Goal: Information Seeking & Learning: Learn about a topic

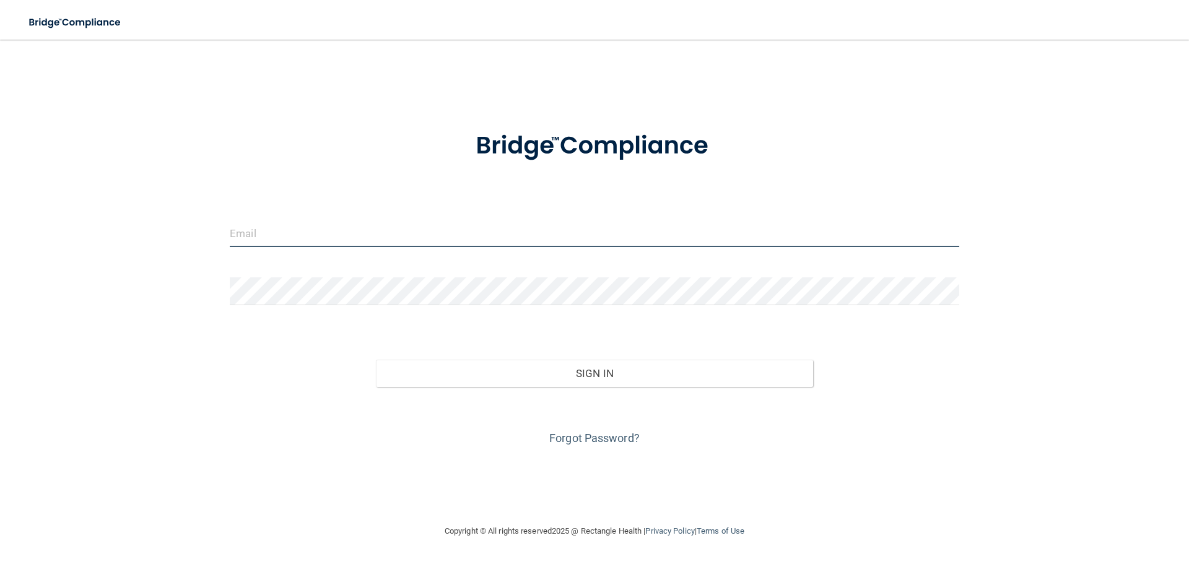
click at [294, 230] on input "email" at bounding box center [594, 233] width 729 height 28
type input "[EMAIL_ADDRESS][DOMAIN_NAME]"
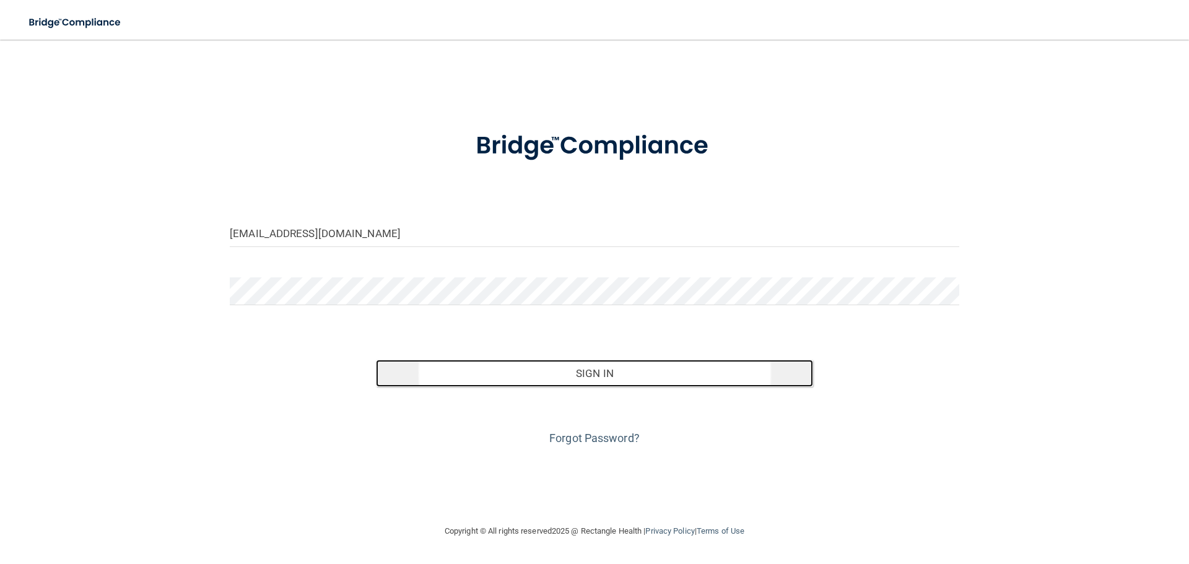
click at [586, 378] on button "Sign In" at bounding box center [595, 373] width 438 height 27
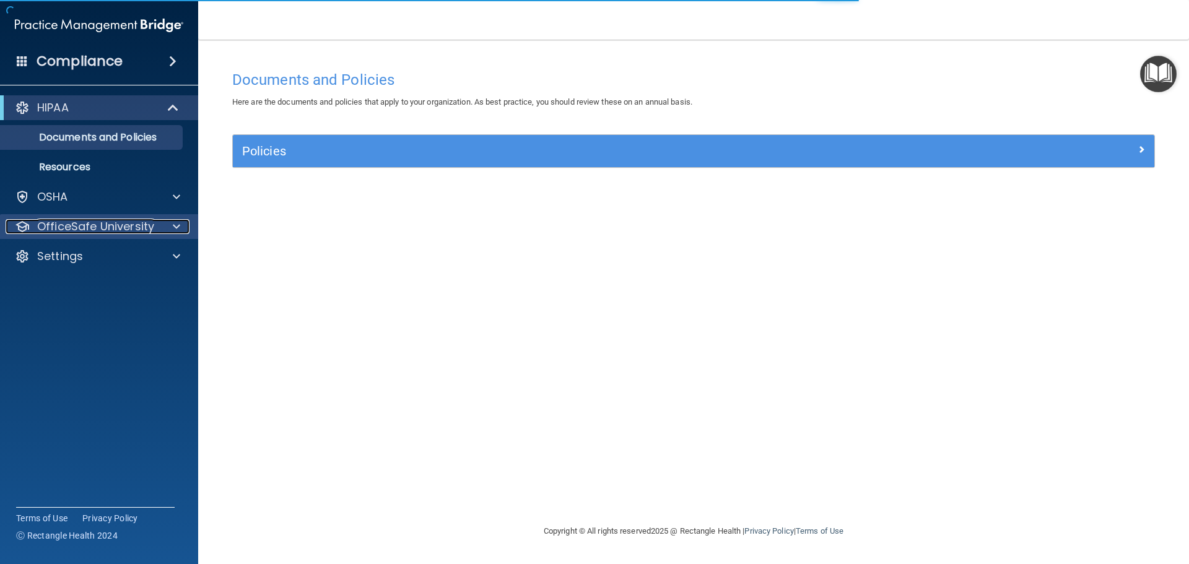
click at [173, 225] on span at bounding box center [176, 226] width 7 height 15
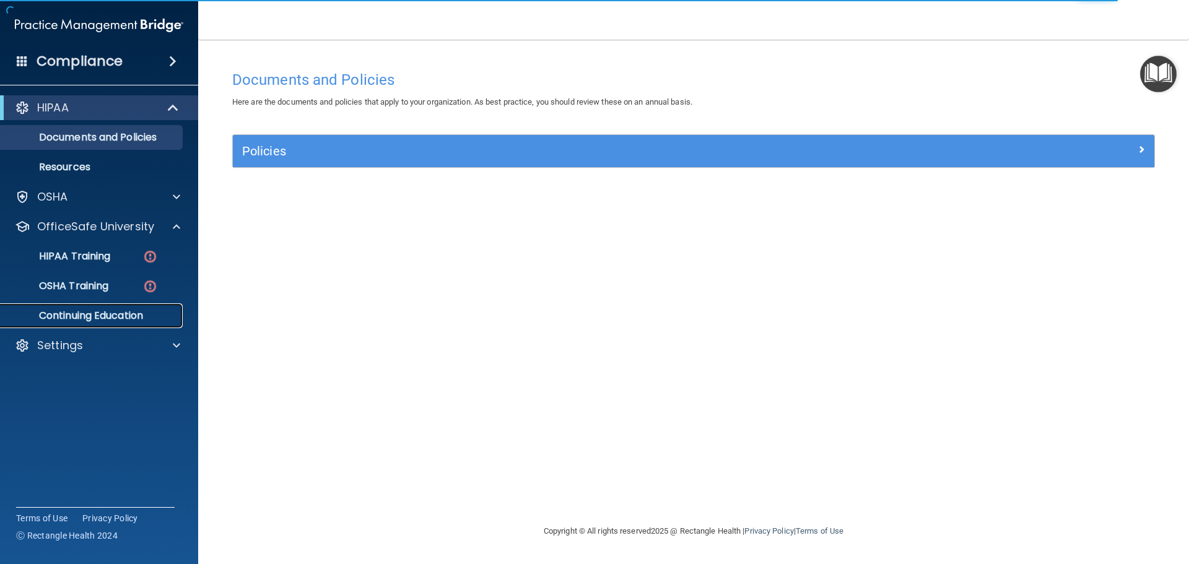
click at [97, 318] on p "Continuing Education" at bounding box center [92, 316] width 169 height 12
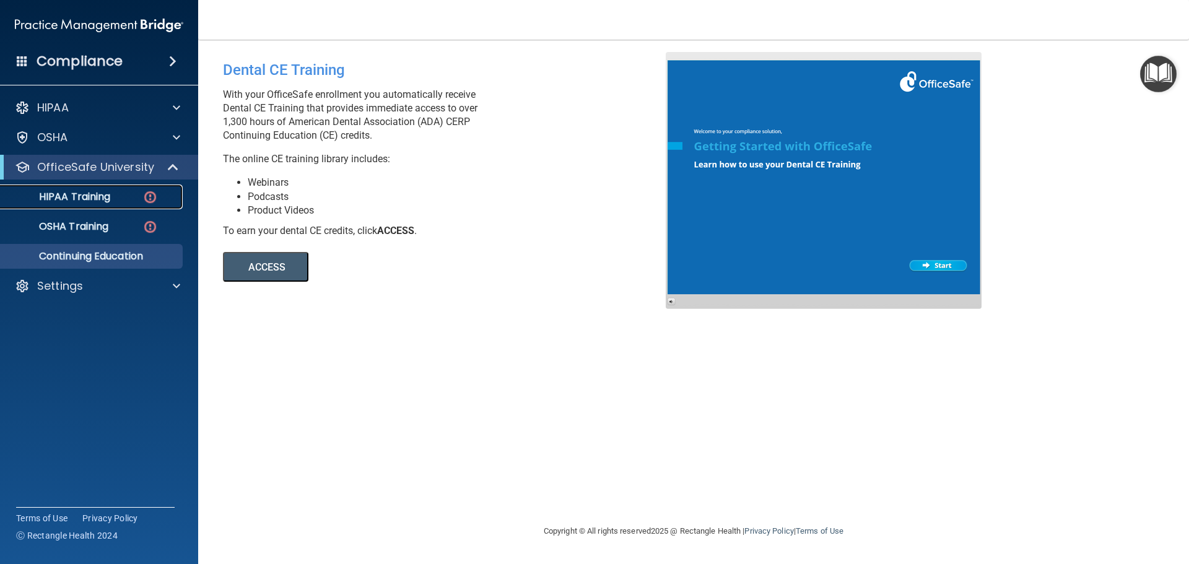
click at [150, 196] on img at bounding box center [149, 196] width 15 height 15
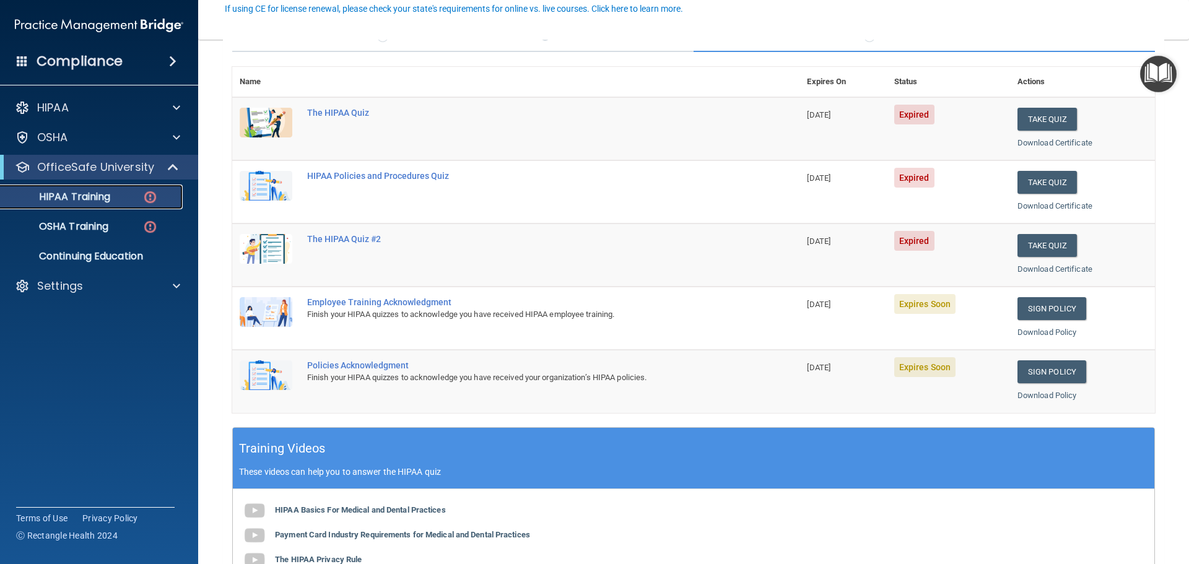
scroll to position [123, 0]
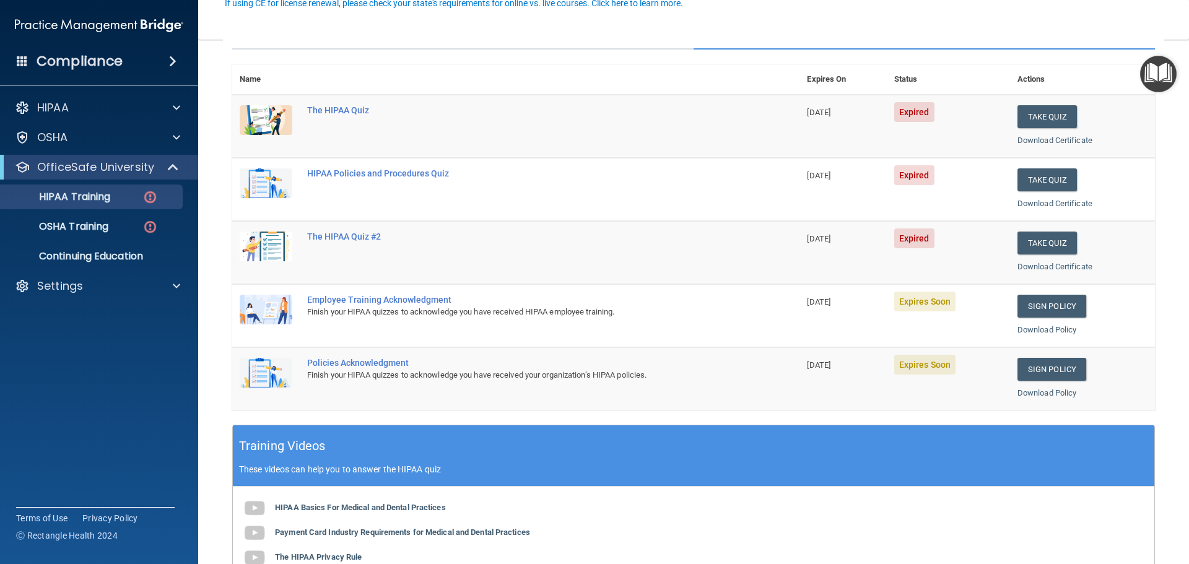
click at [264, 183] on img at bounding box center [266, 183] width 53 height 30
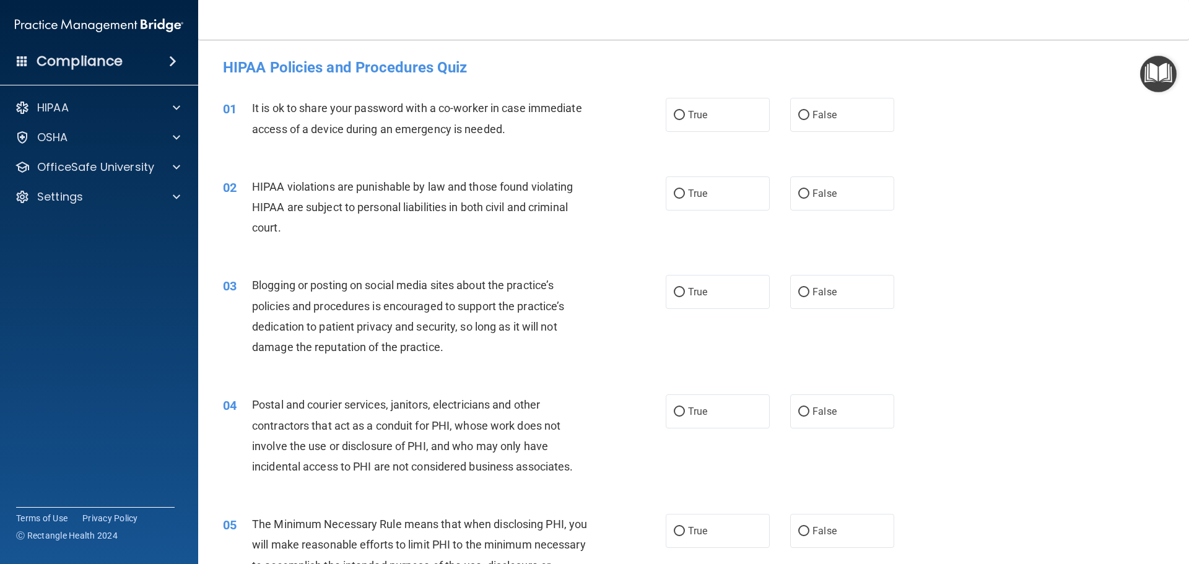
drag, startPoint x: 801, startPoint y: 118, endPoint x: 689, endPoint y: 160, distance: 120.5
click at [801, 118] on input "False" at bounding box center [803, 115] width 11 height 9
radio input "true"
click at [674, 191] on input "True" at bounding box center [679, 193] width 11 height 9
radio input "true"
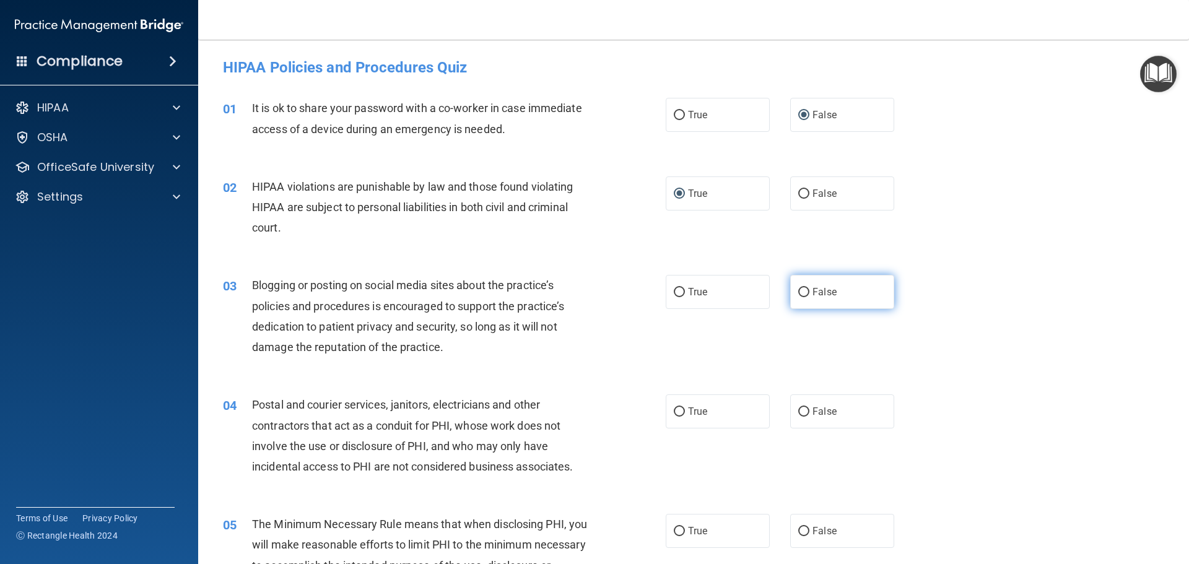
click at [801, 289] on input "False" at bounding box center [803, 292] width 11 height 9
radio input "true"
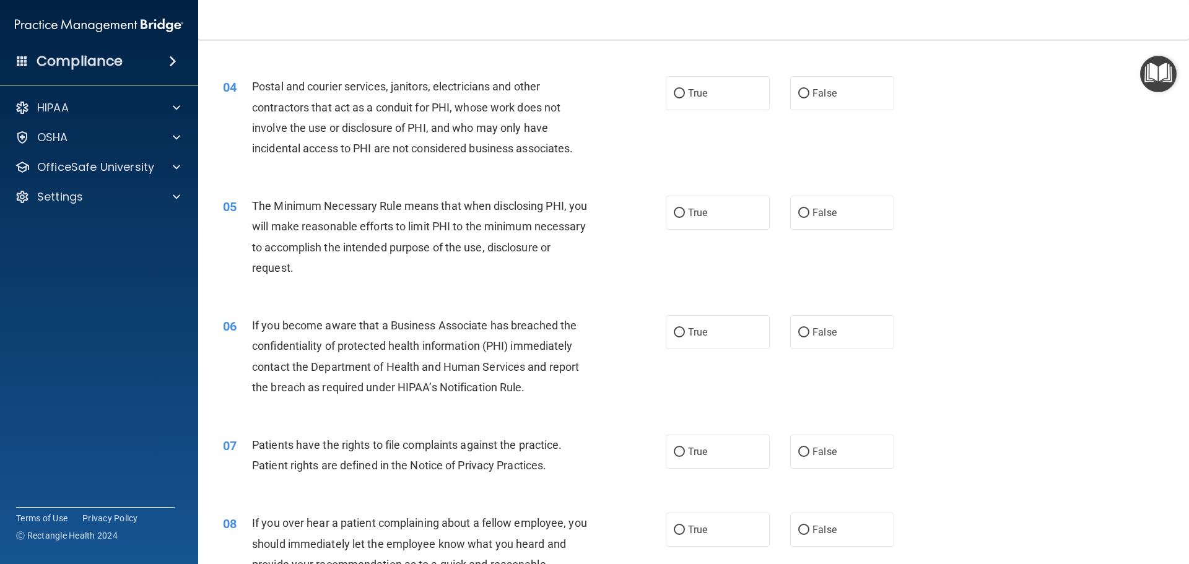
scroll to position [322, 0]
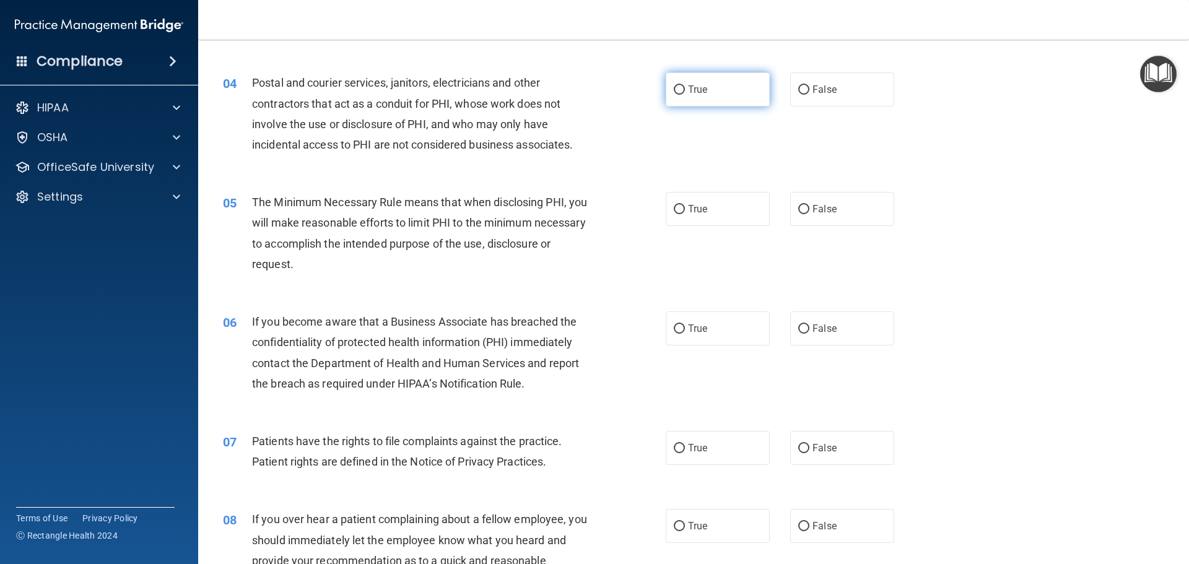
click at [674, 90] on input "True" at bounding box center [679, 89] width 11 height 9
radio input "true"
drag, startPoint x: 673, startPoint y: 206, endPoint x: 674, endPoint y: 244, distance: 37.8
click at [674, 207] on input "True" at bounding box center [679, 209] width 11 height 9
radio input "true"
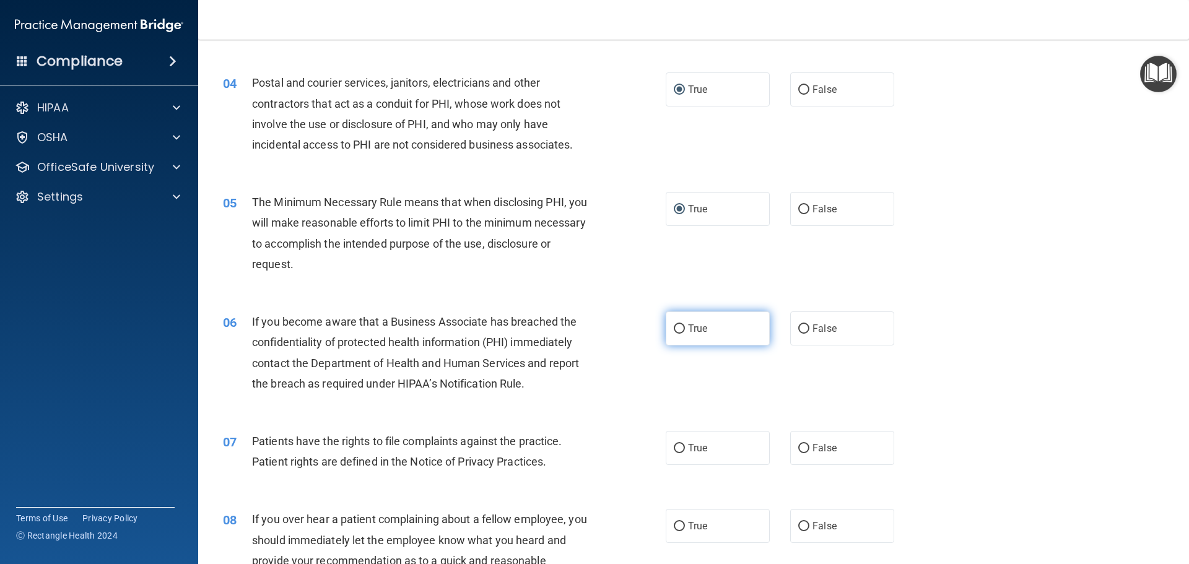
click at [676, 328] on input "True" at bounding box center [679, 328] width 11 height 9
radio input "true"
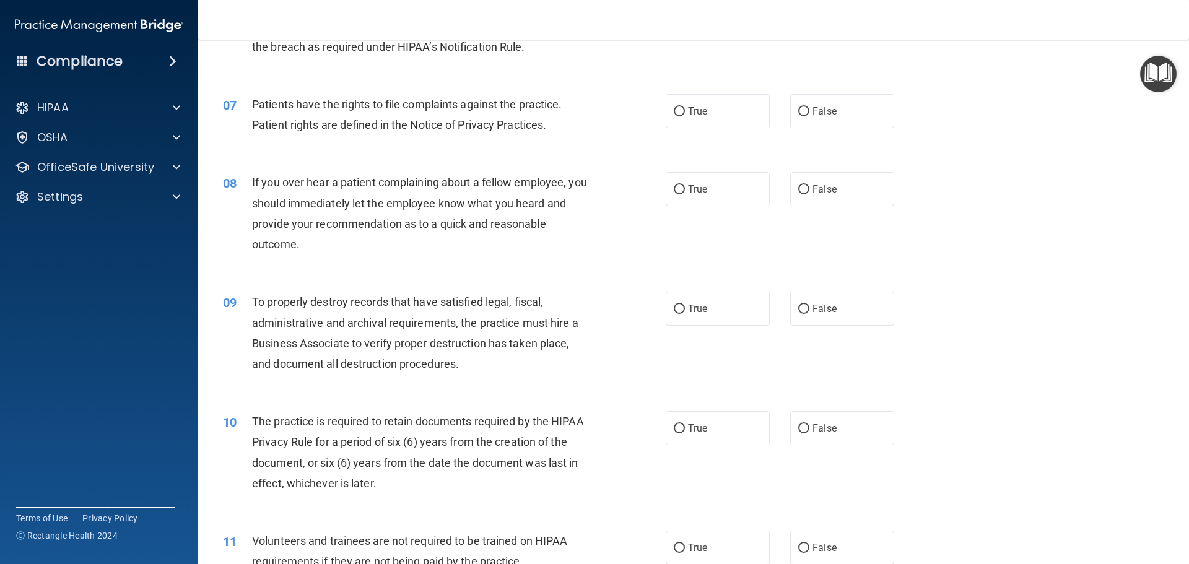
scroll to position [674, 0]
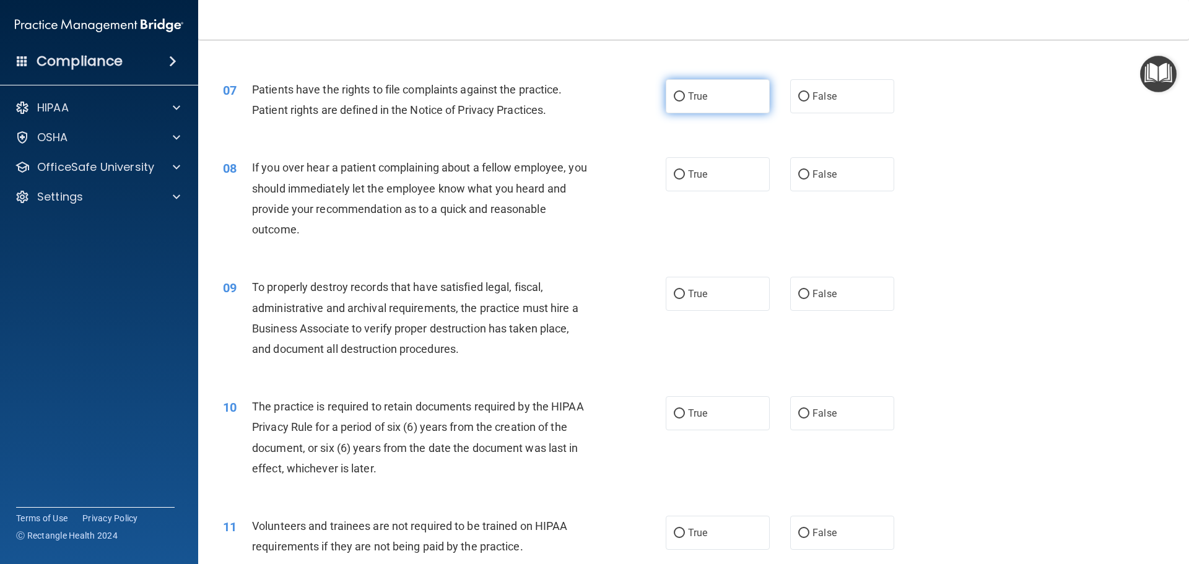
click at [674, 96] on input "True" at bounding box center [679, 96] width 11 height 9
radio input "true"
click at [799, 173] on input "False" at bounding box center [803, 174] width 11 height 9
radio input "true"
click at [801, 297] on input "False" at bounding box center [803, 294] width 11 height 9
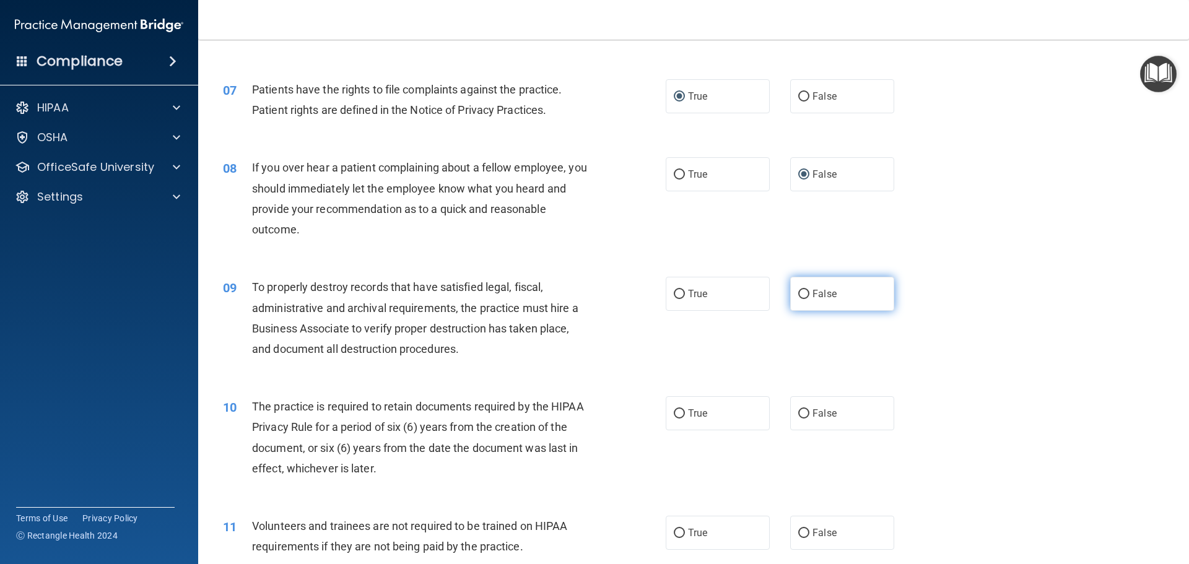
radio input "true"
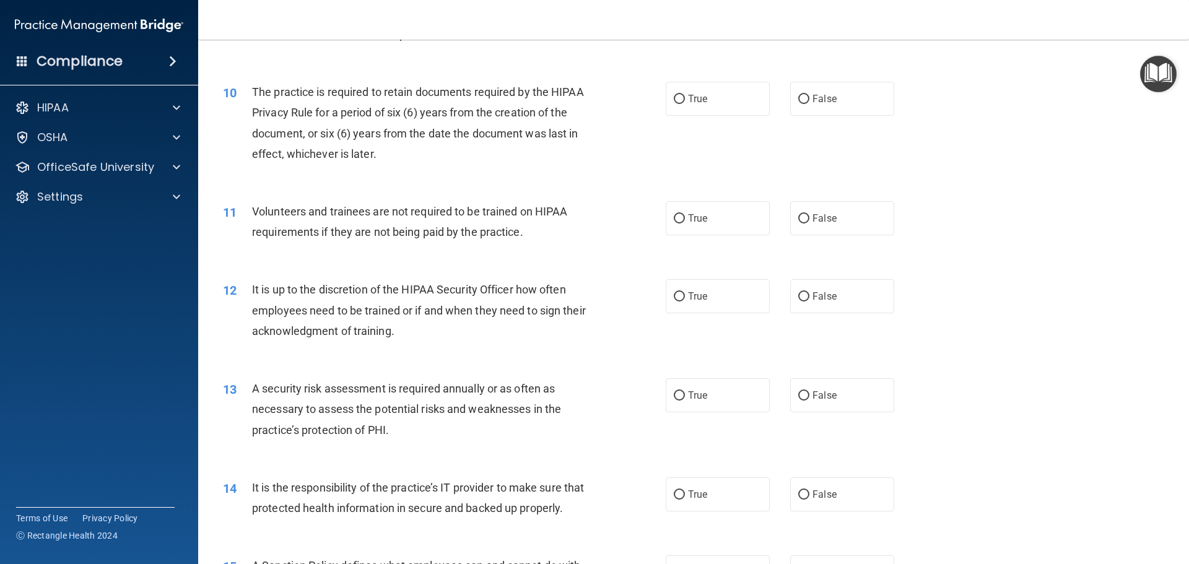
scroll to position [992, 0]
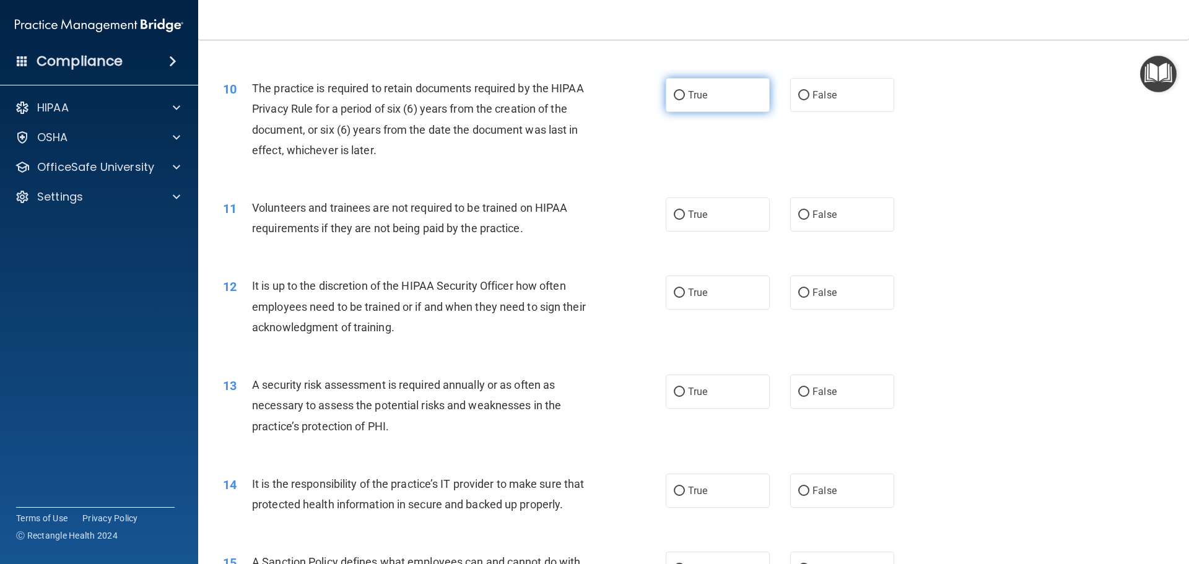
click at [676, 96] on input "True" at bounding box center [679, 95] width 11 height 9
radio input "true"
drag, startPoint x: 800, startPoint y: 214, endPoint x: 801, endPoint y: 257, distance: 43.4
click at [800, 214] on input "False" at bounding box center [803, 215] width 11 height 9
radio input "true"
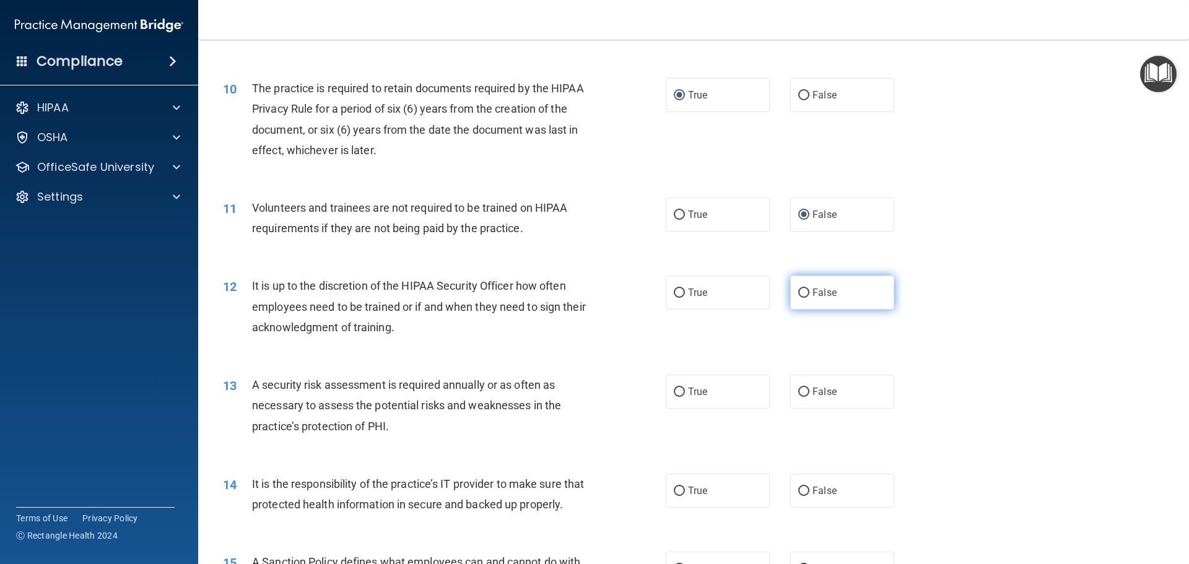
click at [799, 294] on input "False" at bounding box center [803, 293] width 11 height 9
radio input "true"
click at [674, 394] on input "True" at bounding box center [679, 392] width 11 height 9
radio input "true"
click at [799, 489] on input "False" at bounding box center [803, 491] width 11 height 9
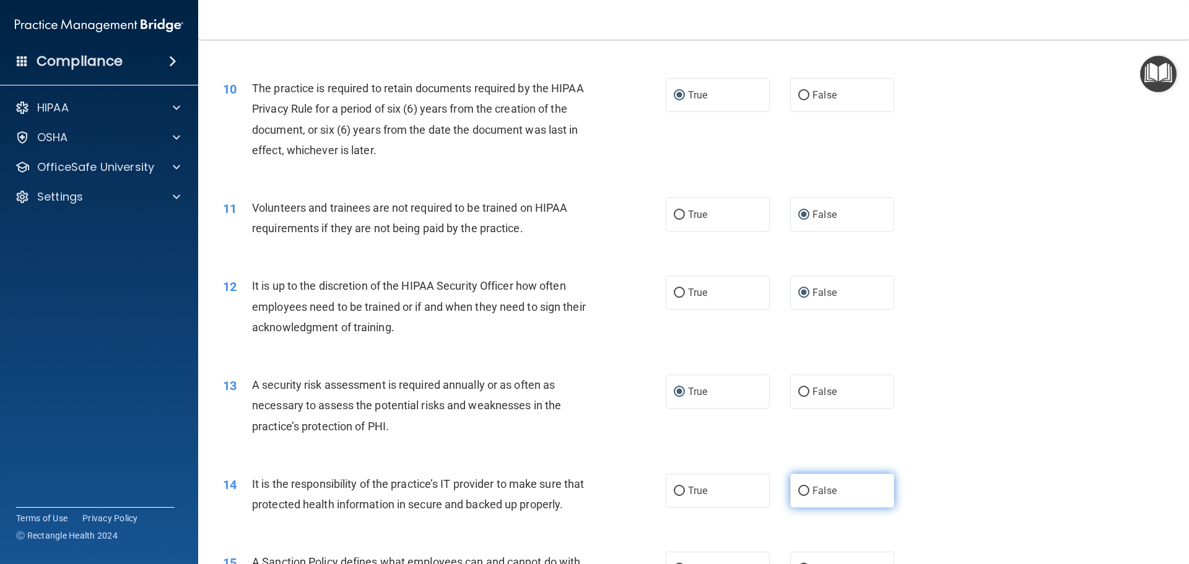
radio input "true"
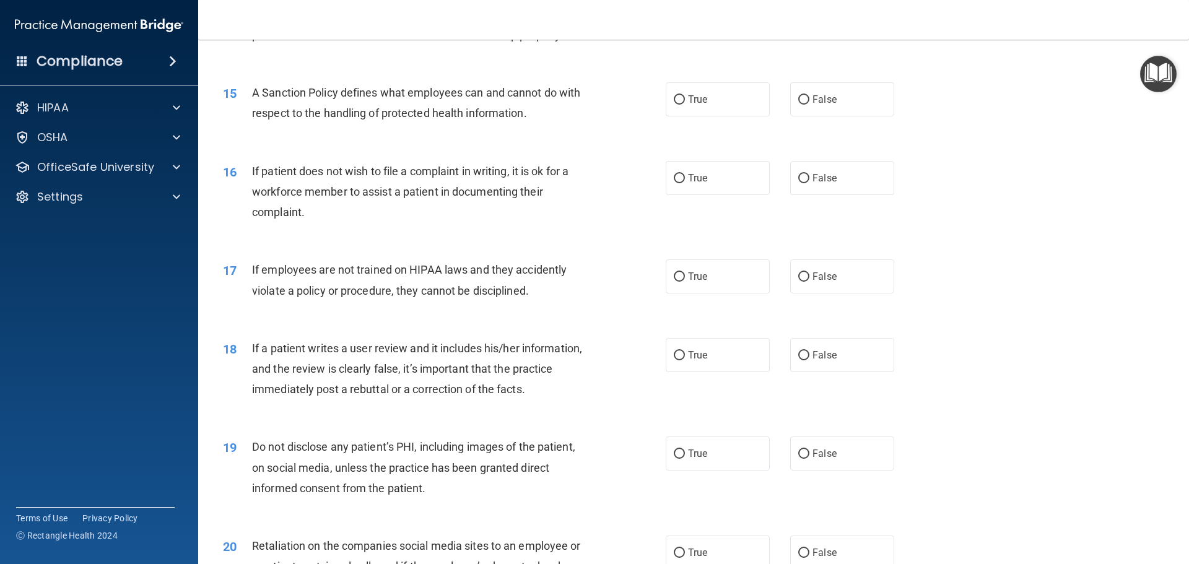
scroll to position [1473, 0]
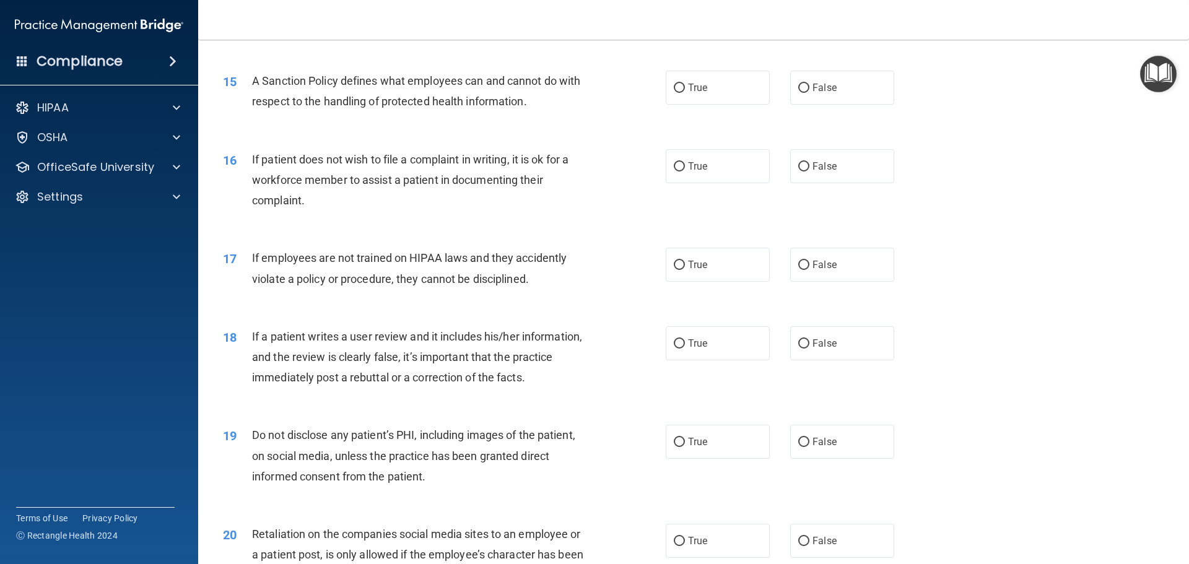
drag, startPoint x: 797, startPoint y: 105, endPoint x: 785, endPoint y: 131, distance: 28.8
click at [798, 93] on input "False" at bounding box center [803, 88] width 11 height 9
radio input "true"
click at [678, 172] on input "True" at bounding box center [679, 166] width 11 height 9
radio input "true"
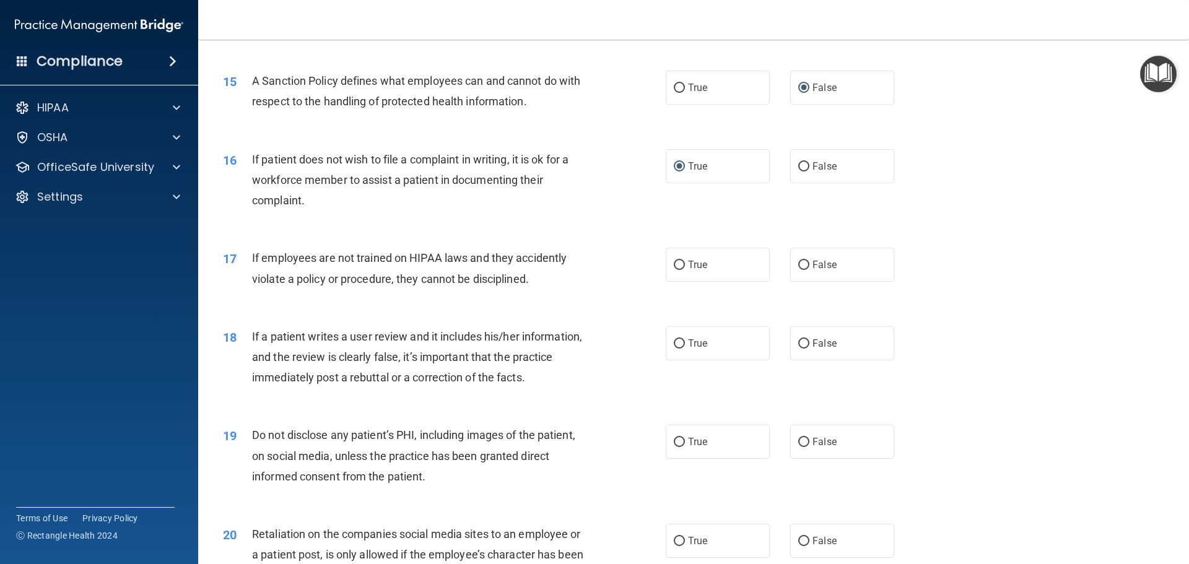
drag, startPoint x: 799, startPoint y: 288, endPoint x: 802, endPoint y: 307, distance: 19.4
click at [799, 270] on input "False" at bounding box center [803, 265] width 11 height 9
radio input "true"
click at [798, 349] on input "False" at bounding box center [803, 343] width 11 height 9
radio input "true"
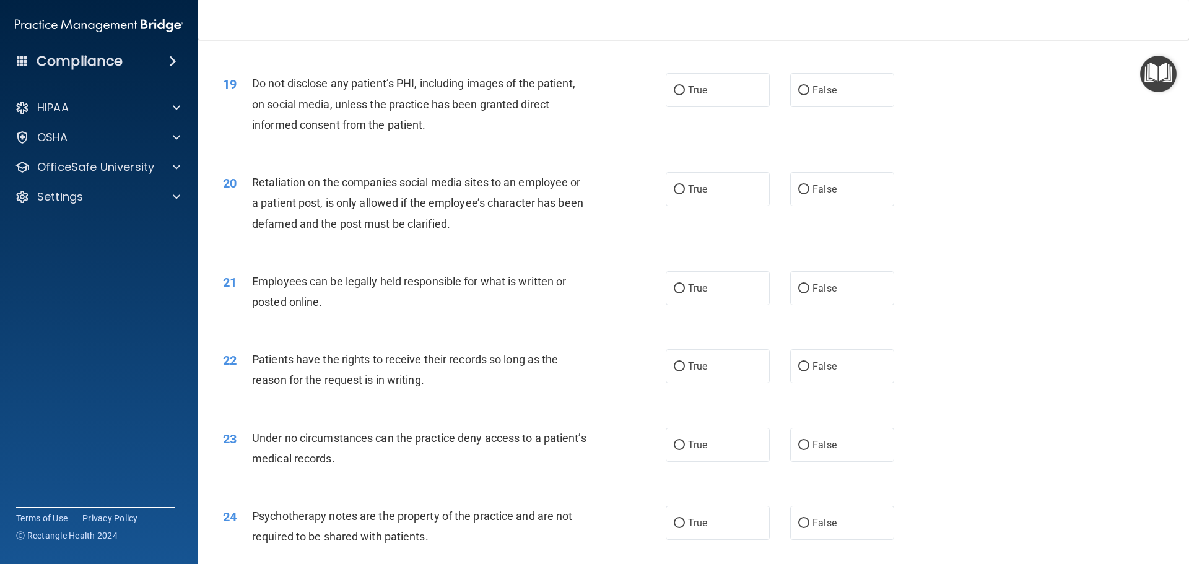
scroll to position [1829, 0]
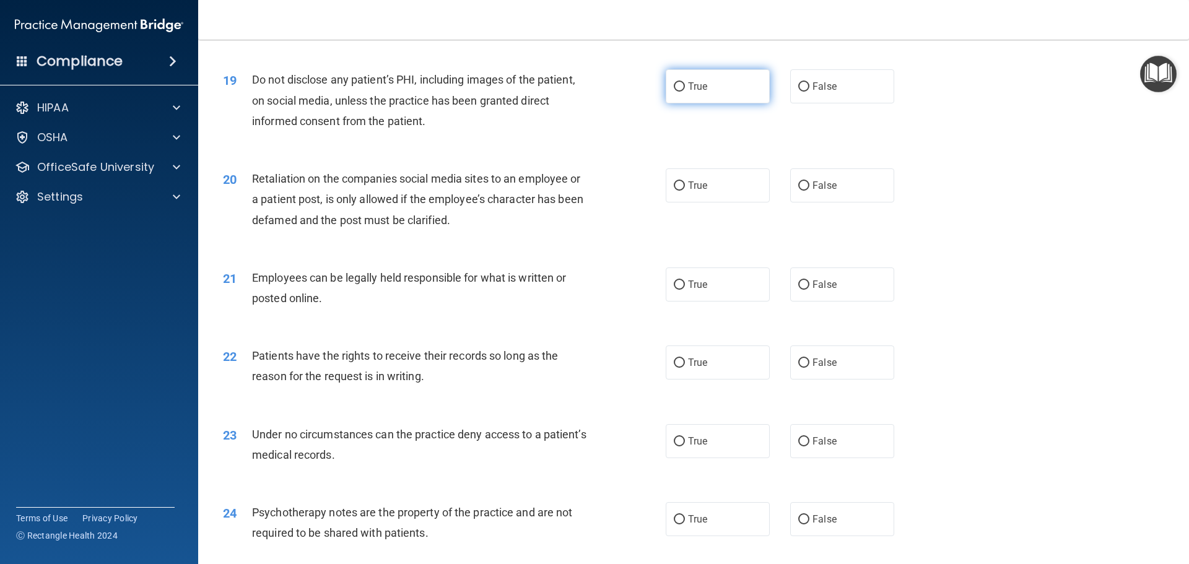
click at [676, 92] on input "True" at bounding box center [679, 86] width 11 height 9
radio input "true"
click at [798, 191] on input "False" at bounding box center [803, 185] width 11 height 9
radio input "true"
click at [674, 290] on input "True" at bounding box center [679, 285] width 11 height 9
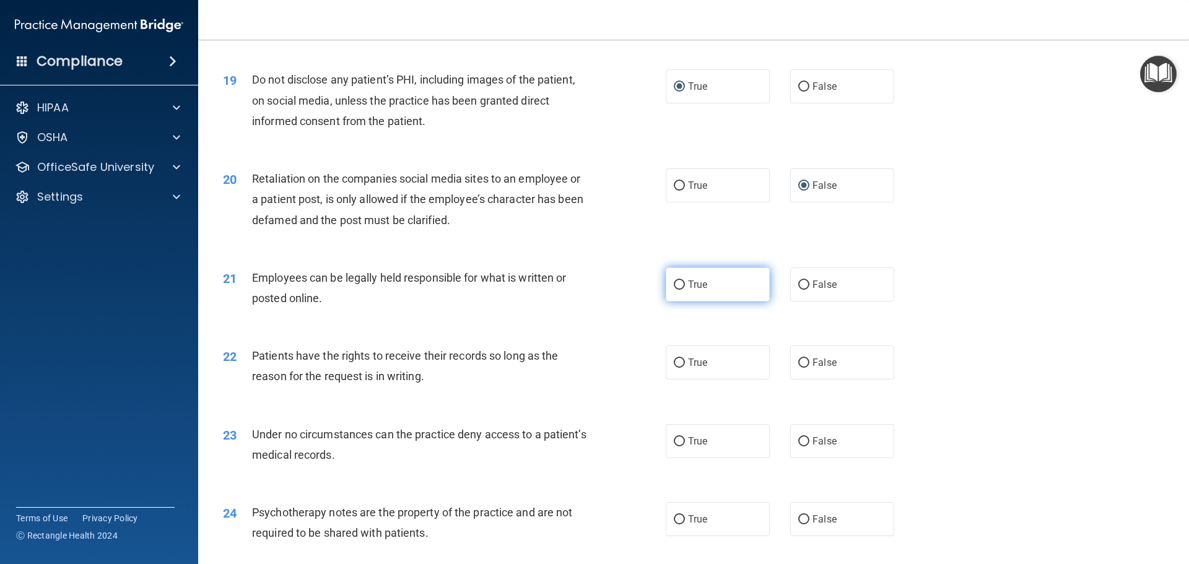
radio input "true"
drag, startPoint x: 800, startPoint y: 382, endPoint x: 802, endPoint y: 400, distance: 18.1
click at [800, 368] on input "False" at bounding box center [803, 363] width 11 height 9
radio input "true"
click at [800, 446] on input "False" at bounding box center [803, 441] width 11 height 9
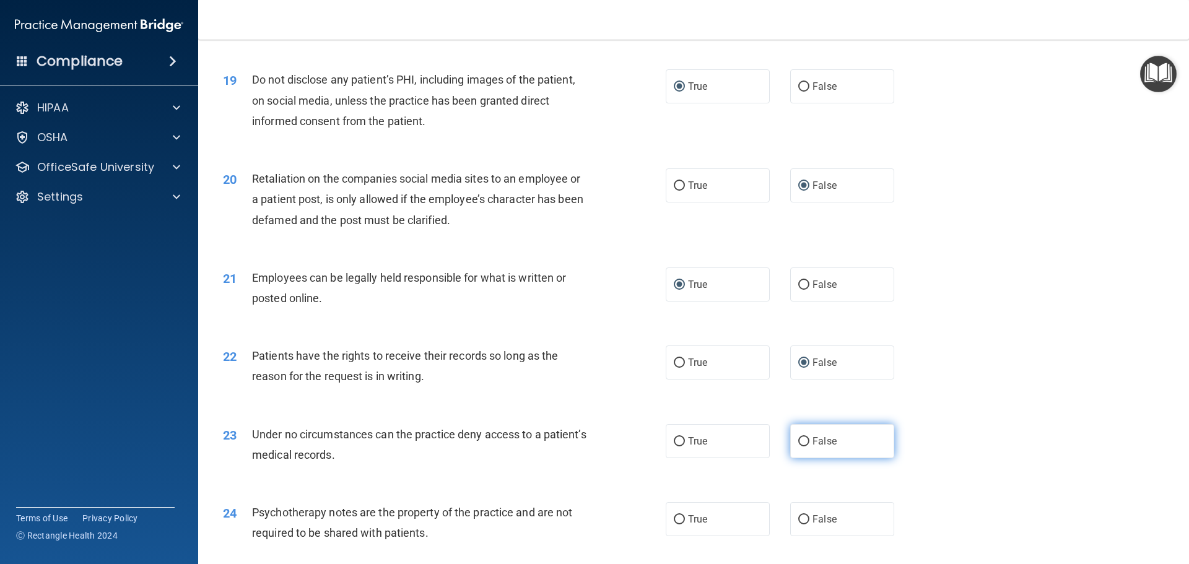
radio input "true"
click at [675, 525] on input "True" at bounding box center [679, 519] width 11 height 9
radio input "true"
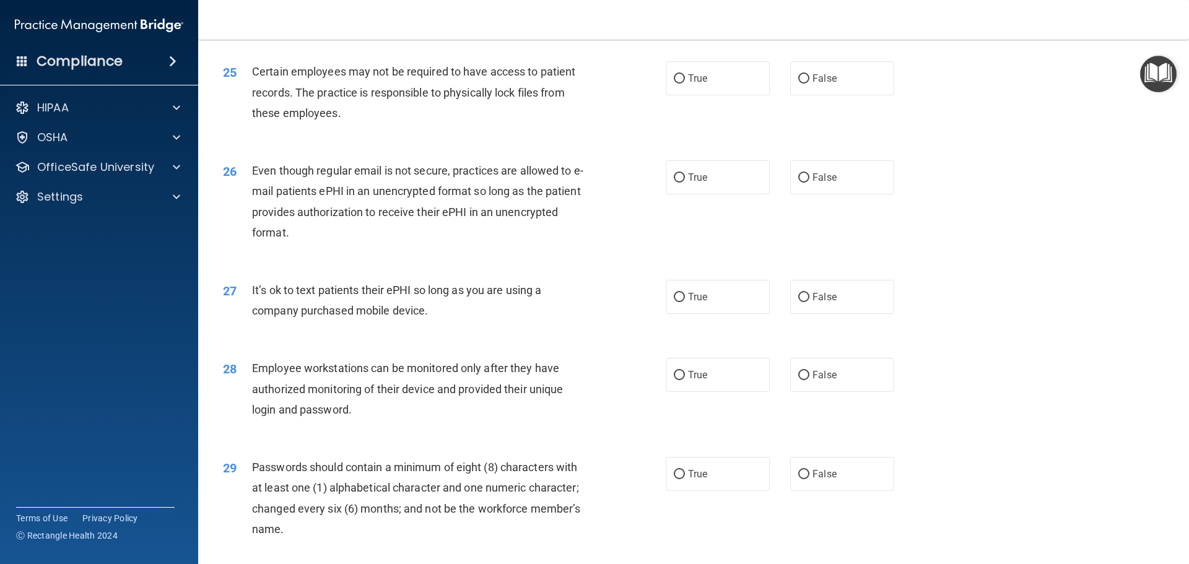
scroll to position [2351, 0]
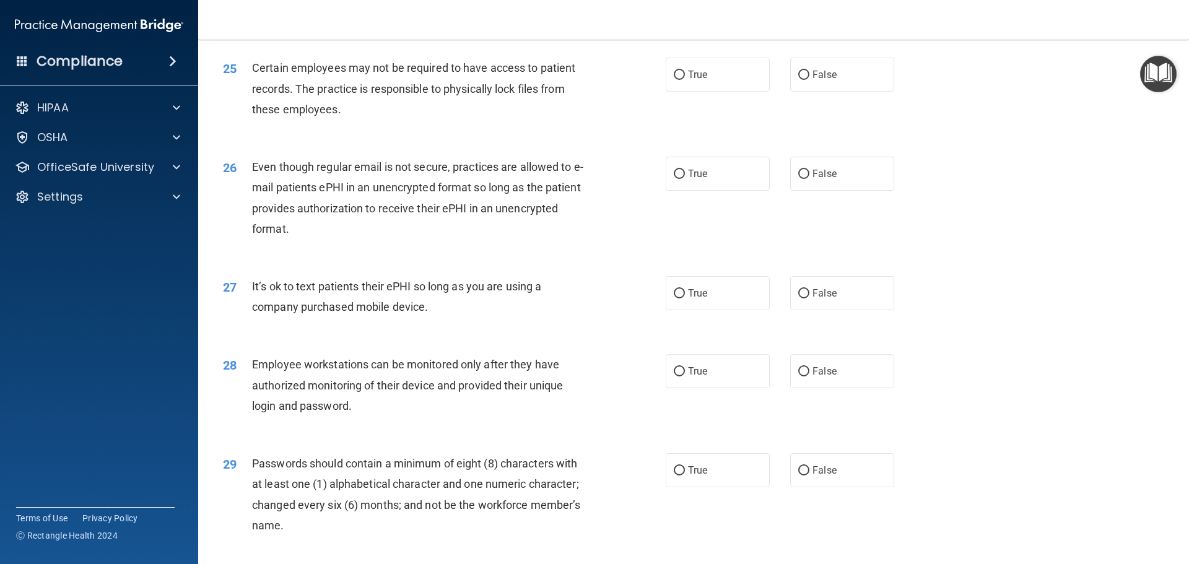
drag, startPoint x: 674, startPoint y: 94, endPoint x: 701, endPoint y: 152, distance: 64.0
click at [688, 113] on div "25 Certain employees may not be required to have access to patient records. The…" at bounding box center [694, 91] width 960 height 99
click at [677, 80] on input "True" at bounding box center [679, 75] width 11 height 9
radio input "true"
drag, startPoint x: 676, startPoint y: 193, endPoint x: 686, endPoint y: 220, distance: 28.4
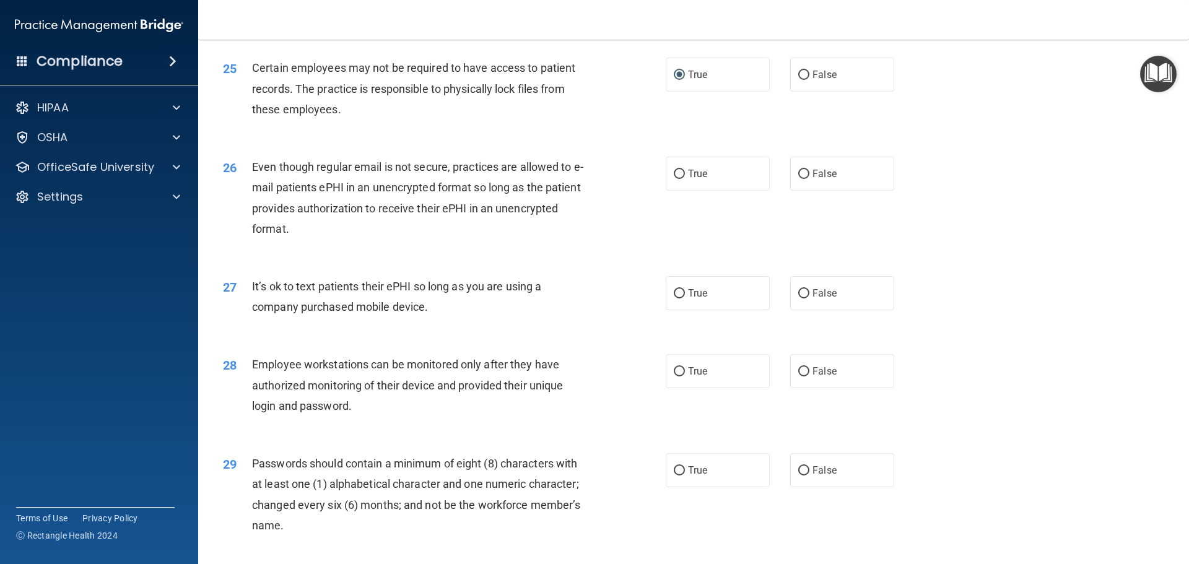
click at [676, 179] on input "True" at bounding box center [679, 174] width 11 height 9
radio input "true"
click at [800, 298] on input "False" at bounding box center [803, 293] width 11 height 9
radio input "true"
click at [799, 377] on input "False" at bounding box center [803, 371] width 11 height 9
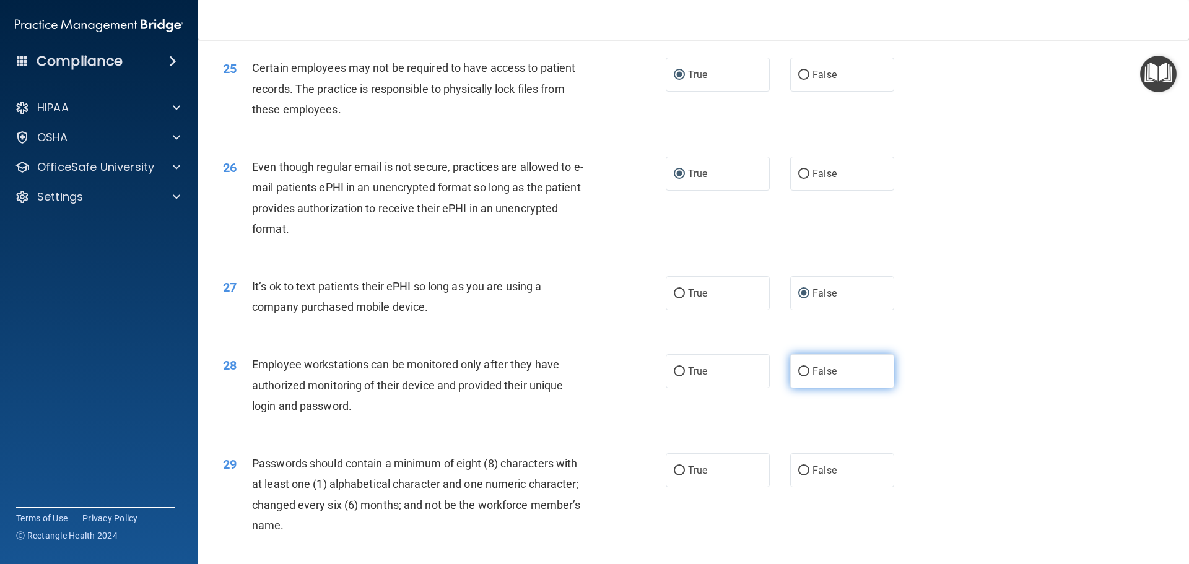
radio input "true"
click at [676, 476] on input "True" at bounding box center [679, 470] width 11 height 9
radio input "true"
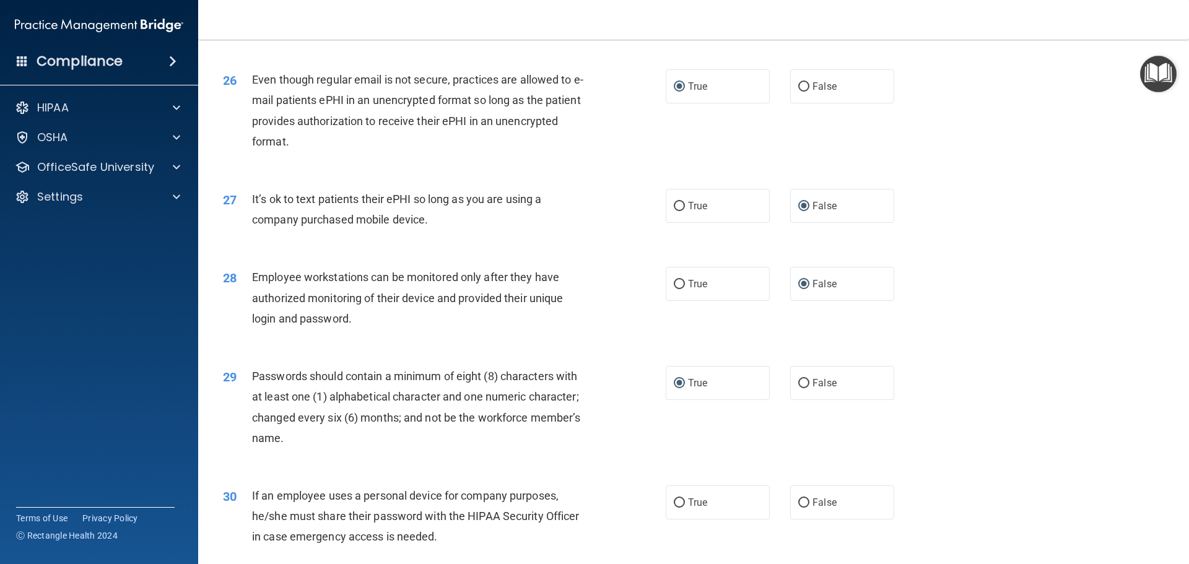
scroll to position [2545, 0]
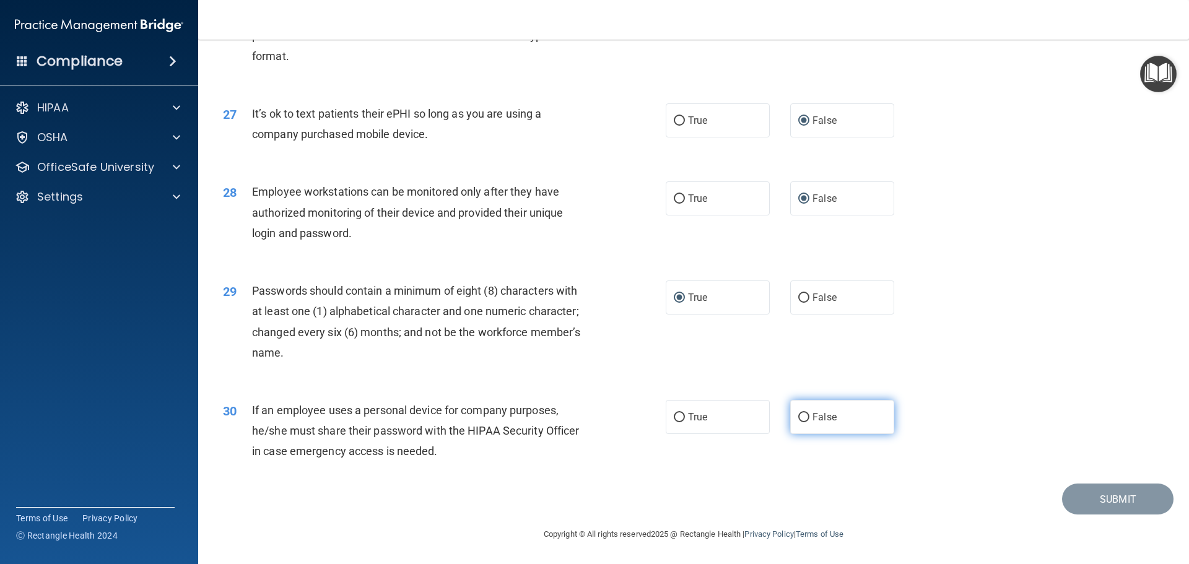
click at [799, 417] on input "False" at bounding box center [803, 417] width 11 height 9
radio input "true"
click at [1079, 493] on button "Submit" at bounding box center [1117, 500] width 111 height 32
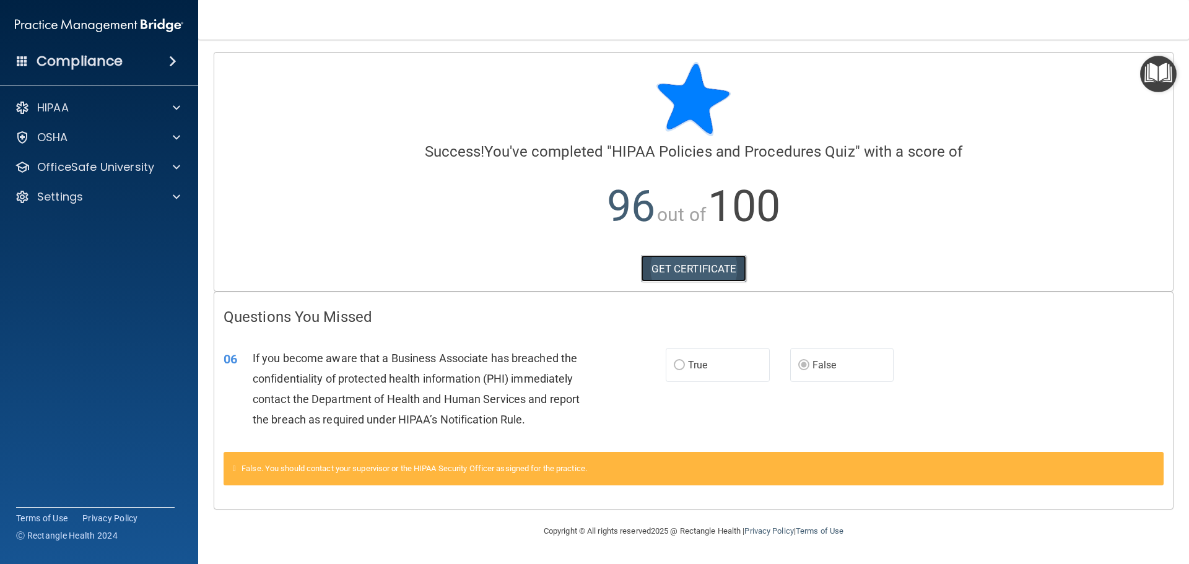
click at [700, 271] on link "GET CERTIFICATE" at bounding box center [694, 268] width 106 height 27
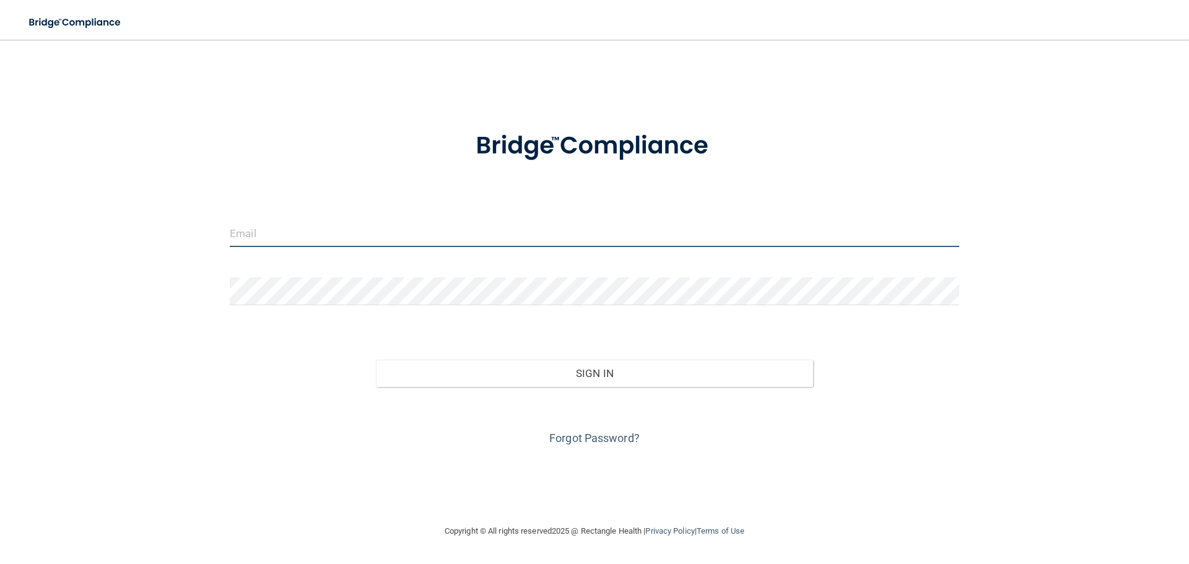
click at [300, 227] on input "email" at bounding box center [594, 233] width 729 height 28
type input "[EMAIL_ADDRESS][DOMAIN_NAME]"
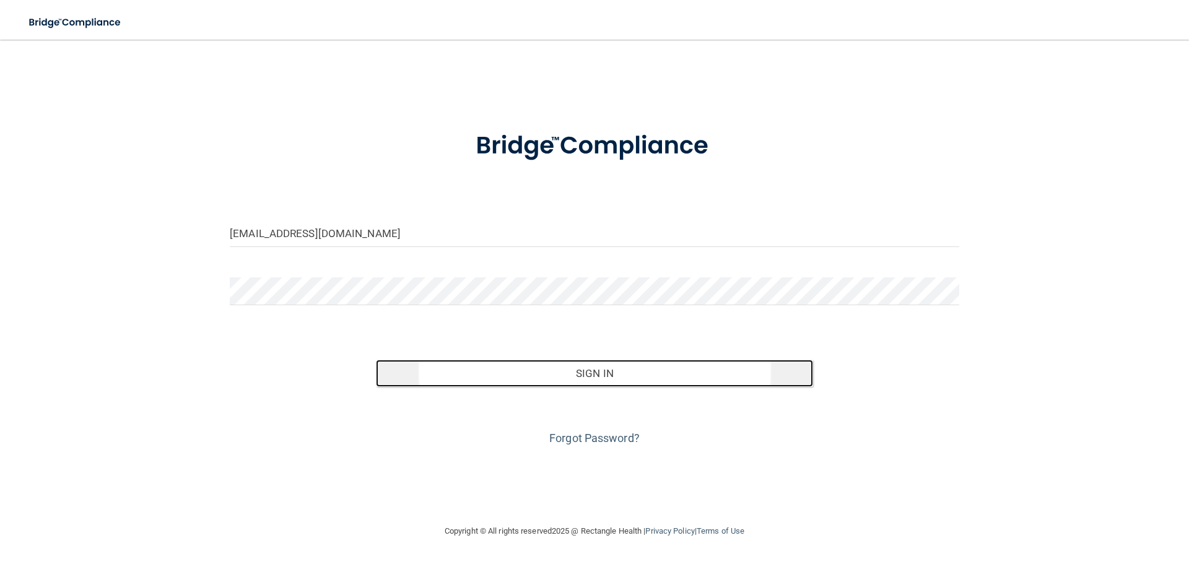
click at [659, 375] on button "Sign In" at bounding box center [595, 373] width 438 height 27
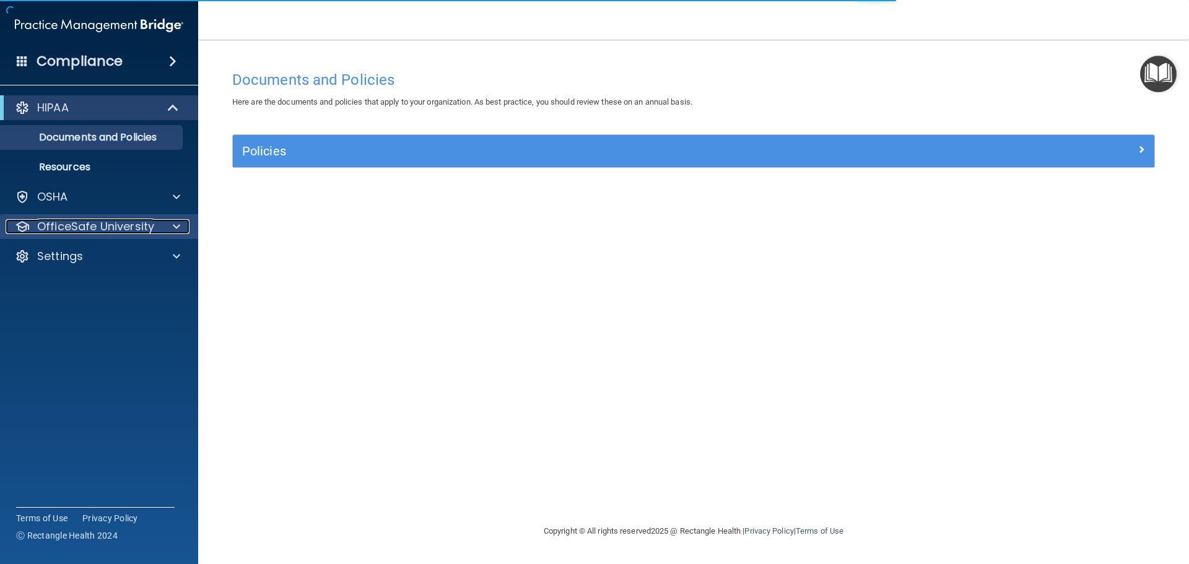
click at [173, 226] on span at bounding box center [176, 226] width 7 height 15
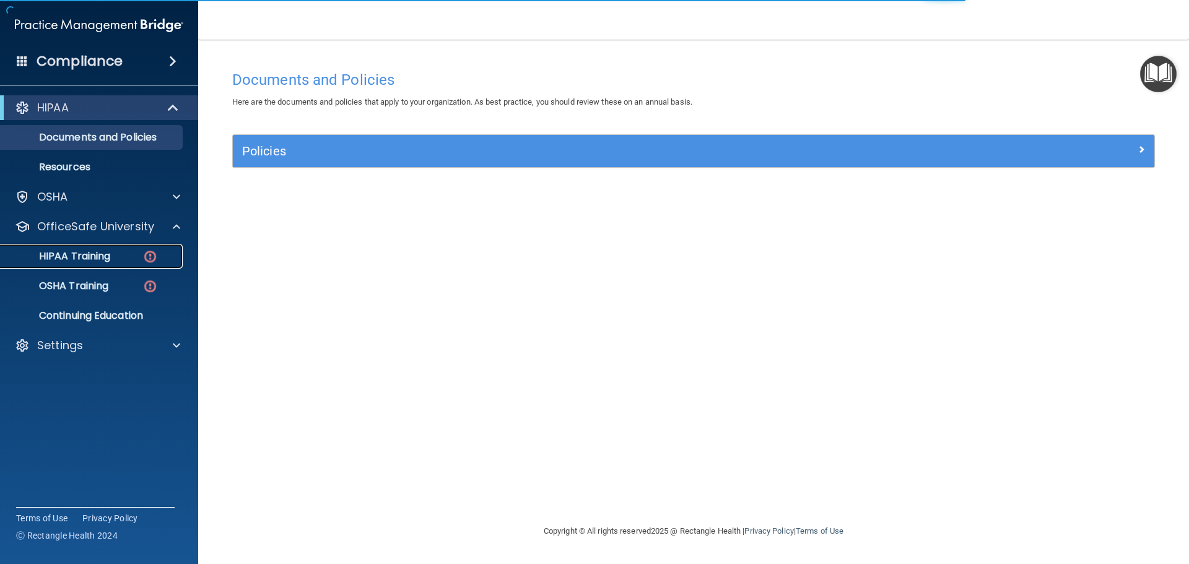
click at [118, 255] on div "HIPAA Training" at bounding box center [92, 256] width 169 height 12
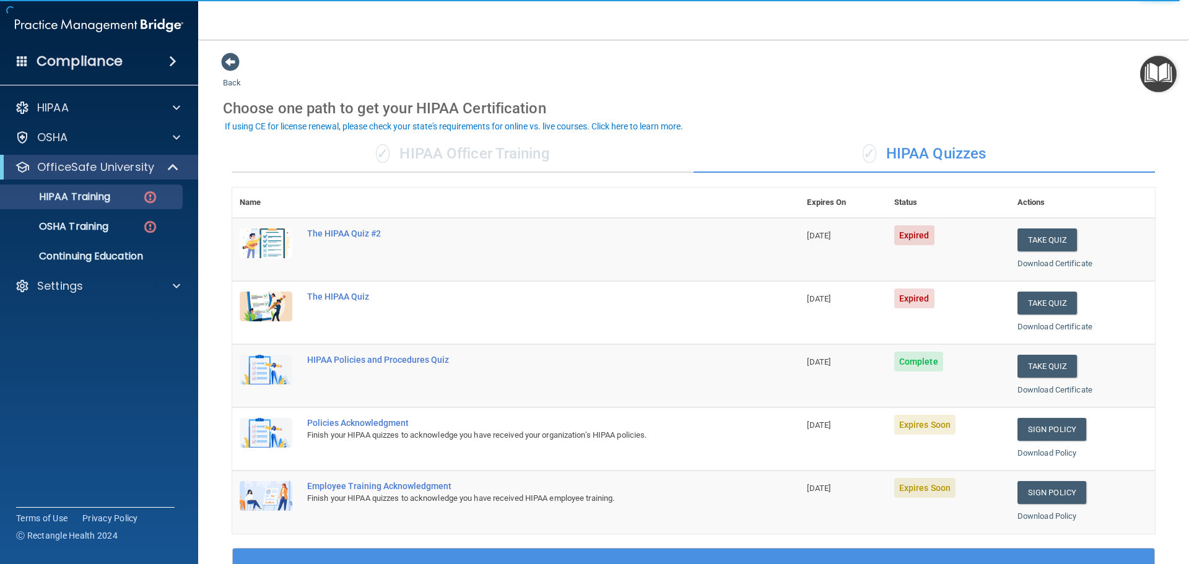
click at [907, 241] on span "Expired" at bounding box center [914, 235] width 40 height 20
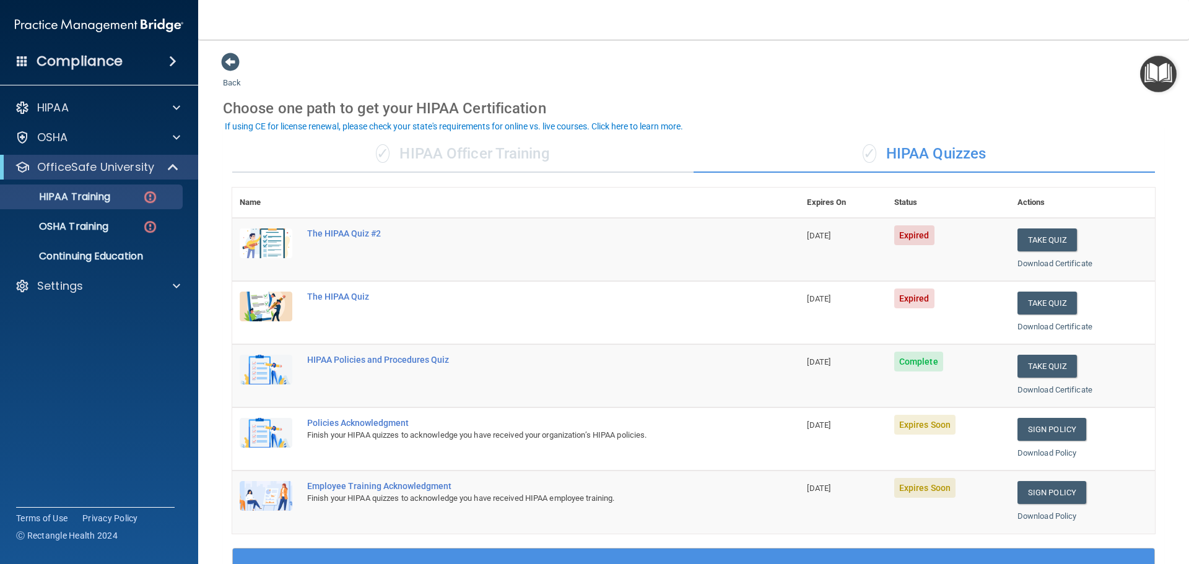
click at [916, 365] on span "Complete" at bounding box center [918, 362] width 49 height 20
drag, startPoint x: 915, startPoint y: 365, endPoint x: 910, endPoint y: 370, distance: 6.6
click at [905, 368] on span "Complete" at bounding box center [918, 362] width 49 height 20
click at [360, 297] on div "The HIPAA Quiz" at bounding box center [522, 297] width 430 height 10
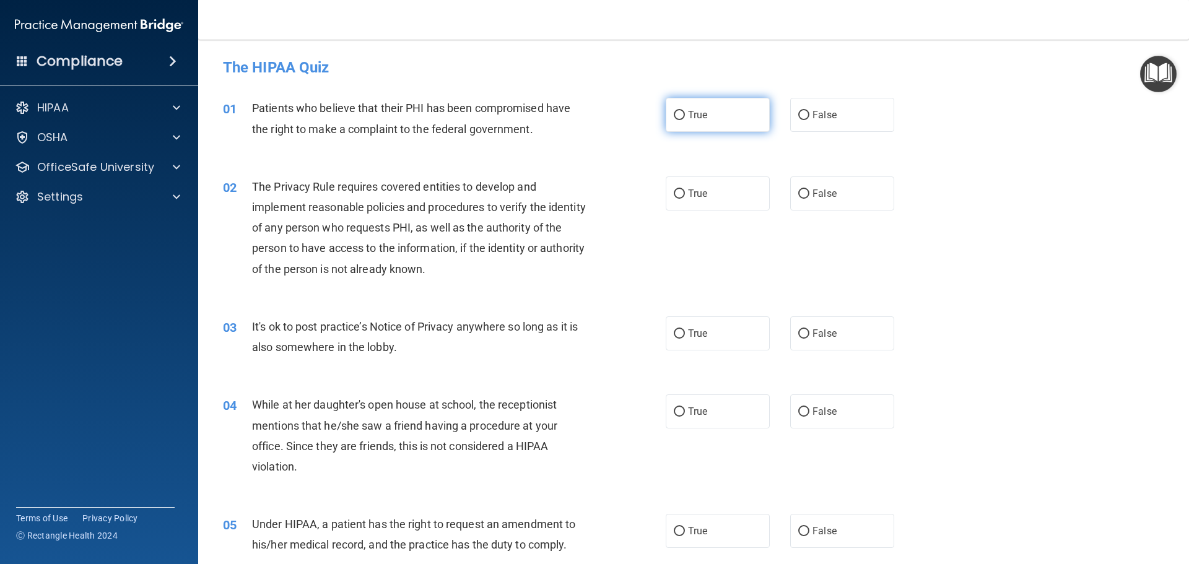
click at [674, 117] on input "True" at bounding box center [679, 115] width 11 height 9
radio input "true"
click at [674, 191] on input "True" at bounding box center [679, 193] width 11 height 9
radio input "true"
click at [674, 334] on input "True" at bounding box center [679, 333] width 11 height 9
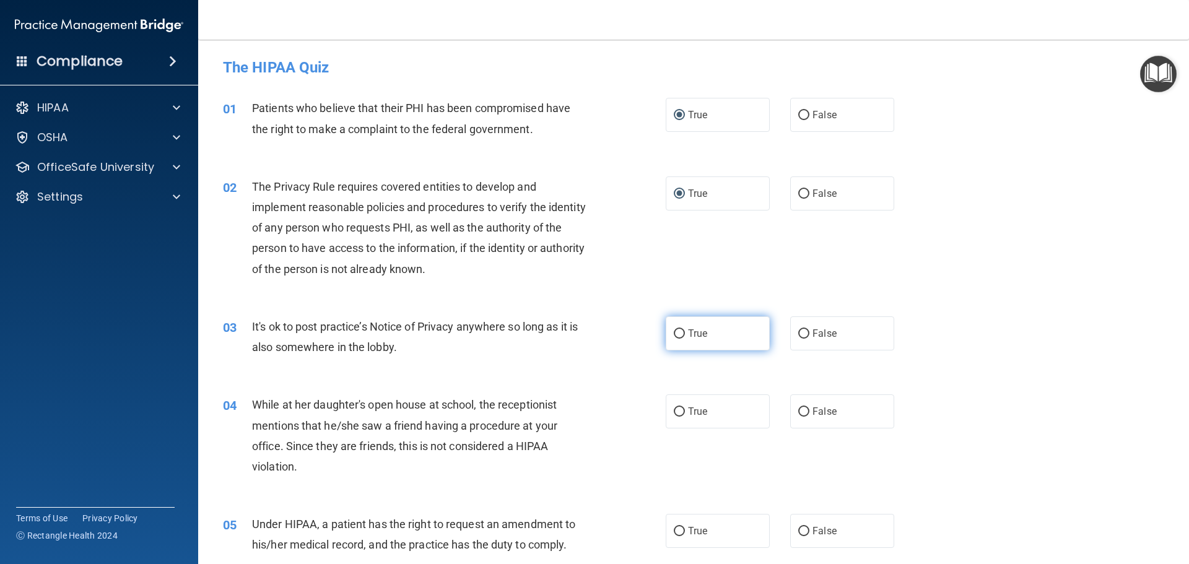
radio input "true"
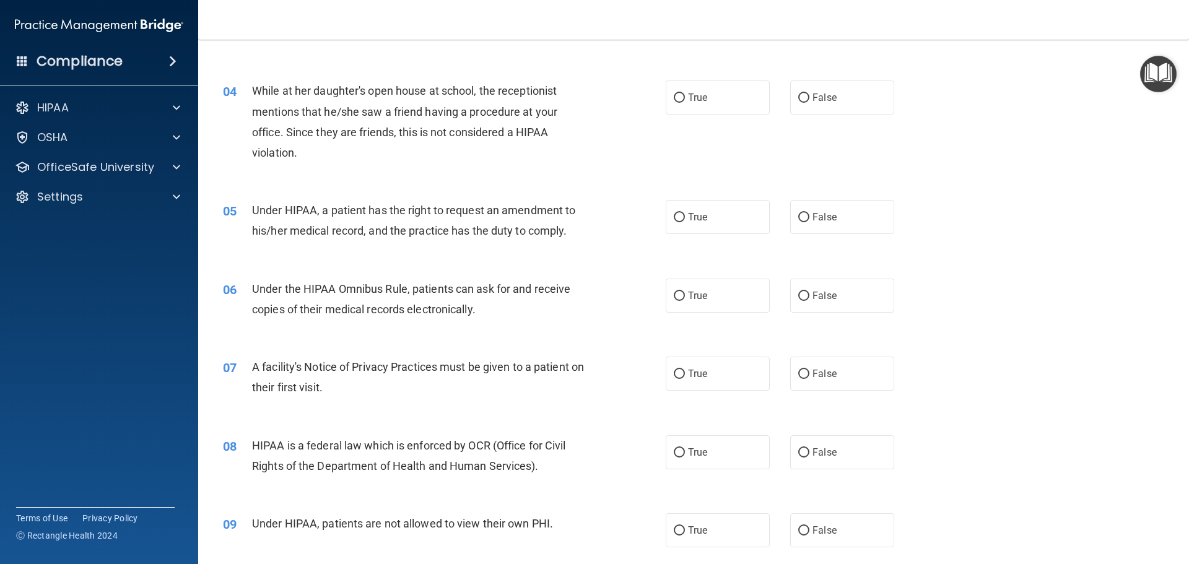
scroll to position [317, 0]
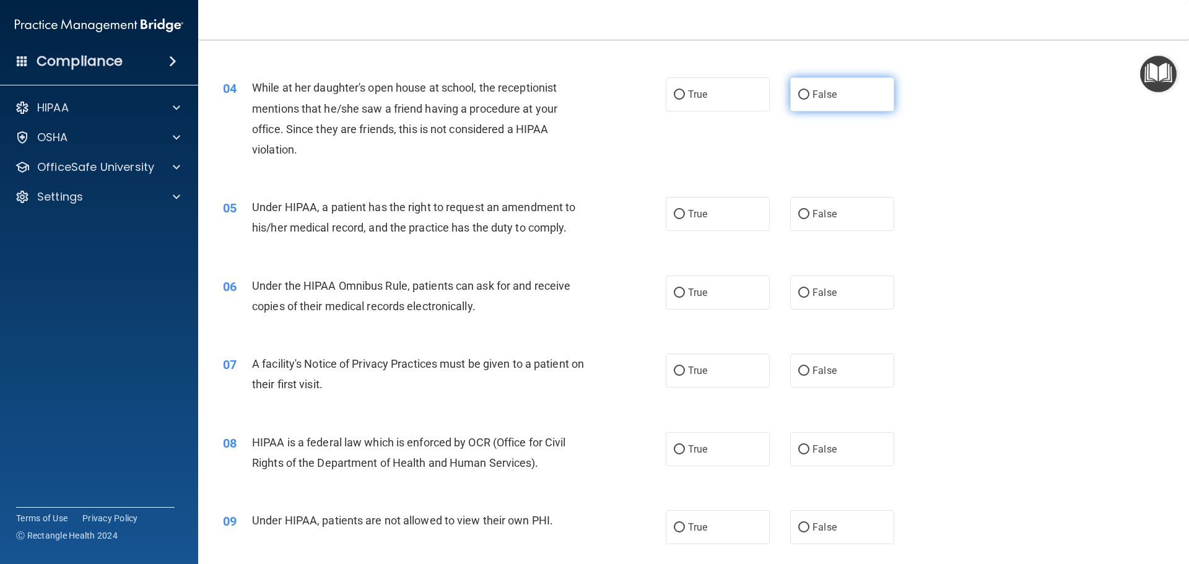
click at [799, 94] on input "False" at bounding box center [803, 94] width 11 height 9
radio input "true"
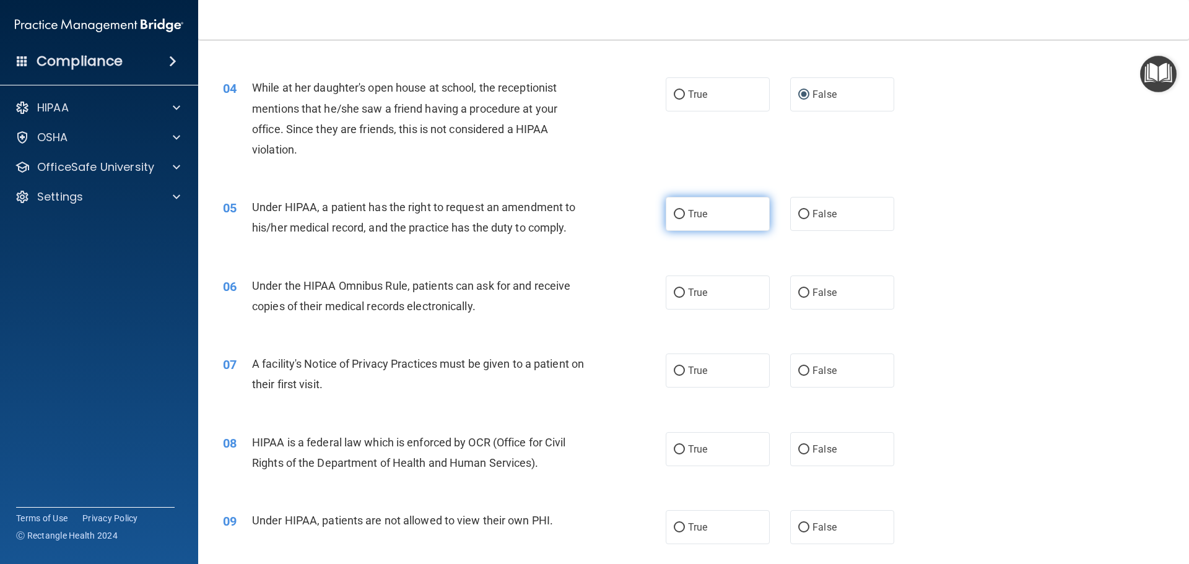
click at [677, 213] on input "True" at bounding box center [679, 214] width 11 height 9
radio input "true"
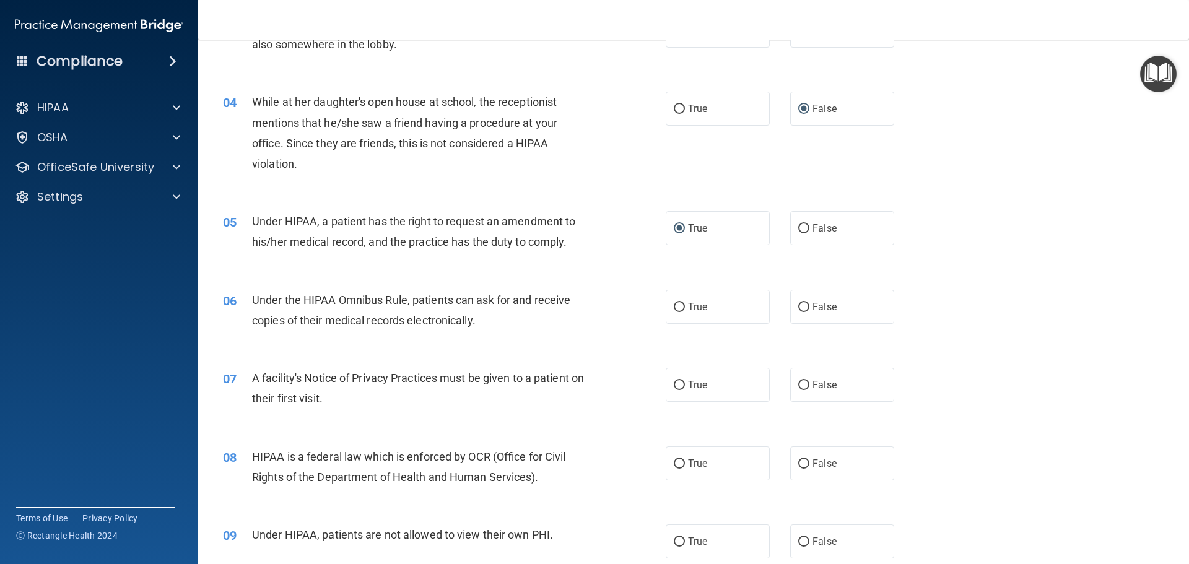
scroll to position [417, 0]
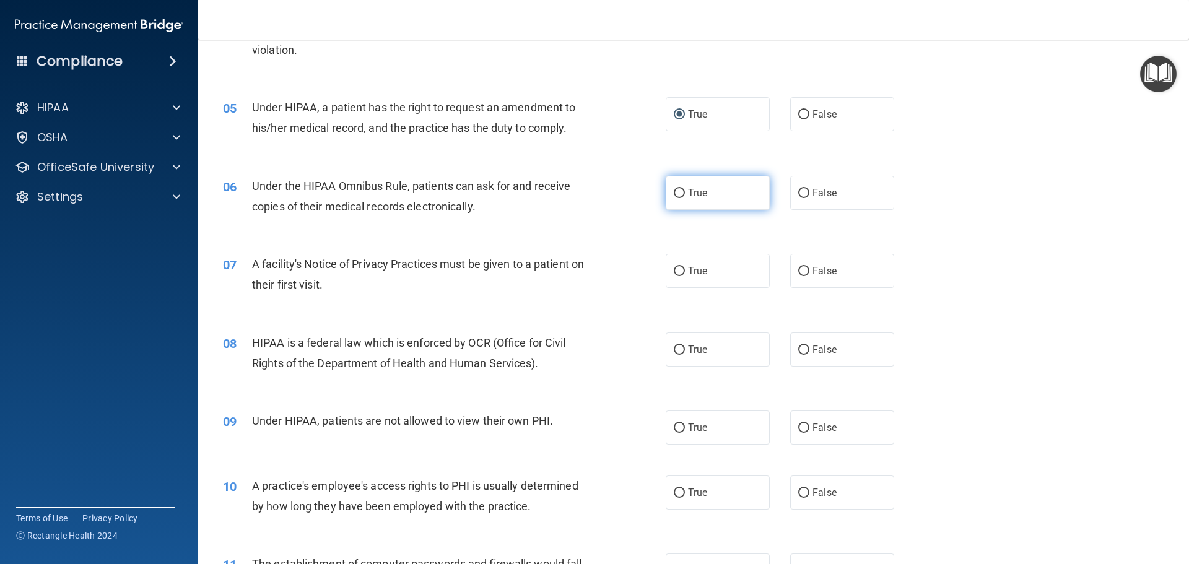
click at [674, 194] on input "True" at bounding box center [679, 193] width 11 height 9
radio input "true"
click at [674, 271] on input "True" at bounding box center [679, 271] width 11 height 9
radio input "true"
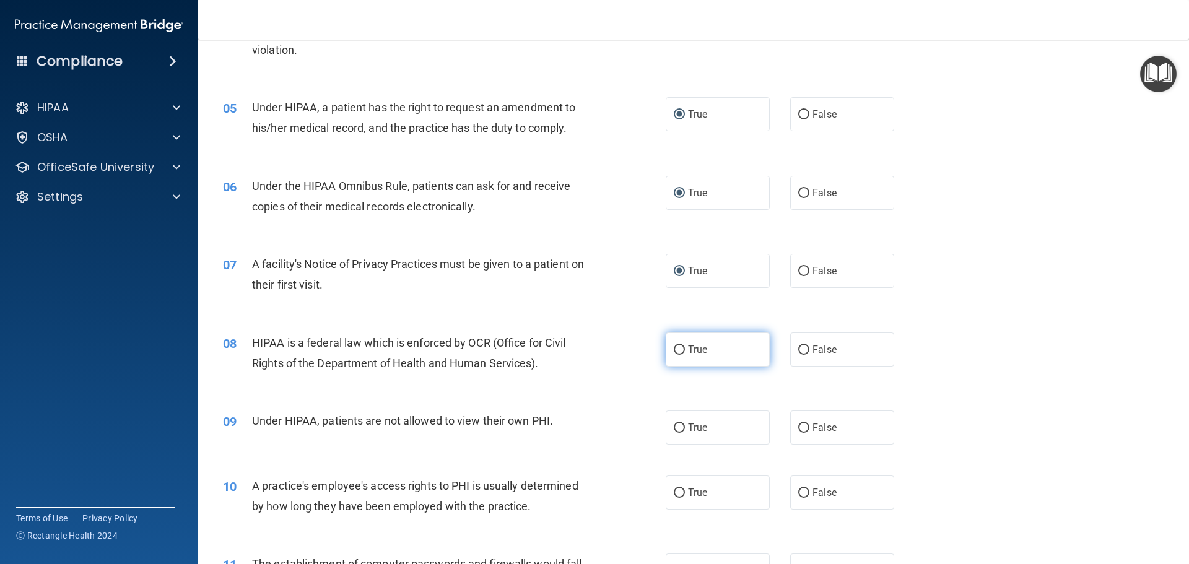
click at [675, 349] on input "True" at bounding box center [679, 350] width 11 height 9
radio input "true"
click at [799, 427] on input "False" at bounding box center [803, 428] width 11 height 9
radio input "true"
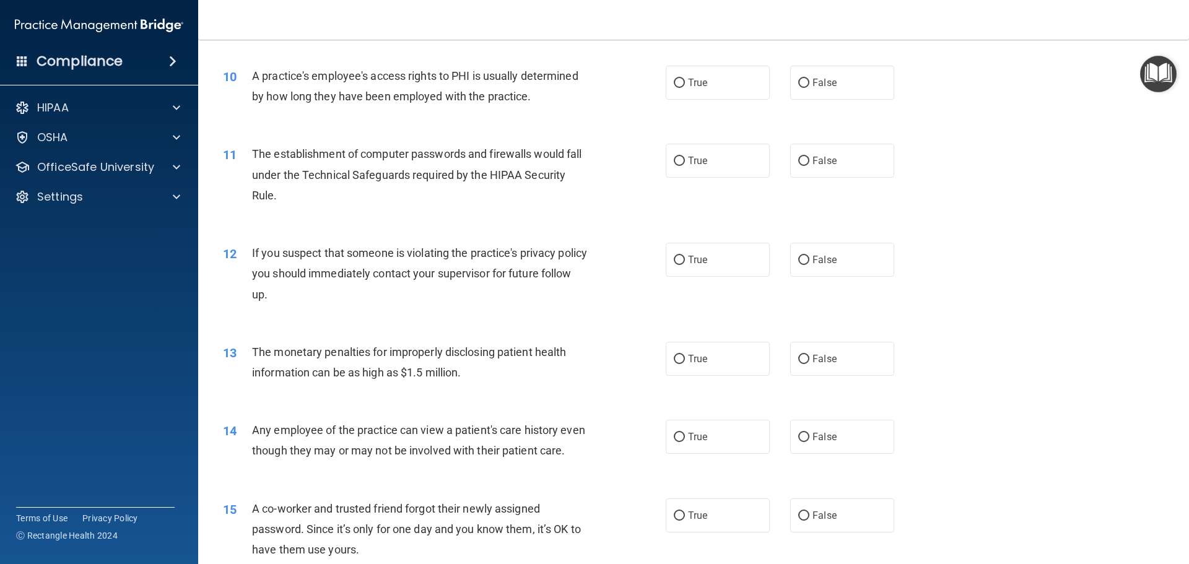
scroll to position [830, 0]
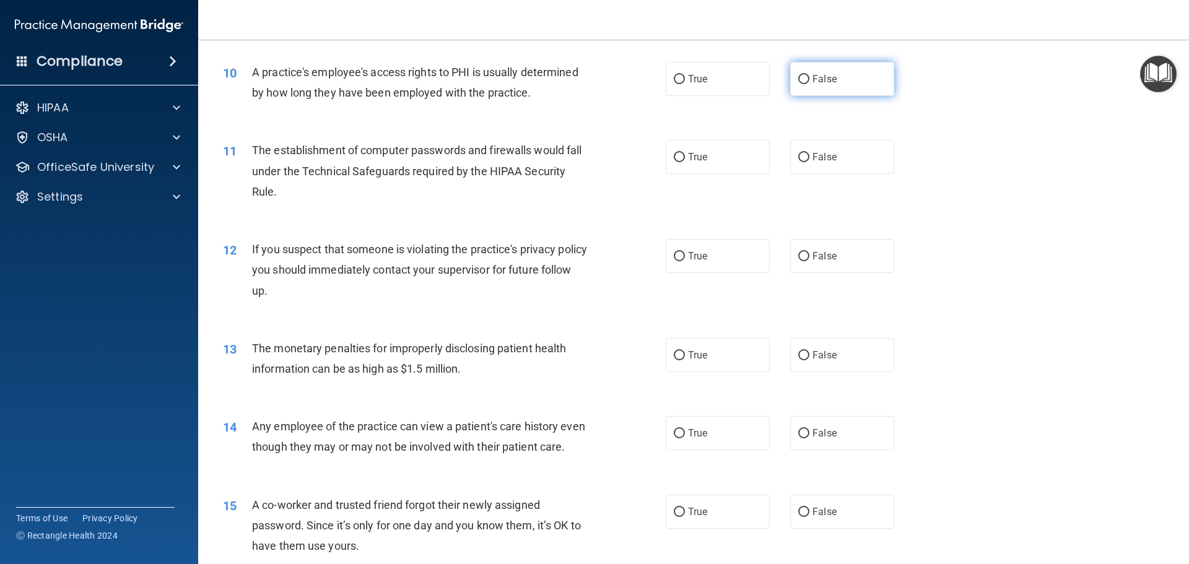
click at [798, 76] on input "False" at bounding box center [803, 79] width 11 height 9
radio input "true"
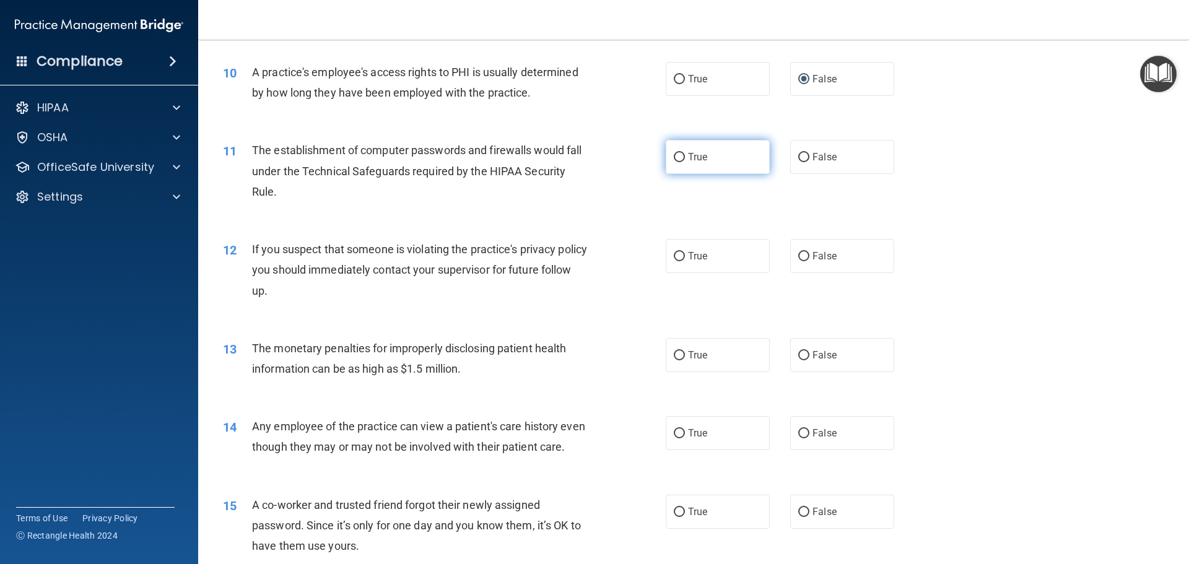
click at [674, 155] on input "True" at bounding box center [679, 157] width 11 height 9
radio input "true"
click at [676, 255] on input "True" at bounding box center [679, 256] width 11 height 9
radio input "true"
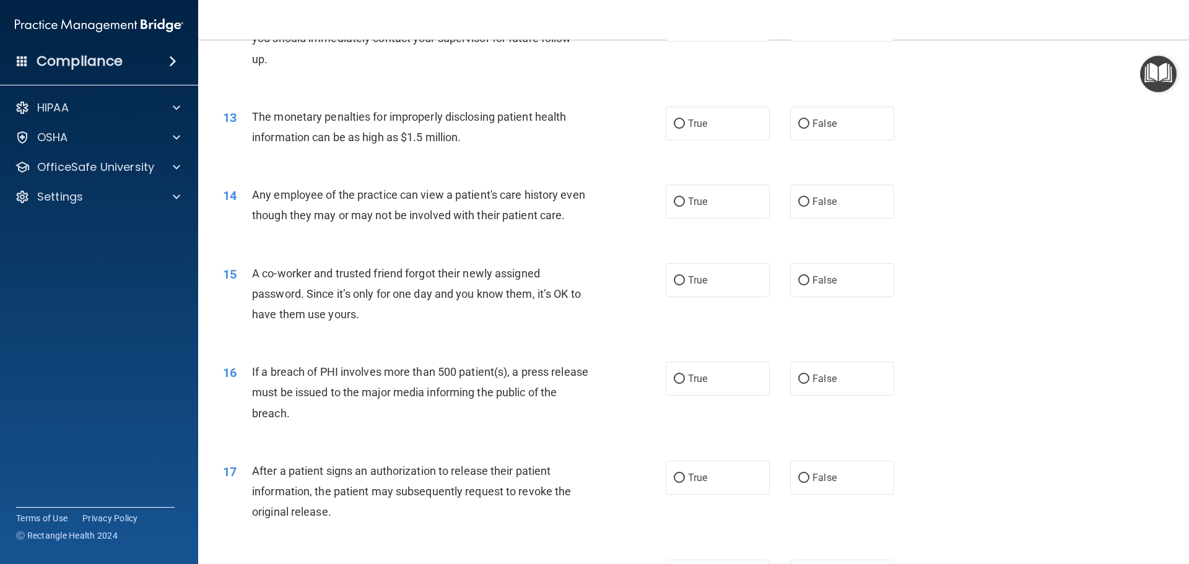
scroll to position [1080, 0]
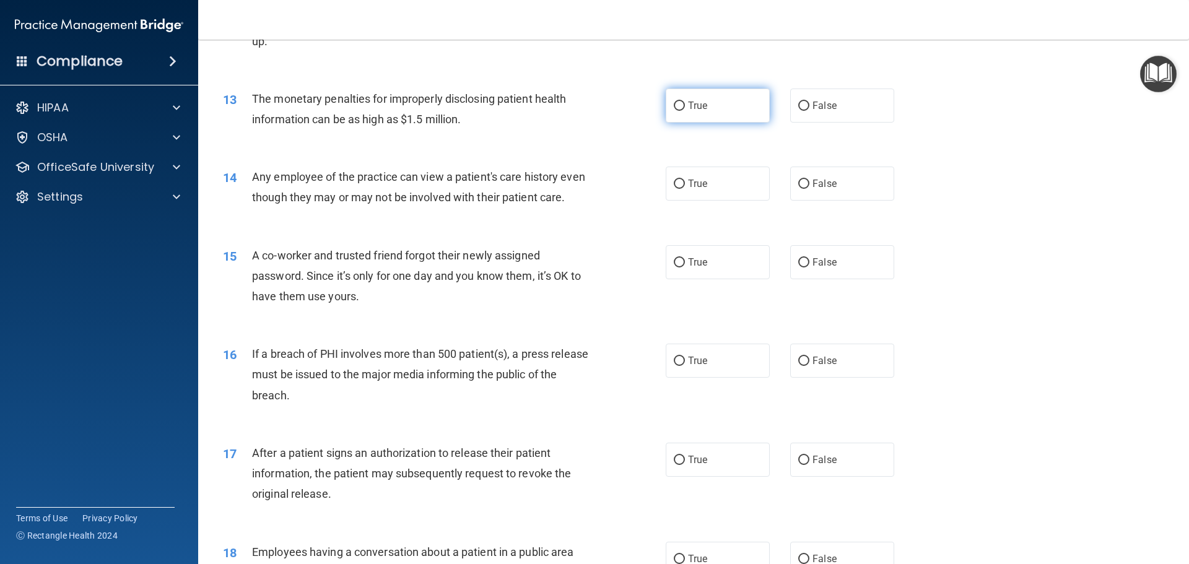
click at [676, 107] on input "True" at bounding box center [679, 106] width 11 height 9
radio input "true"
click at [674, 107] on input "True" at bounding box center [679, 106] width 11 height 9
click at [674, 106] on input "True" at bounding box center [679, 106] width 11 height 9
click at [798, 105] on input "False" at bounding box center [803, 106] width 11 height 9
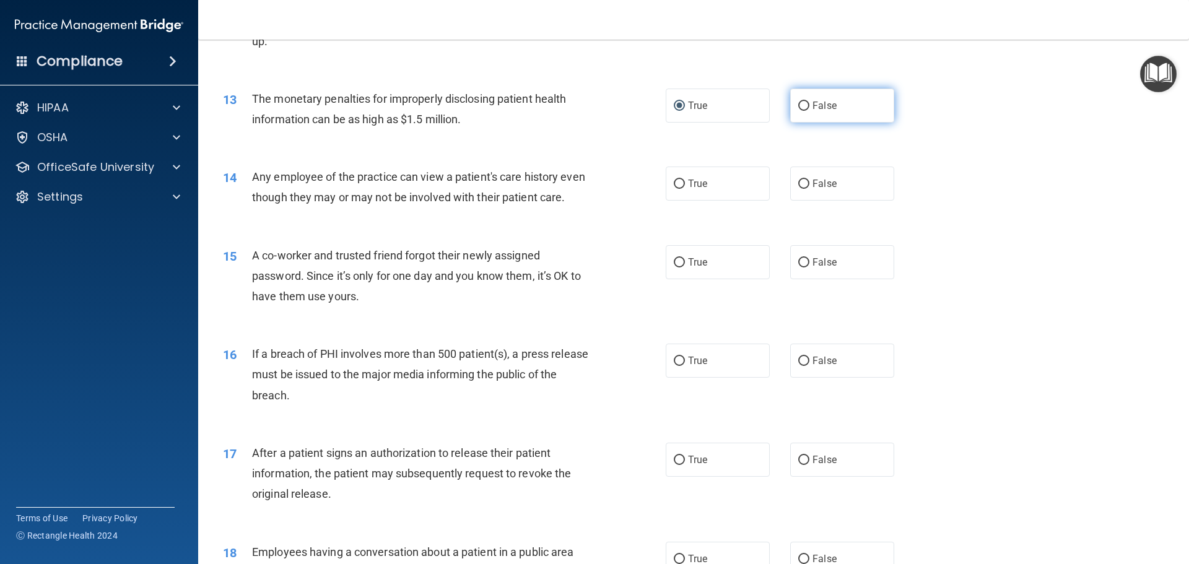
radio input "true"
radio input "false"
click at [798, 183] on input "False" at bounding box center [803, 184] width 11 height 9
radio input "true"
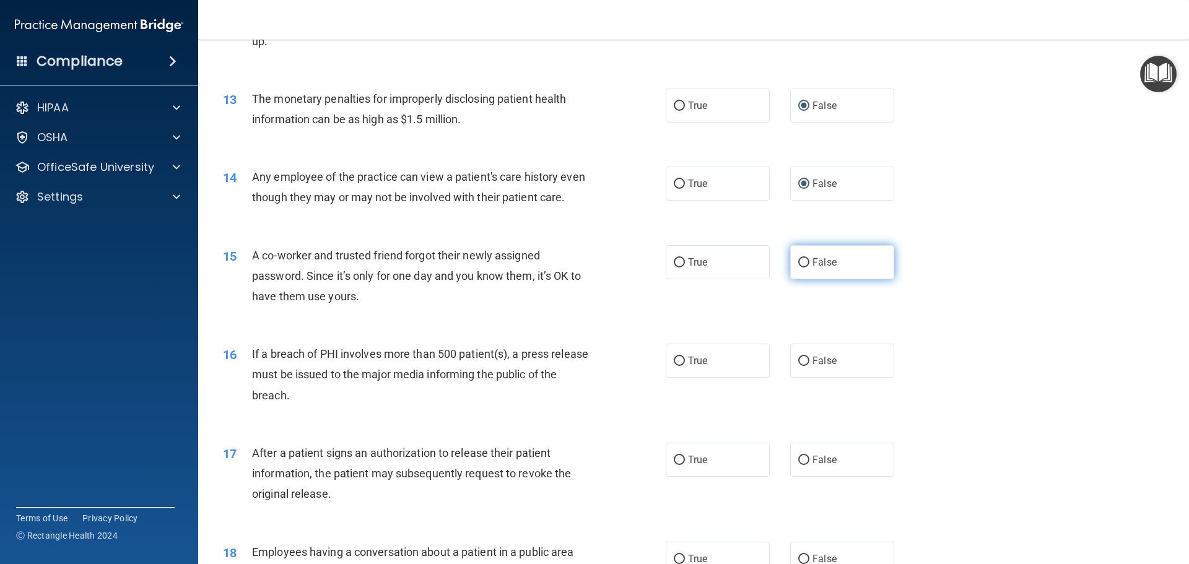
click at [798, 268] on input "False" at bounding box center [803, 262] width 11 height 9
radio input "true"
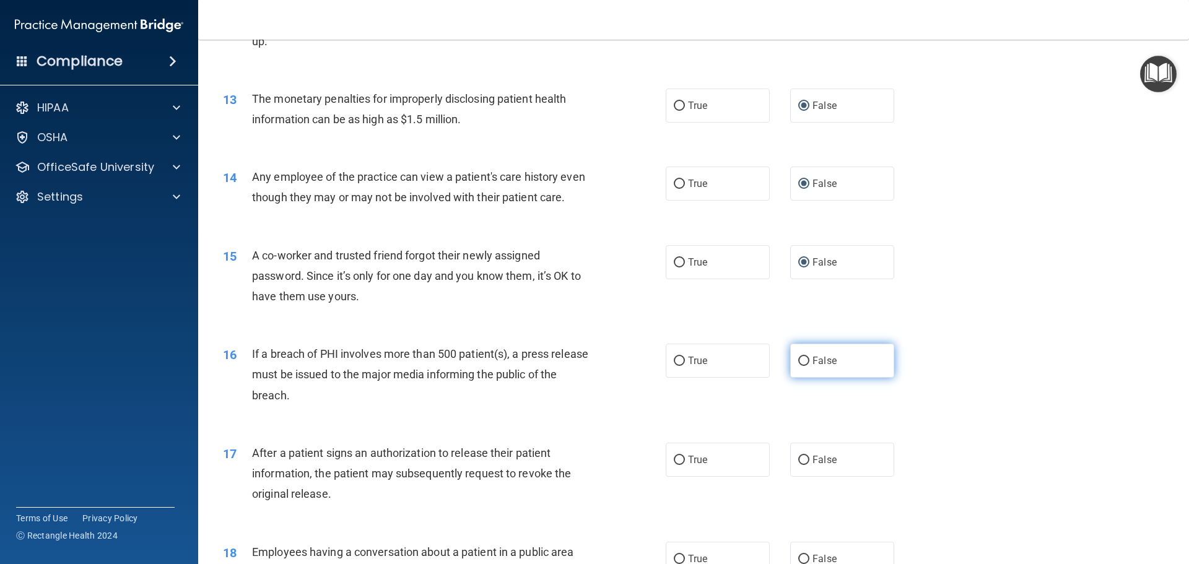
click at [800, 366] on input "False" at bounding box center [803, 361] width 11 height 9
radio input "true"
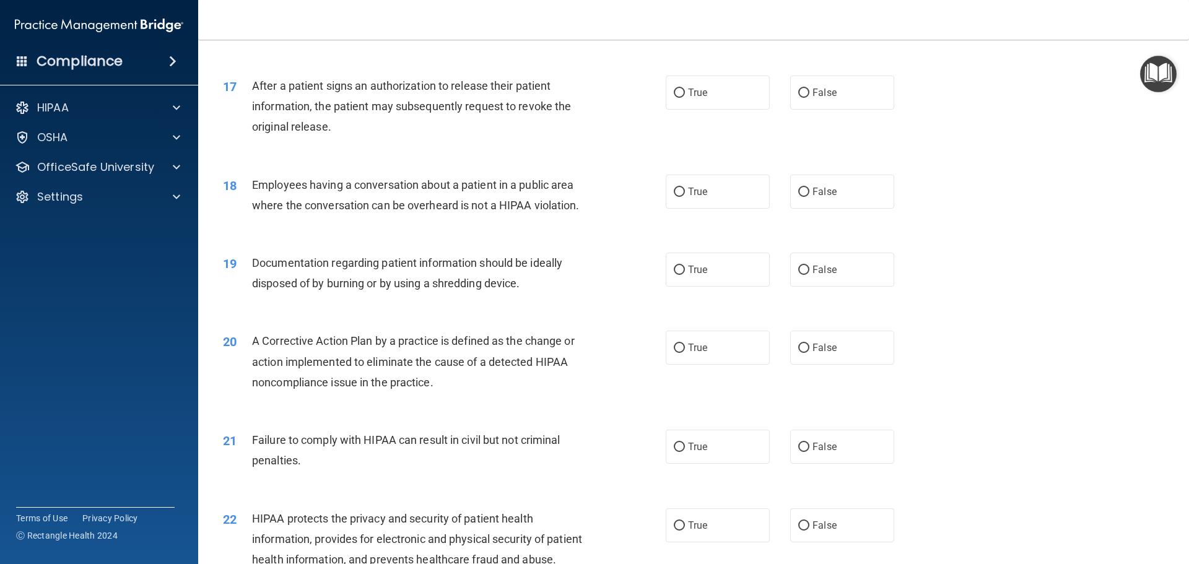
scroll to position [1451, 0]
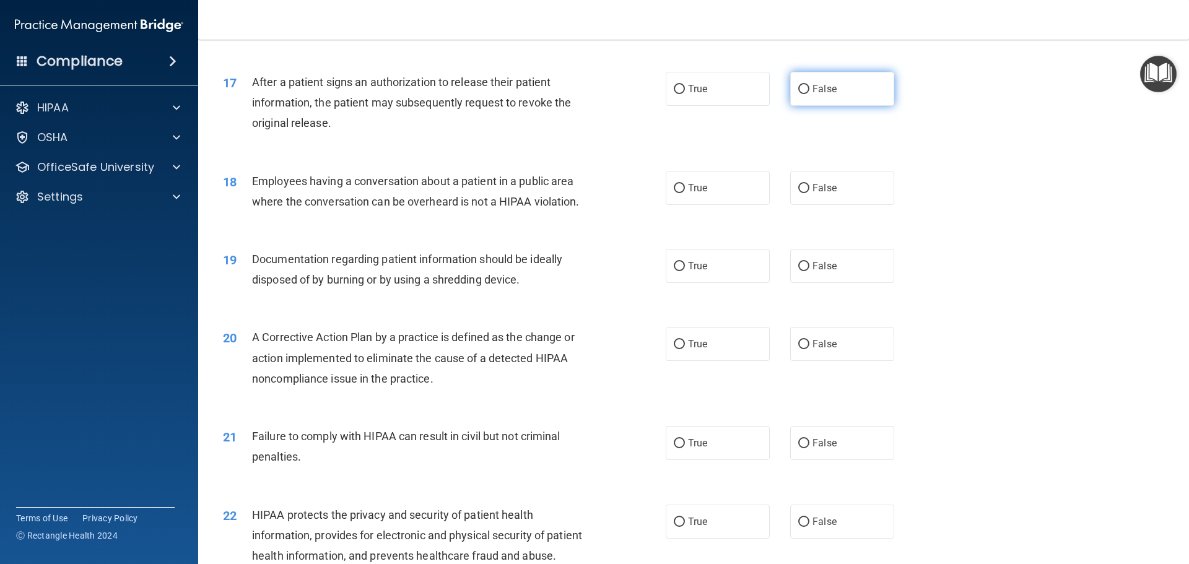
click at [798, 94] on input "False" at bounding box center [803, 89] width 11 height 9
radio input "true"
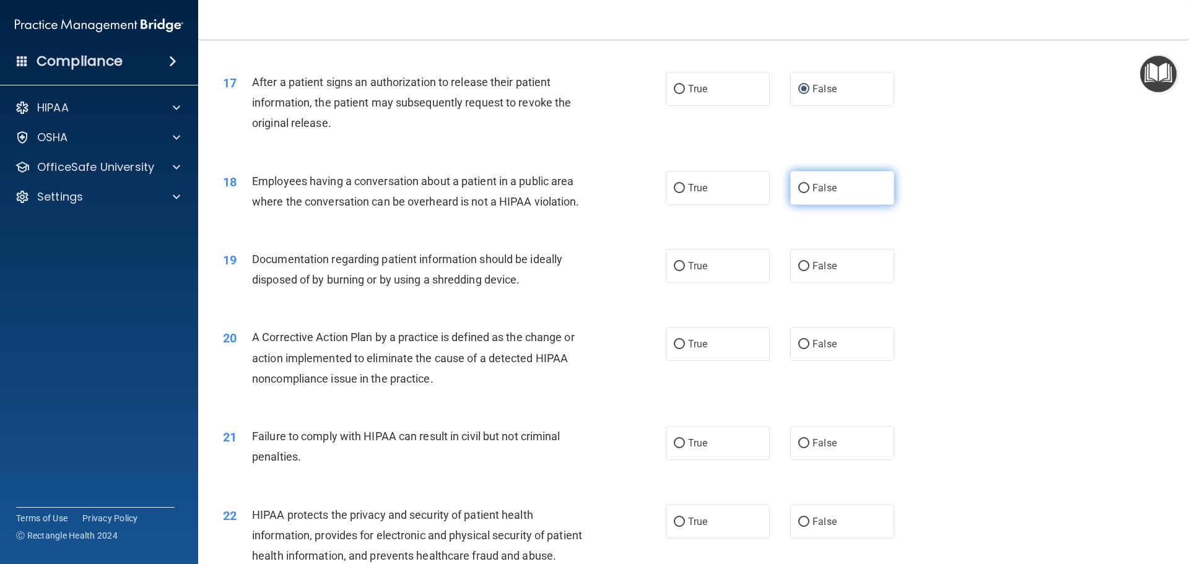
click at [798, 193] on input "False" at bounding box center [803, 188] width 11 height 9
radio input "true"
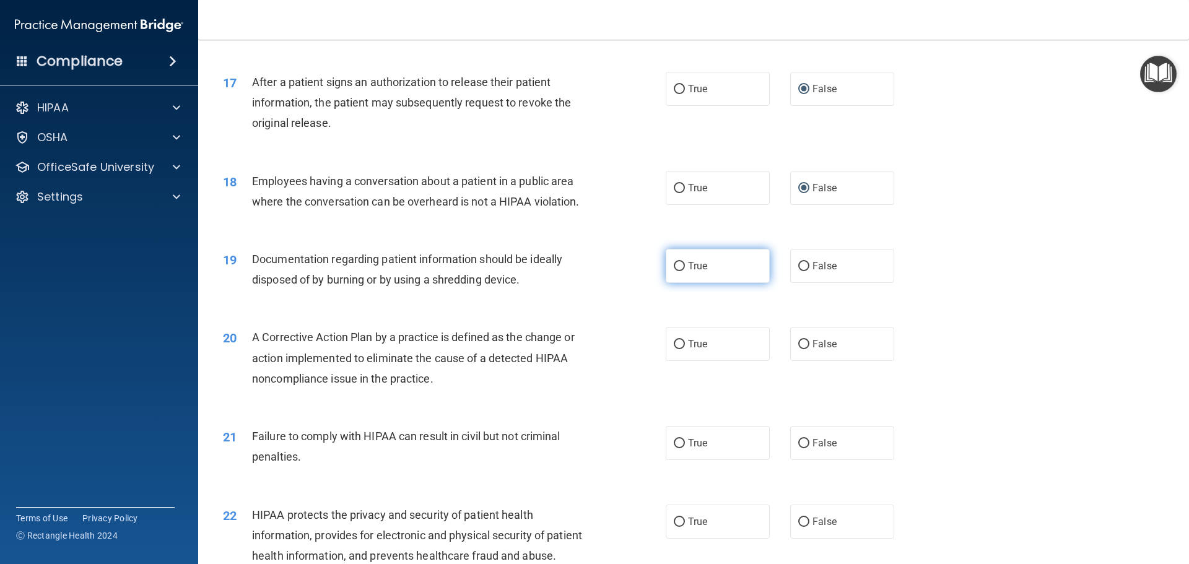
click at [674, 271] on input "True" at bounding box center [679, 266] width 11 height 9
radio input "true"
click at [677, 349] on input "True" at bounding box center [679, 344] width 11 height 9
radio input "true"
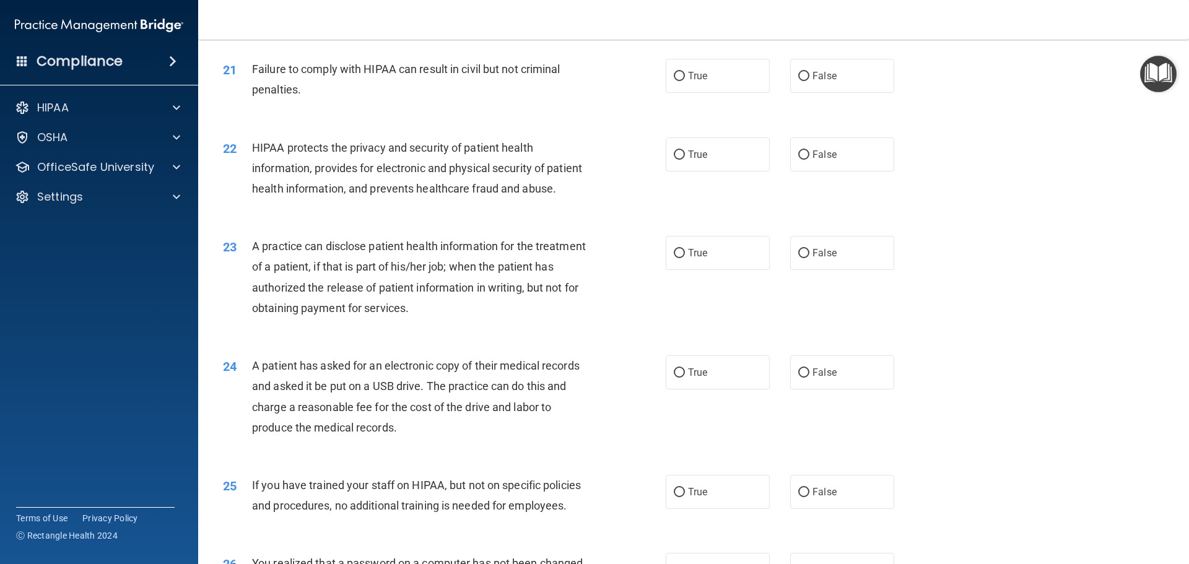
scroll to position [1825, 0]
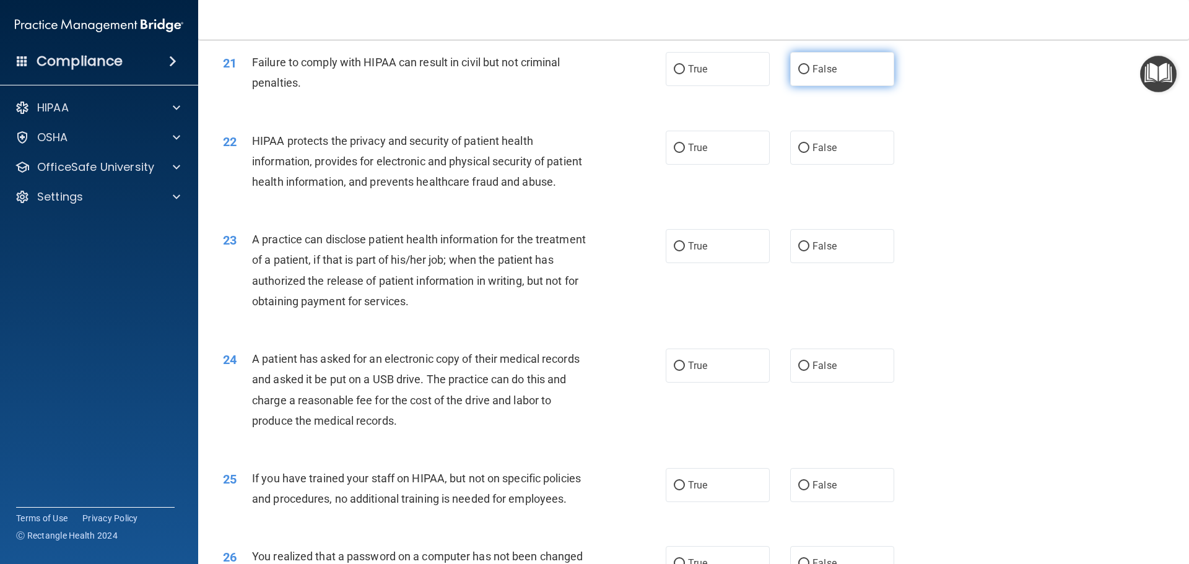
click at [798, 74] on input "False" at bounding box center [803, 69] width 11 height 9
radio input "true"
click at [674, 153] on input "True" at bounding box center [679, 148] width 11 height 9
radio input "true"
click at [798, 251] on input "False" at bounding box center [803, 246] width 11 height 9
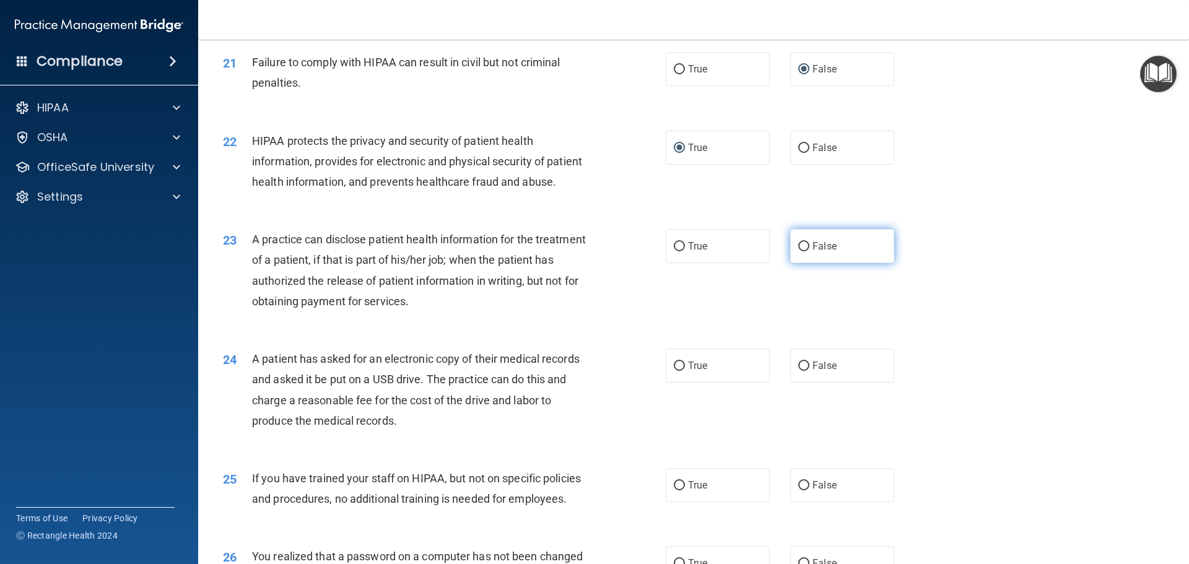
radio input "true"
click at [674, 371] on input "True" at bounding box center [679, 366] width 11 height 9
radio input "true"
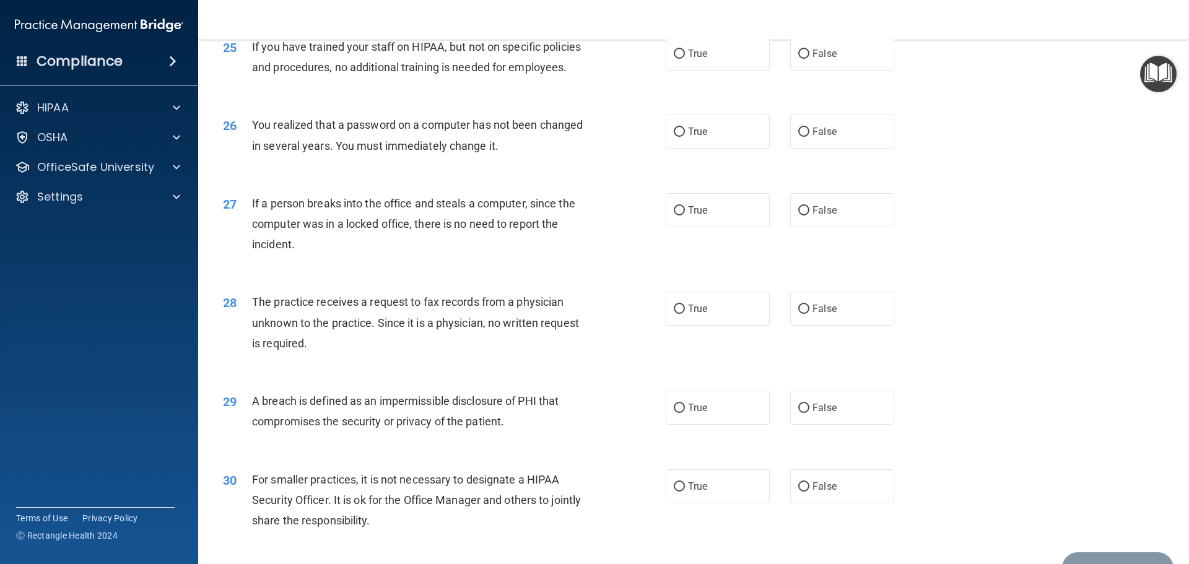
scroll to position [2274, 0]
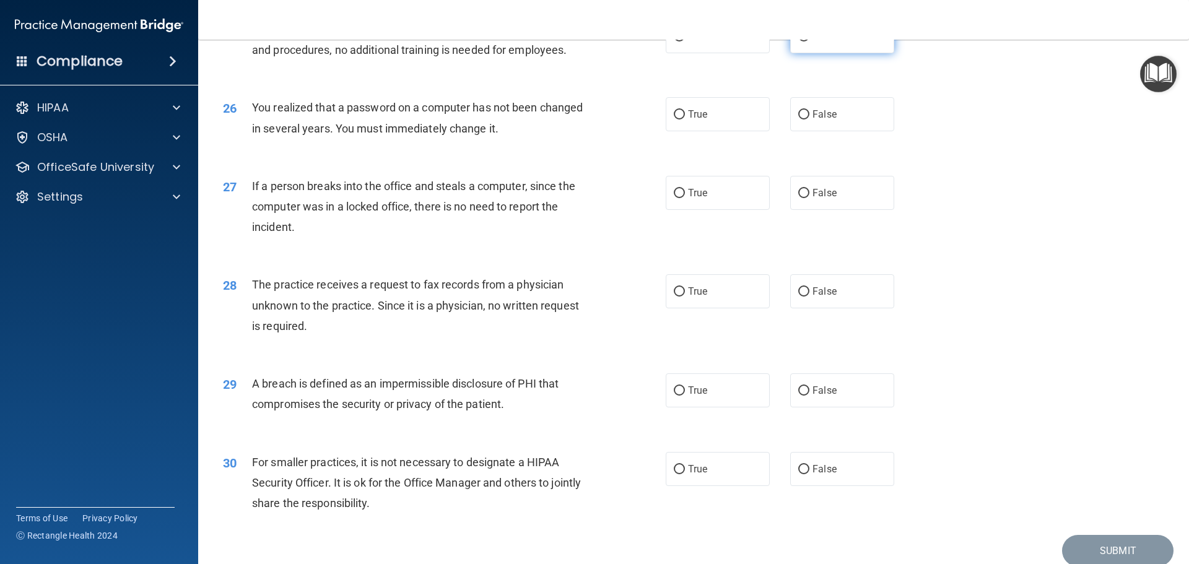
click at [800, 41] on input "False" at bounding box center [803, 36] width 11 height 9
radio input "true"
click at [674, 120] on input "True" at bounding box center [679, 114] width 11 height 9
radio input "true"
click at [798, 198] on input "False" at bounding box center [803, 193] width 11 height 9
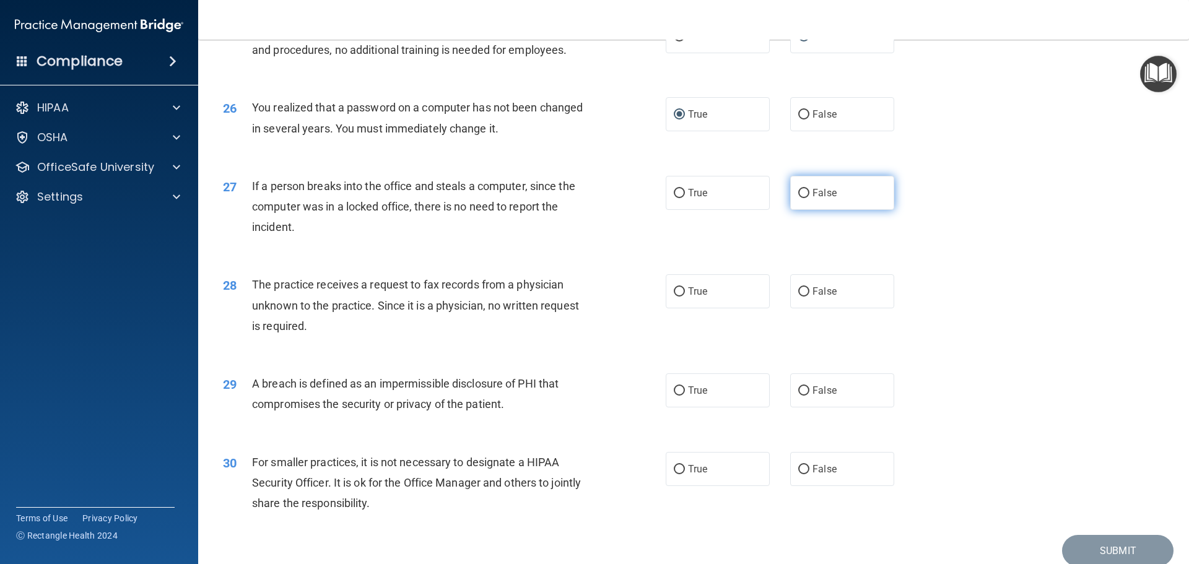
radio input "true"
click at [677, 297] on input "True" at bounding box center [679, 291] width 11 height 9
radio input "true"
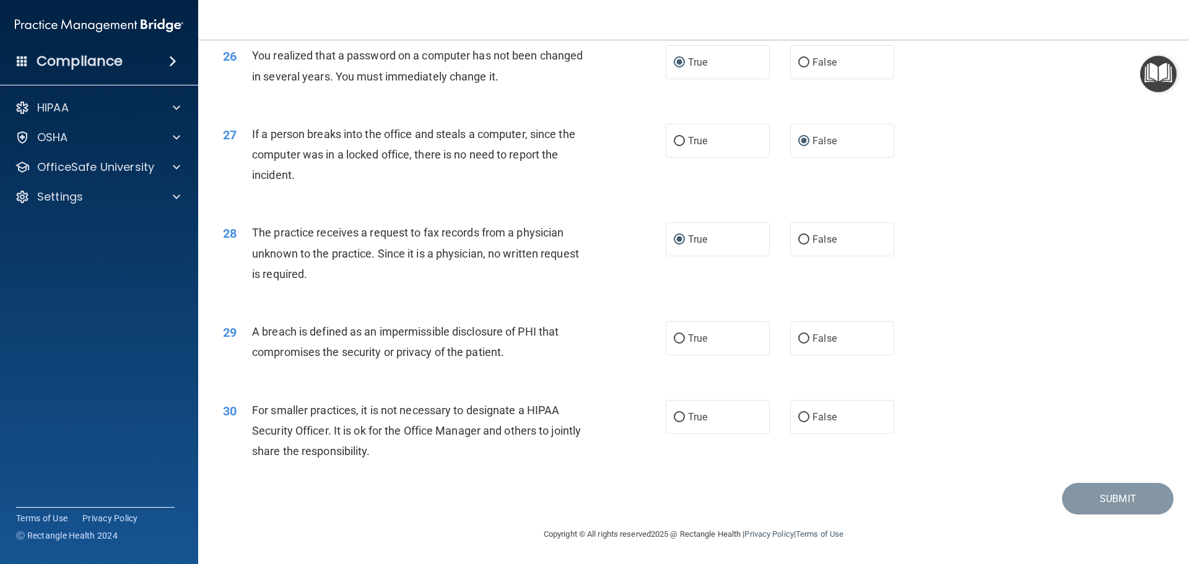
scroll to position [2367, 0]
click at [675, 337] on input "True" at bounding box center [679, 338] width 11 height 9
radio input "true"
click at [799, 416] on input "False" at bounding box center [803, 417] width 11 height 9
radio input "true"
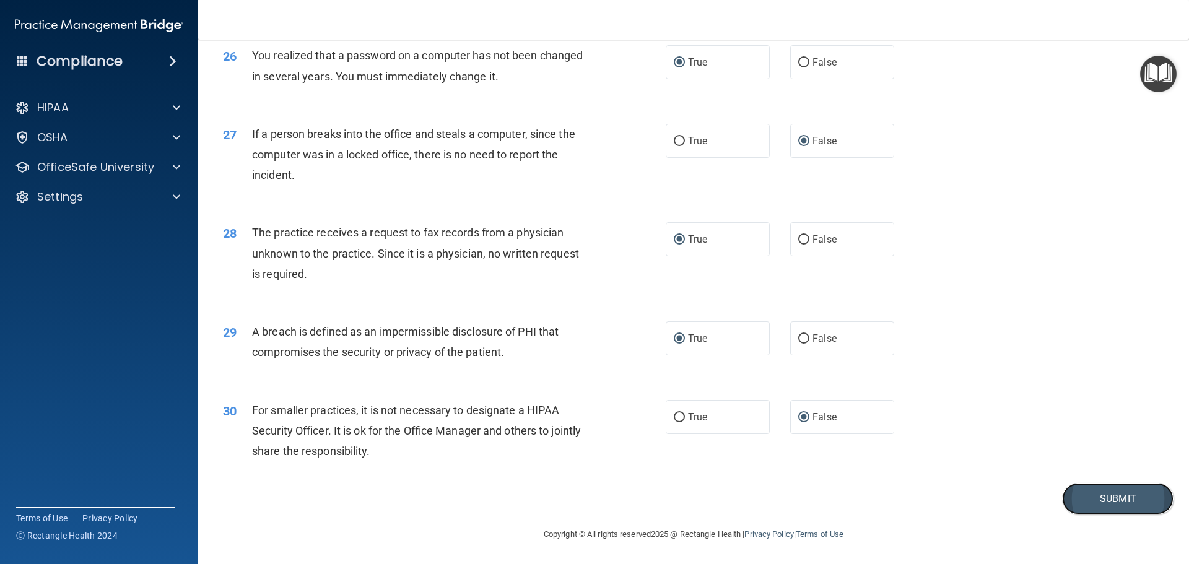
click at [1088, 499] on button "Submit" at bounding box center [1117, 499] width 111 height 32
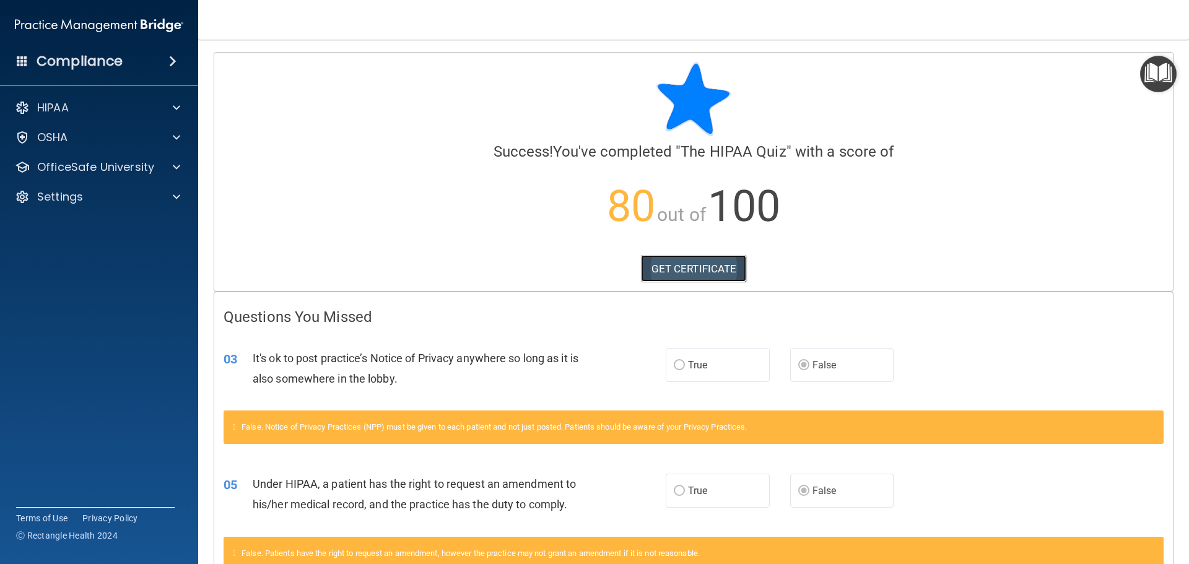
click at [676, 270] on link "GET CERTIFICATE" at bounding box center [694, 268] width 106 height 27
click at [173, 163] on span at bounding box center [176, 167] width 7 height 15
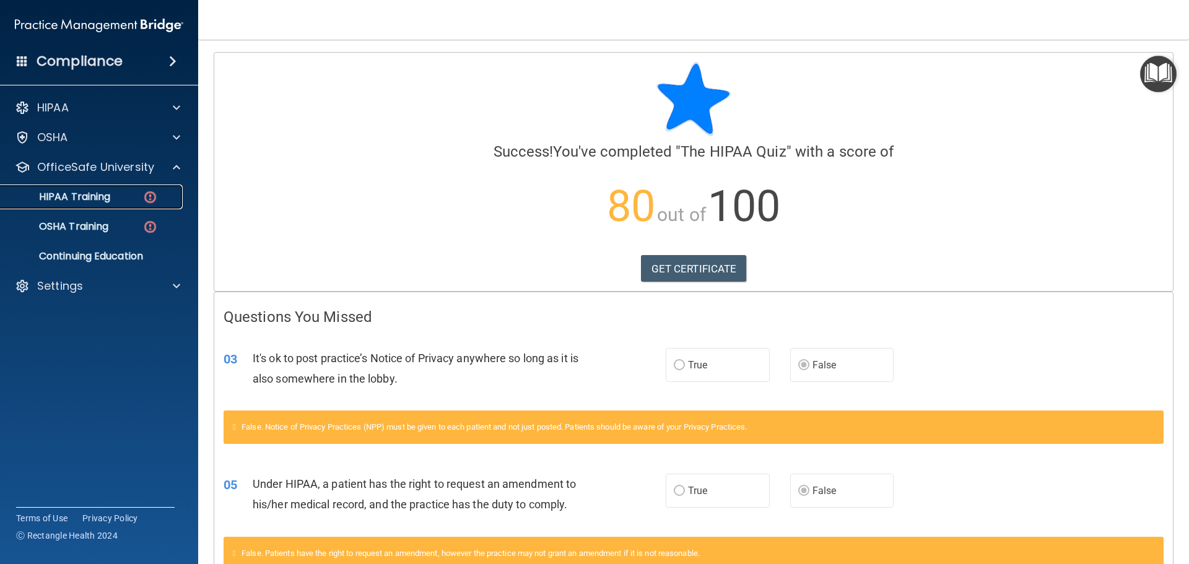
click at [151, 196] on img at bounding box center [149, 196] width 15 height 15
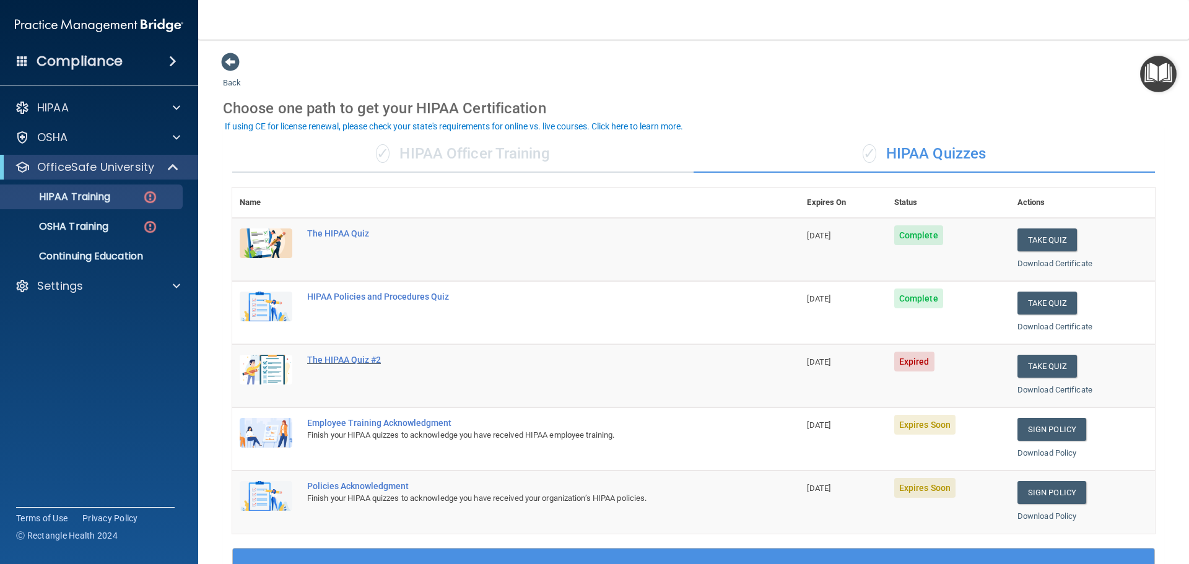
click at [355, 362] on div "The HIPAA Quiz #2" at bounding box center [522, 360] width 430 height 10
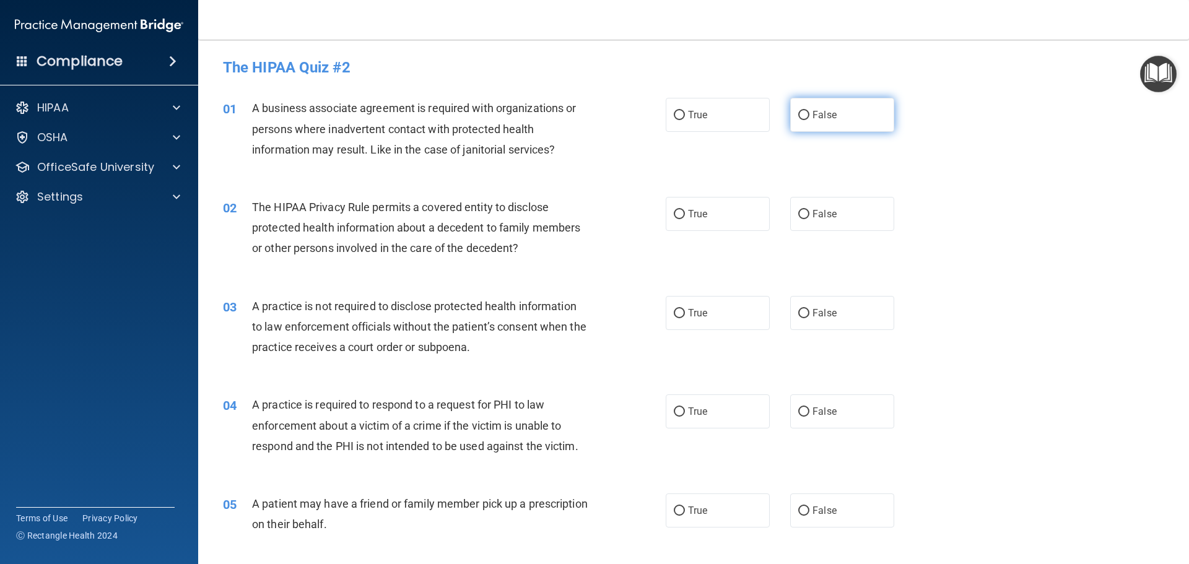
click at [798, 113] on input "False" at bounding box center [803, 115] width 11 height 9
radio input "true"
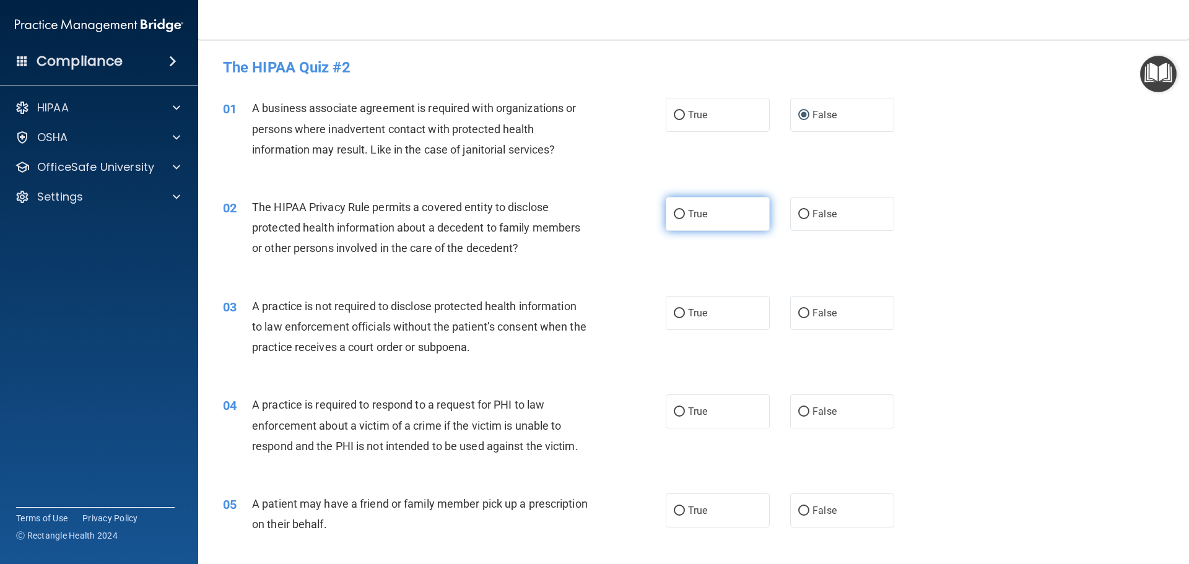
click at [674, 213] on input "True" at bounding box center [679, 214] width 11 height 9
radio input "true"
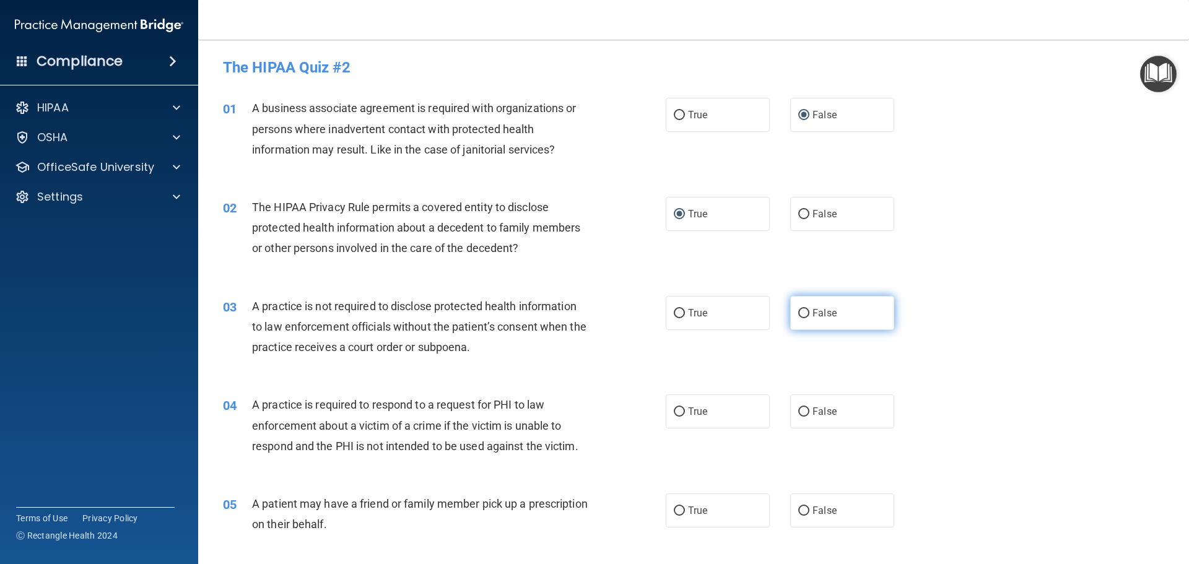
click at [798, 312] on input "False" at bounding box center [803, 313] width 11 height 9
radio input "true"
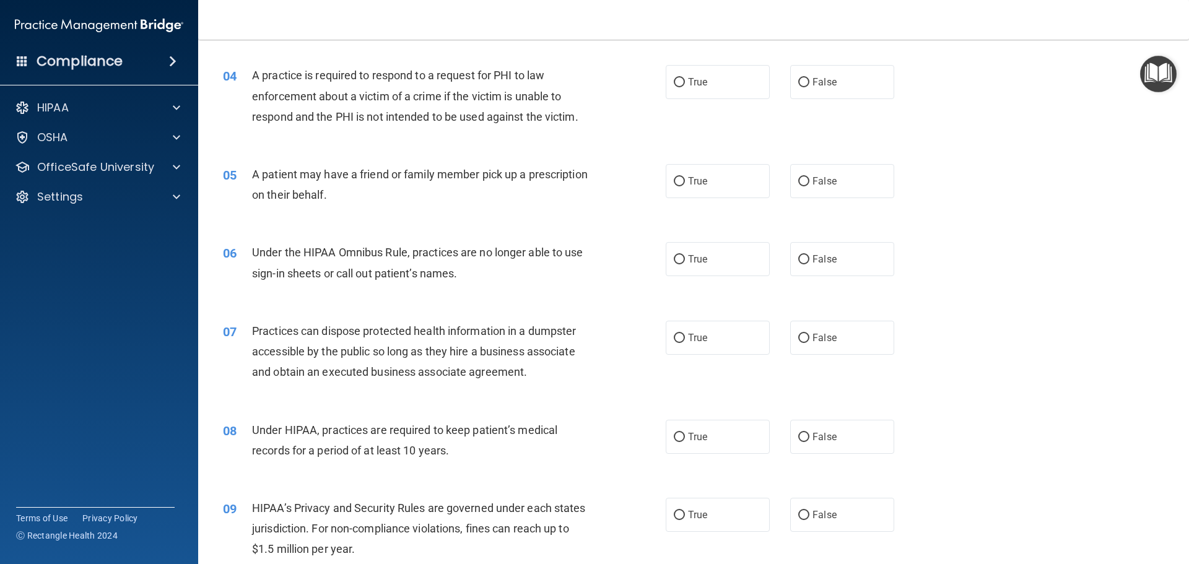
scroll to position [333, 0]
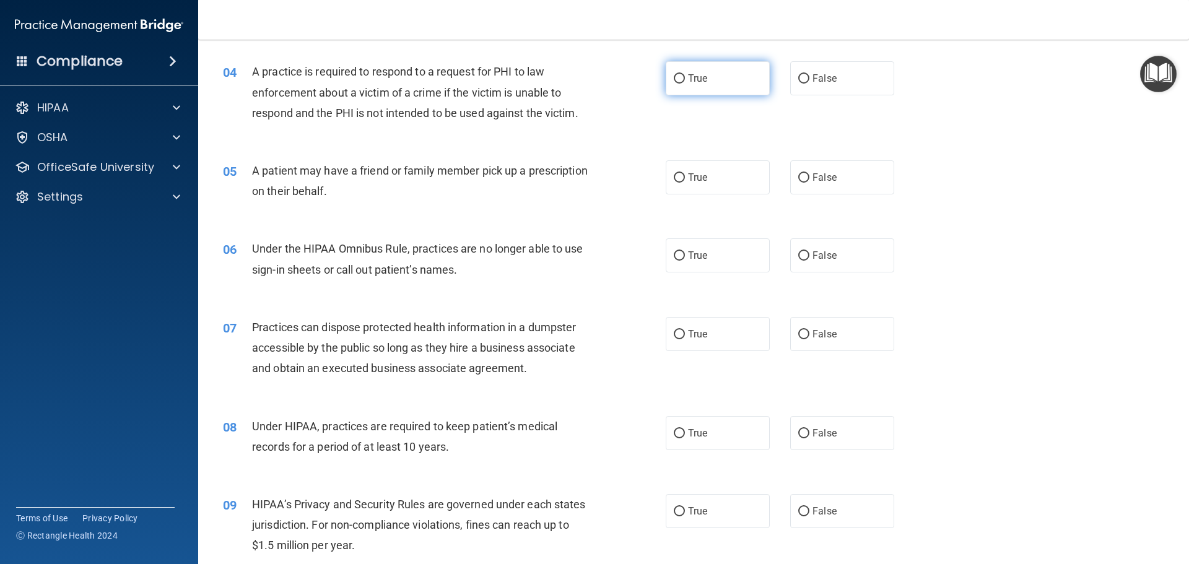
click at [676, 79] on input "True" at bounding box center [679, 78] width 11 height 9
radio input "true"
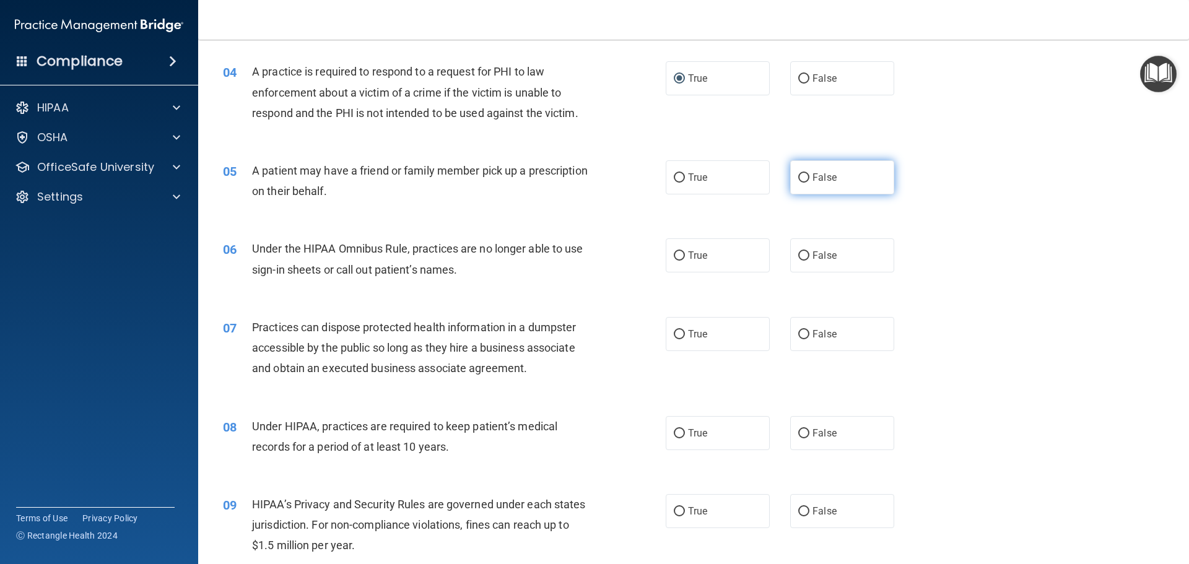
click at [798, 175] on input "False" at bounding box center [803, 177] width 11 height 9
radio input "true"
click at [799, 256] on input "False" at bounding box center [803, 255] width 11 height 9
radio input "true"
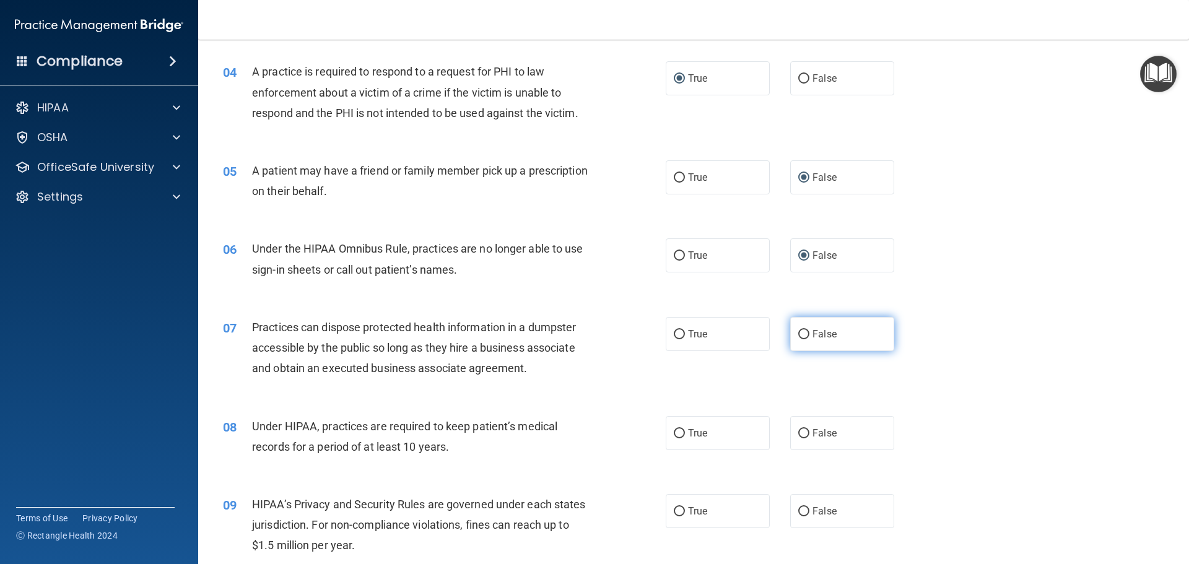
click at [798, 333] on input "False" at bounding box center [803, 334] width 11 height 9
radio input "true"
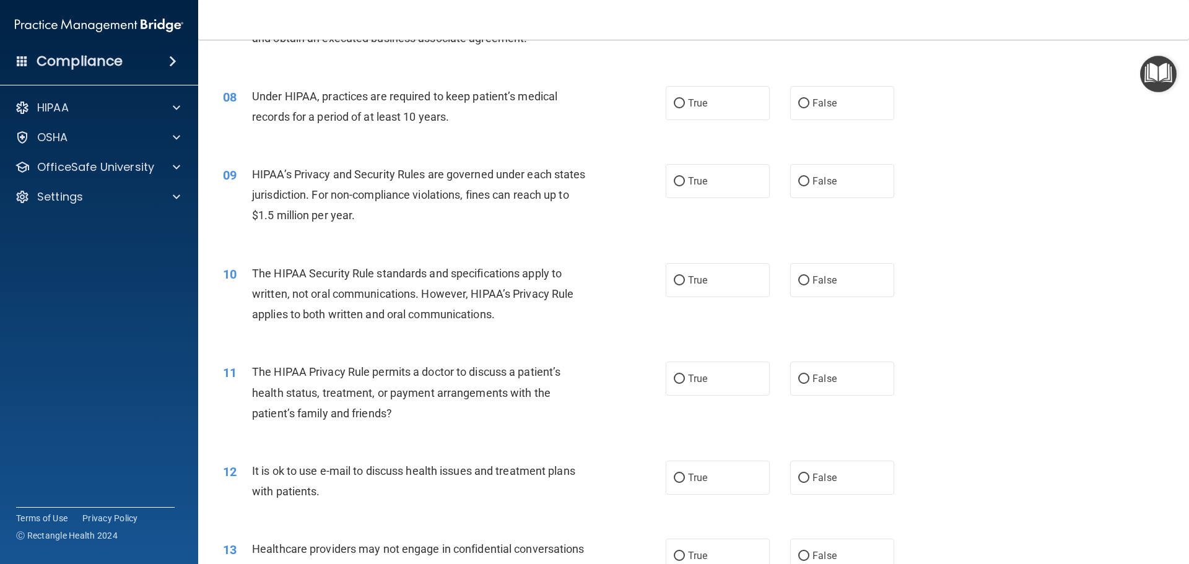
scroll to position [674, 0]
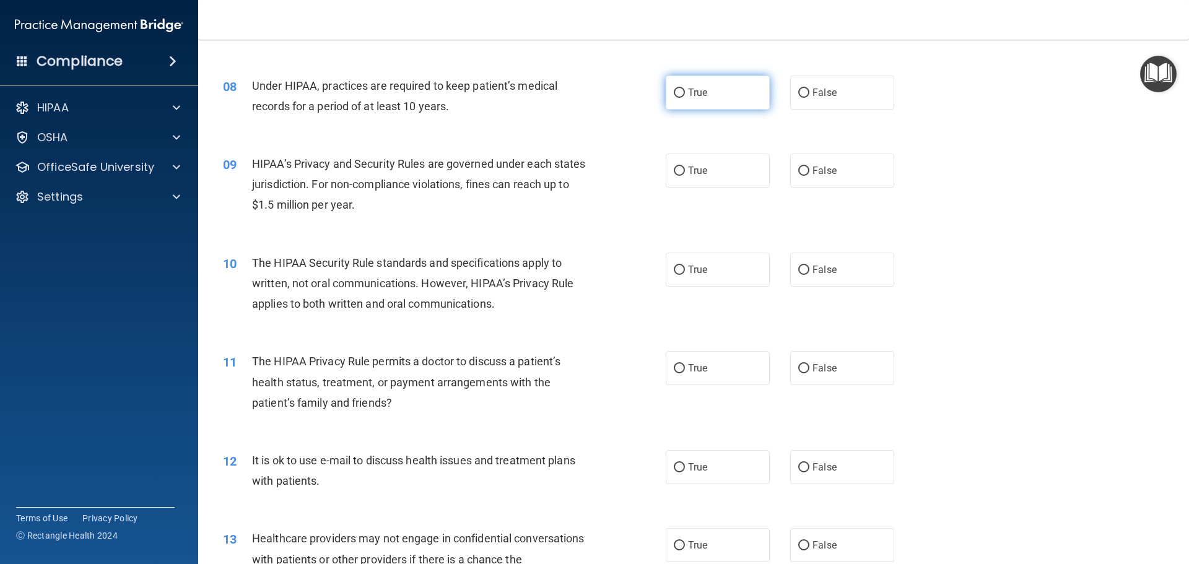
click at [675, 92] on input "True" at bounding box center [679, 93] width 11 height 9
radio input "true"
click at [675, 169] on input "True" at bounding box center [679, 171] width 11 height 9
radio input "true"
click at [798, 268] on input "False" at bounding box center [803, 270] width 11 height 9
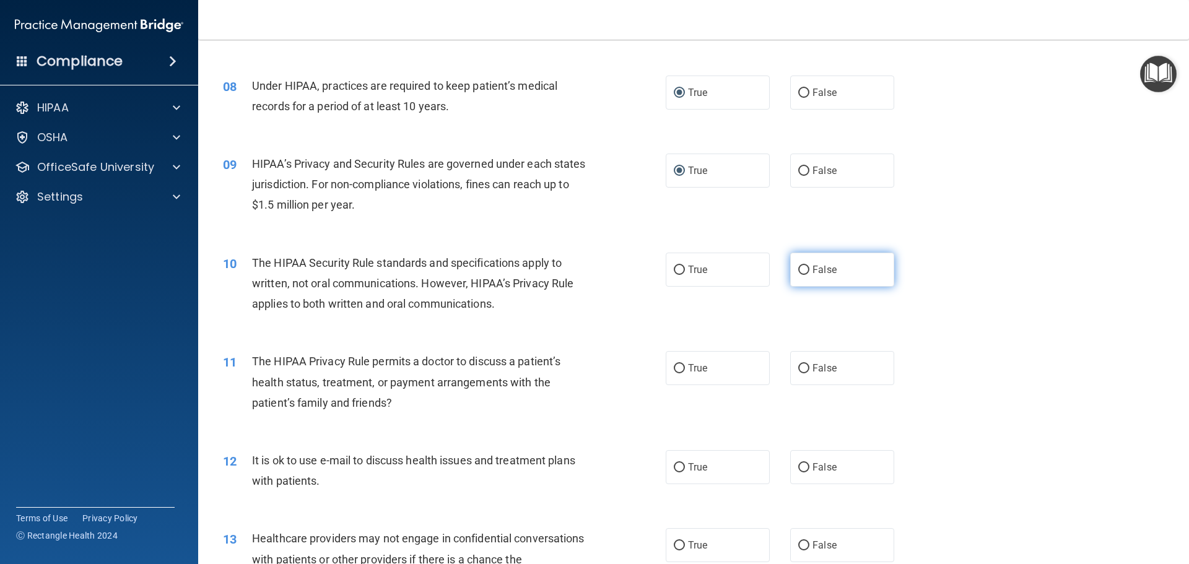
radio input "true"
click at [798, 365] on input "False" at bounding box center [803, 368] width 11 height 9
radio input "true"
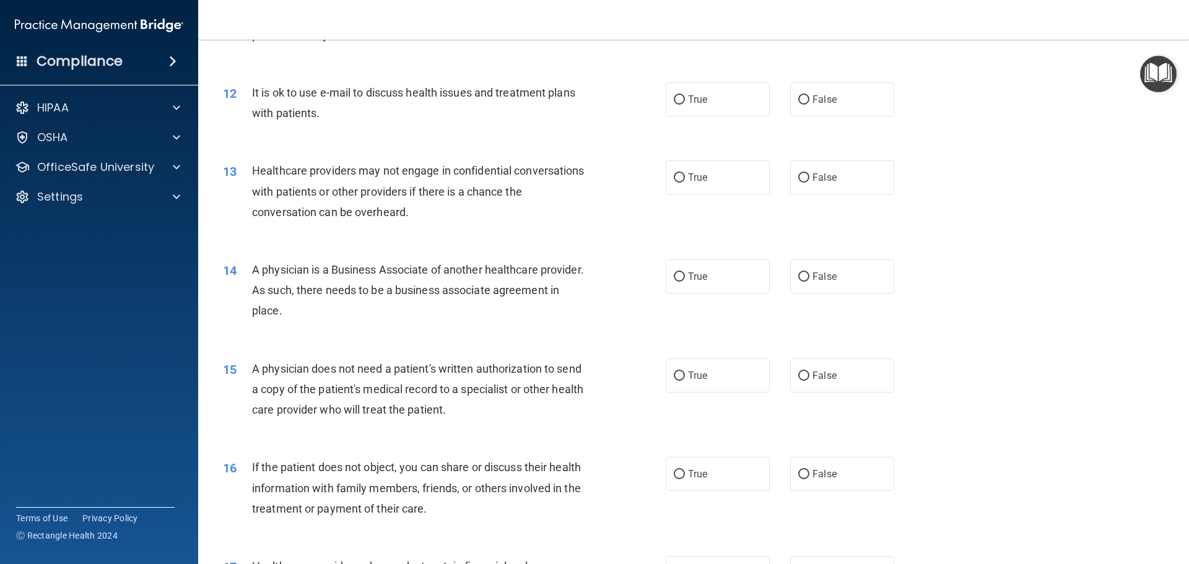
scroll to position [1042, 0]
click at [799, 100] on input "False" at bounding box center [803, 99] width 11 height 9
radio input "true"
click at [674, 175] on input "True" at bounding box center [679, 177] width 11 height 9
radio input "true"
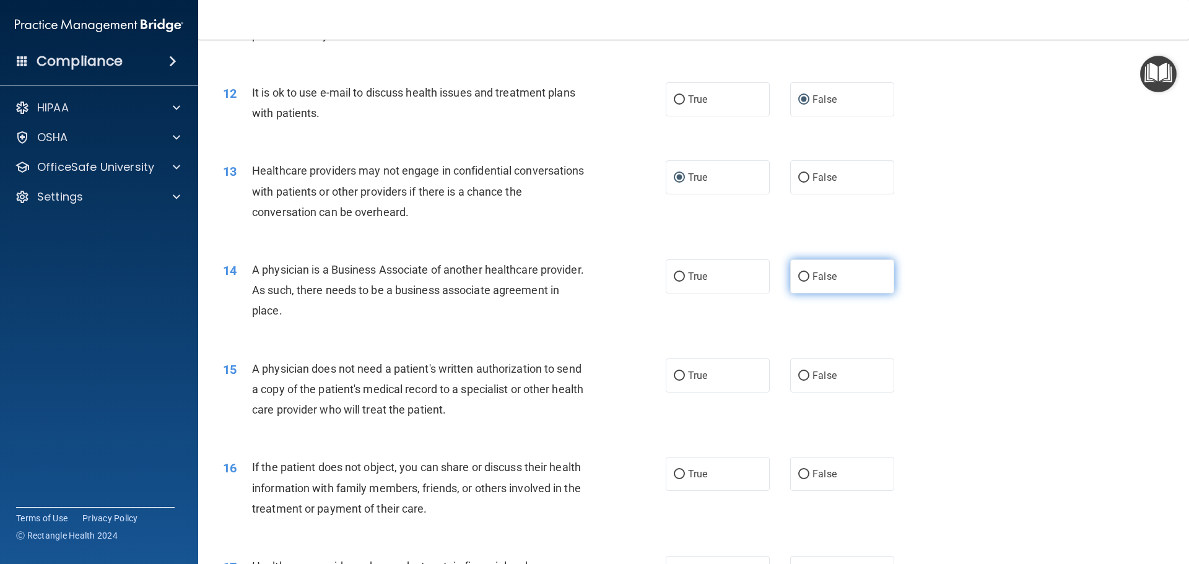
click at [798, 274] on input "False" at bounding box center [803, 276] width 11 height 9
radio input "true"
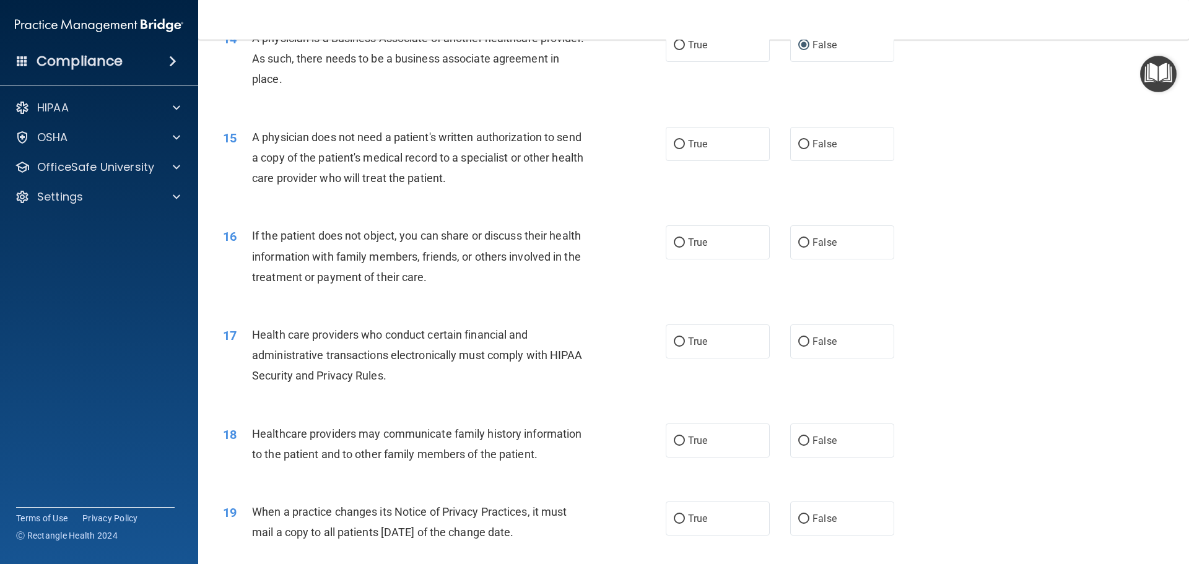
scroll to position [1266, 0]
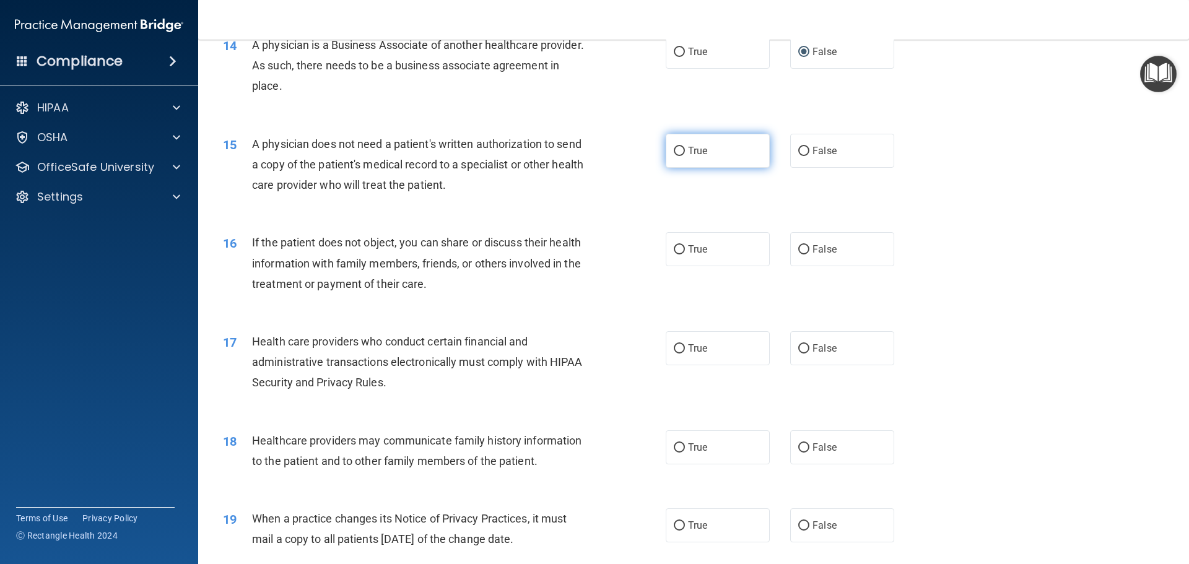
click at [676, 150] on input "True" at bounding box center [679, 151] width 11 height 9
radio input "true"
click at [676, 248] on input "True" at bounding box center [679, 249] width 11 height 9
radio input "true"
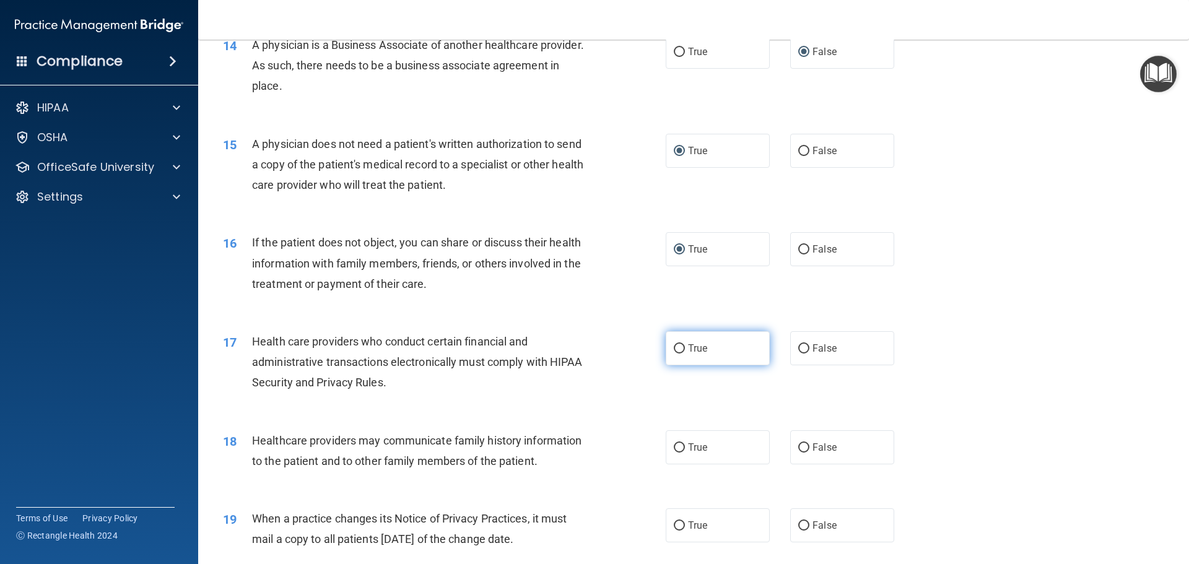
click at [677, 345] on input "True" at bounding box center [679, 348] width 11 height 9
radio input "true"
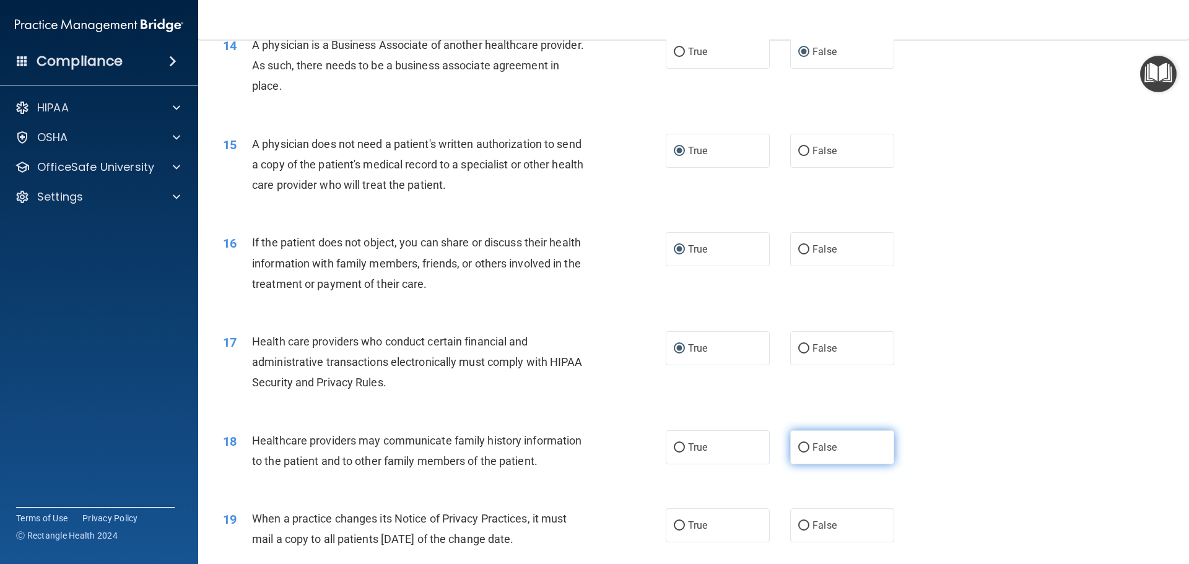
click at [798, 448] on input "False" at bounding box center [803, 447] width 11 height 9
radio input "true"
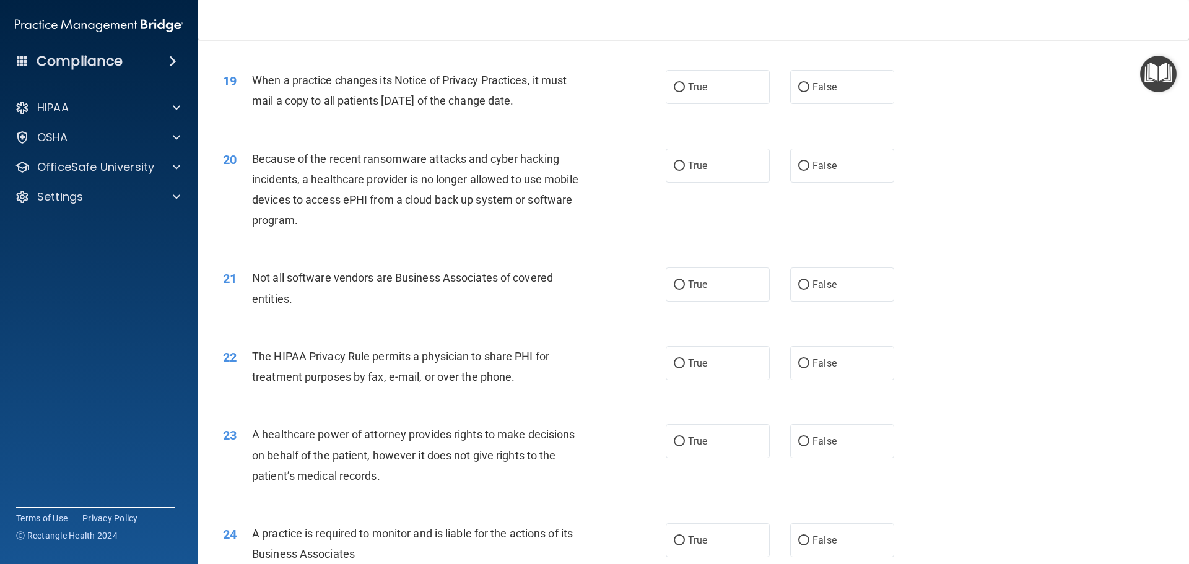
scroll to position [1697, 0]
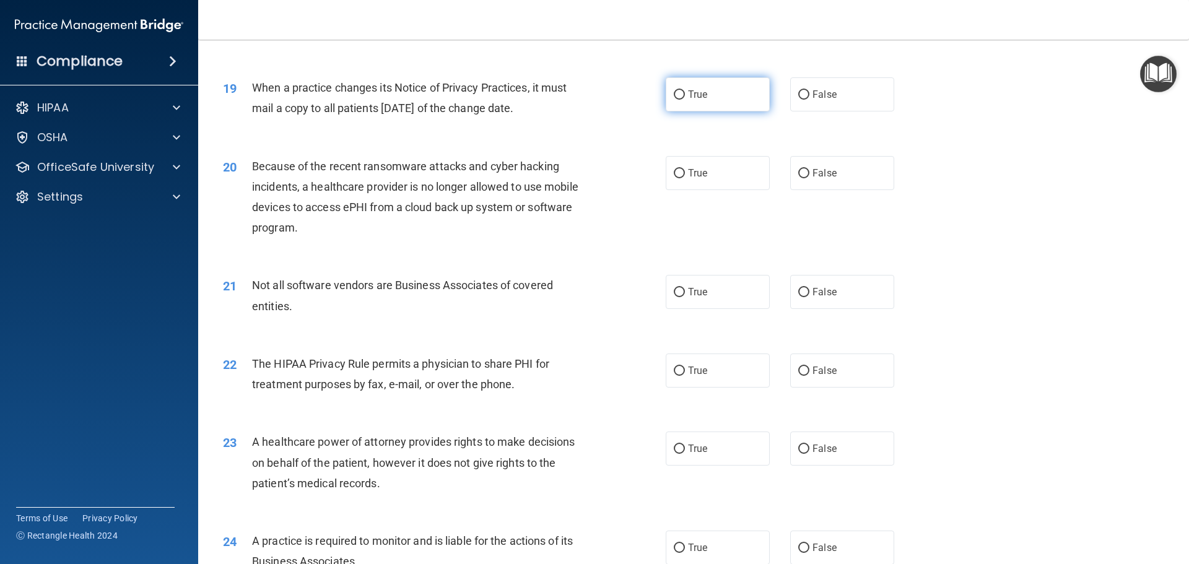
click at [674, 94] on input "True" at bounding box center [679, 94] width 11 height 9
radio input "true"
click at [798, 171] on input "False" at bounding box center [803, 173] width 11 height 9
radio input "true"
click at [674, 292] on input "True" at bounding box center [679, 292] width 11 height 9
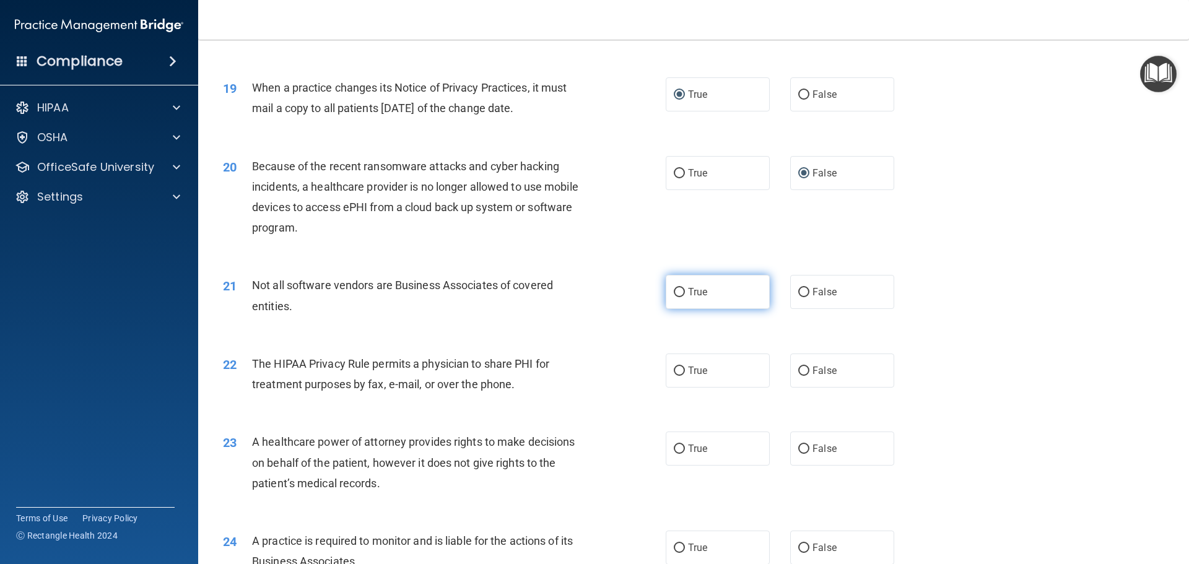
radio input "true"
click at [676, 369] on input "True" at bounding box center [679, 371] width 11 height 9
radio input "true"
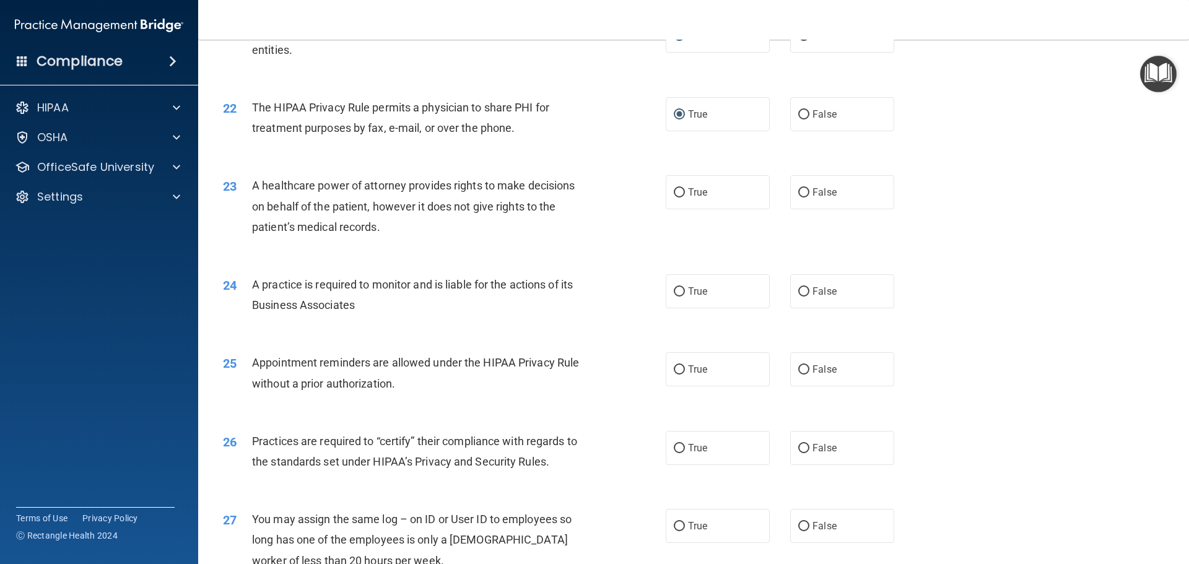
scroll to position [2021, 0]
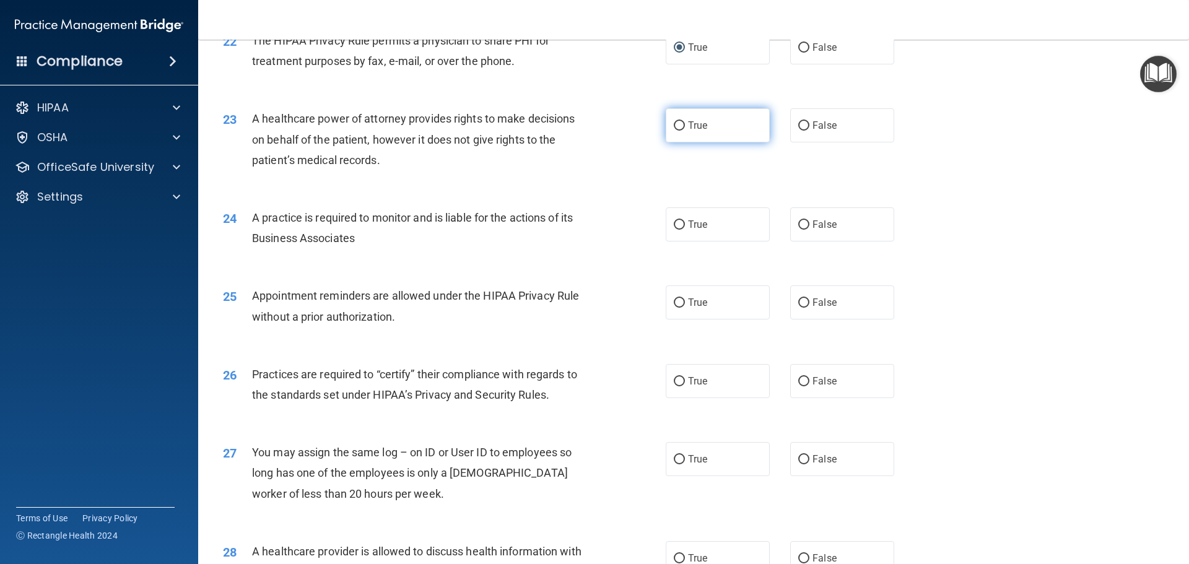
click at [676, 124] on input "True" at bounding box center [679, 125] width 11 height 9
radio input "true"
click at [678, 225] on input "True" at bounding box center [679, 224] width 11 height 9
radio input "true"
click at [677, 304] on input "True" at bounding box center [679, 302] width 11 height 9
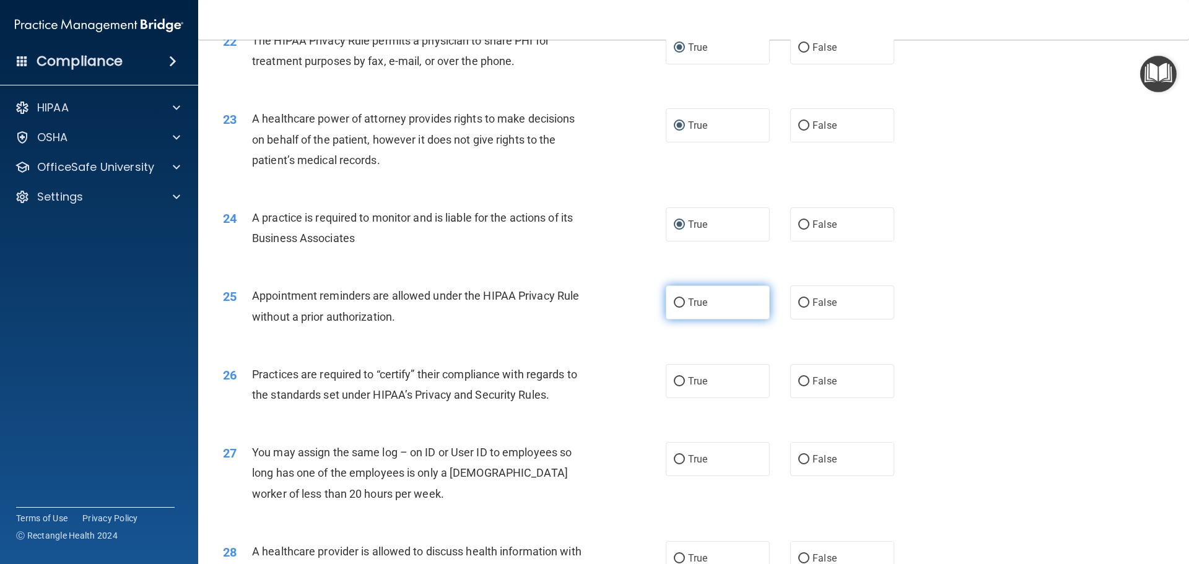
radio input "true"
click at [676, 383] on input "True" at bounding box center [679, 381] width 11 height 9
radio input "true"
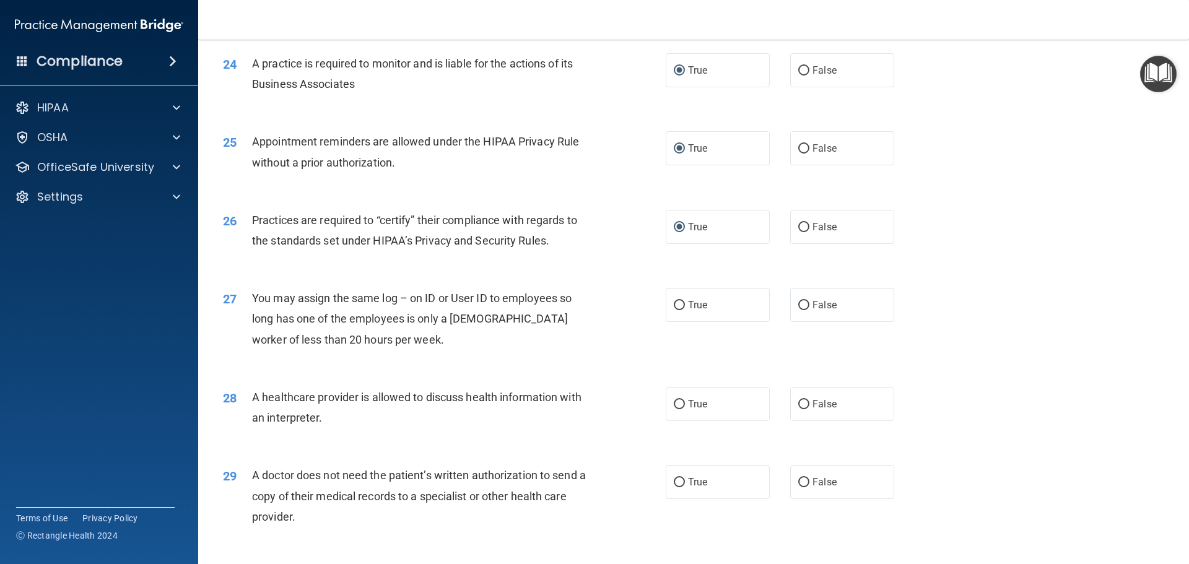
scroll to position [2319, 0]
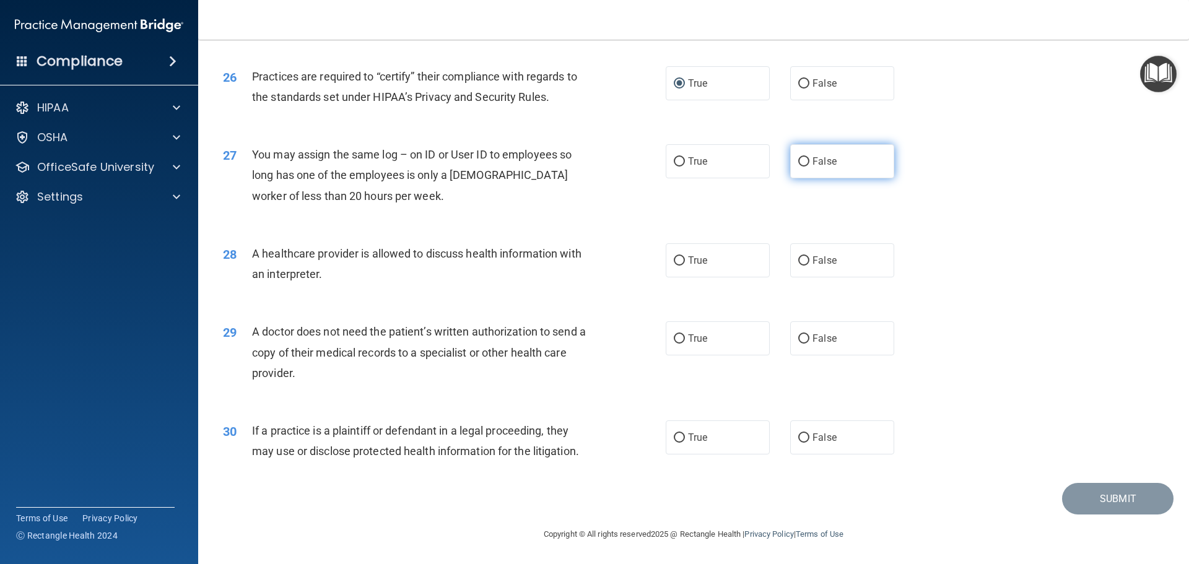
click at [800, 160] on input "False" at bounding box center [803, 161] width 11 height 9
radio input "true"
click at [676, 261] on input "True" at bounding box center [679, 260] width 11 height 9
radio input "true"
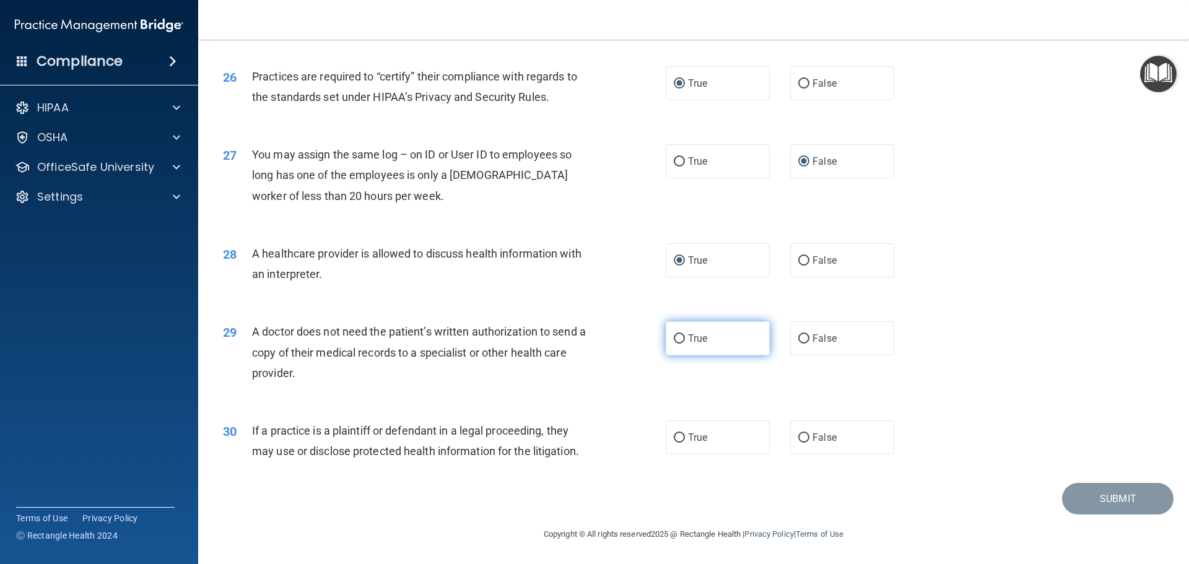
click at [676, 339] on input "True" at bounding box center [679, 338] width 11 height 9
radio input "true"
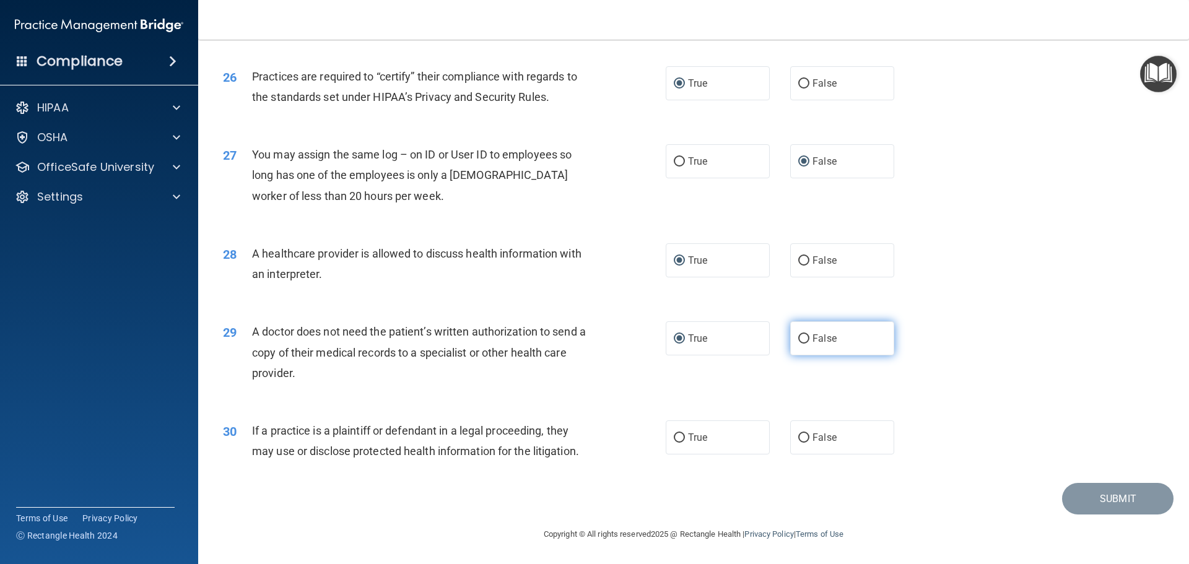
click at [798, 338] on input "False" at bounding box center [803, 338] width 11 height 9
radio input "true"
radio input "false"
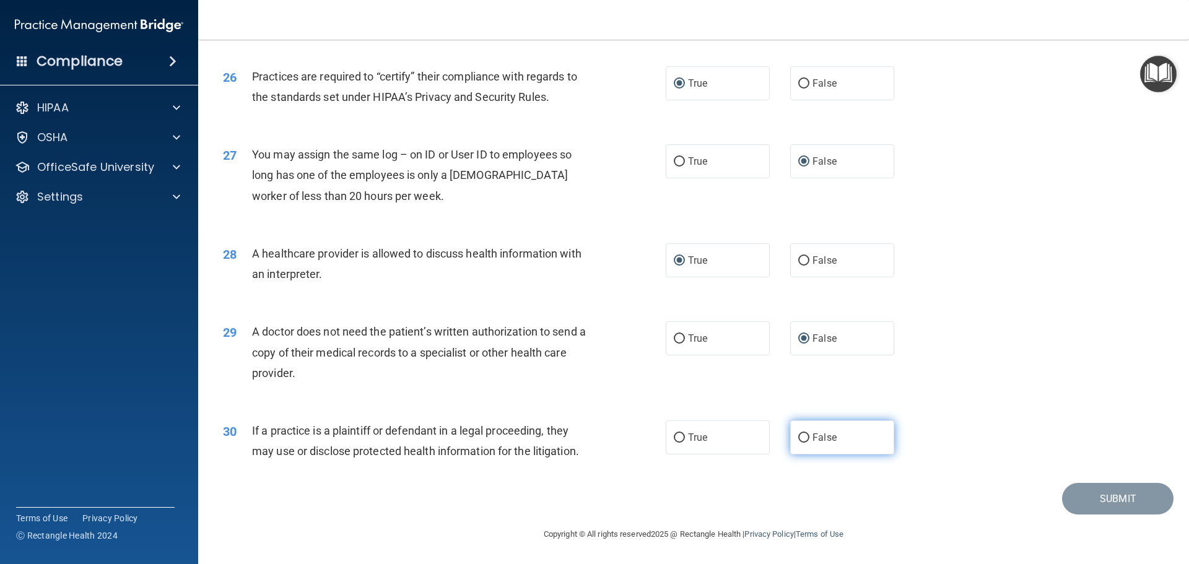
click at [799, 437] on input "False" at bounding box center [803, 437] width 11 height 9
radio input "true"
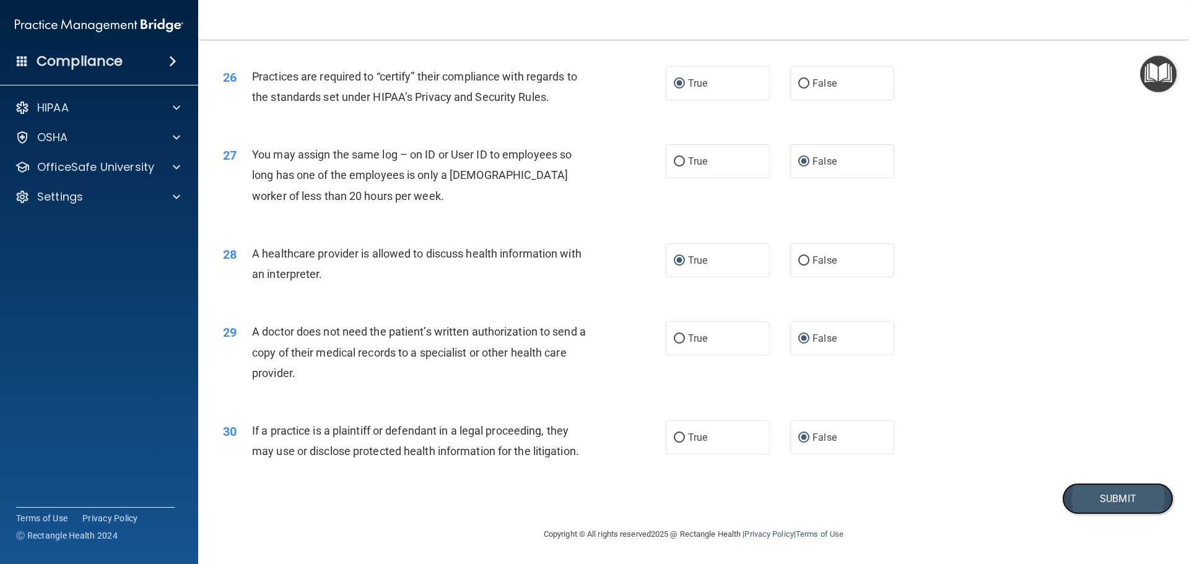
click at [1095, 498] on button "Submit" at bounding box center [1117, 499] width 111 height 32
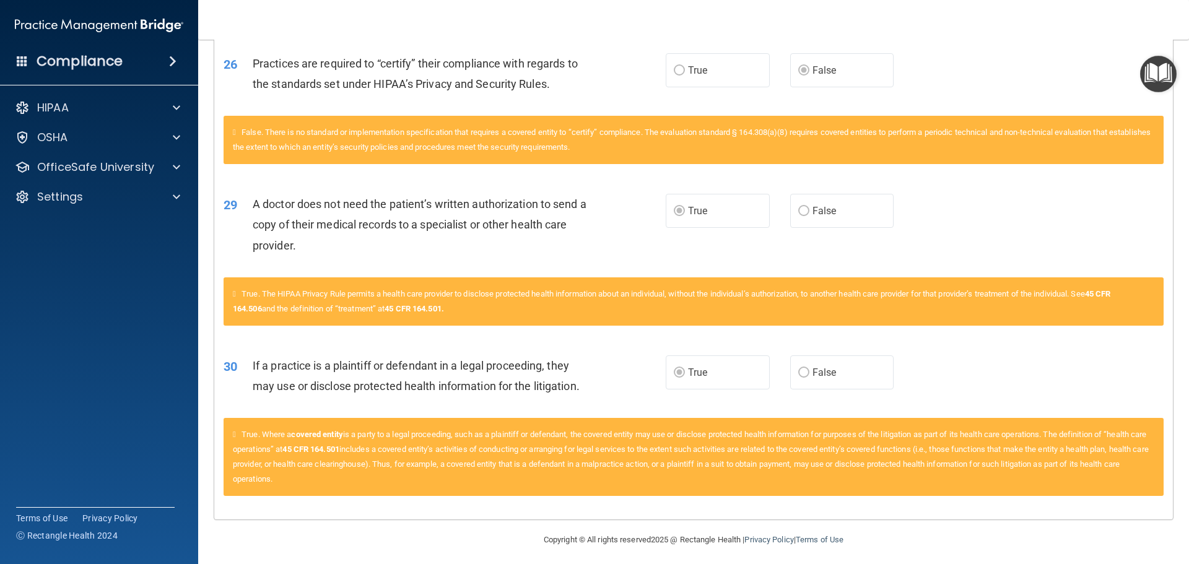
scroll to position [1826, 0]
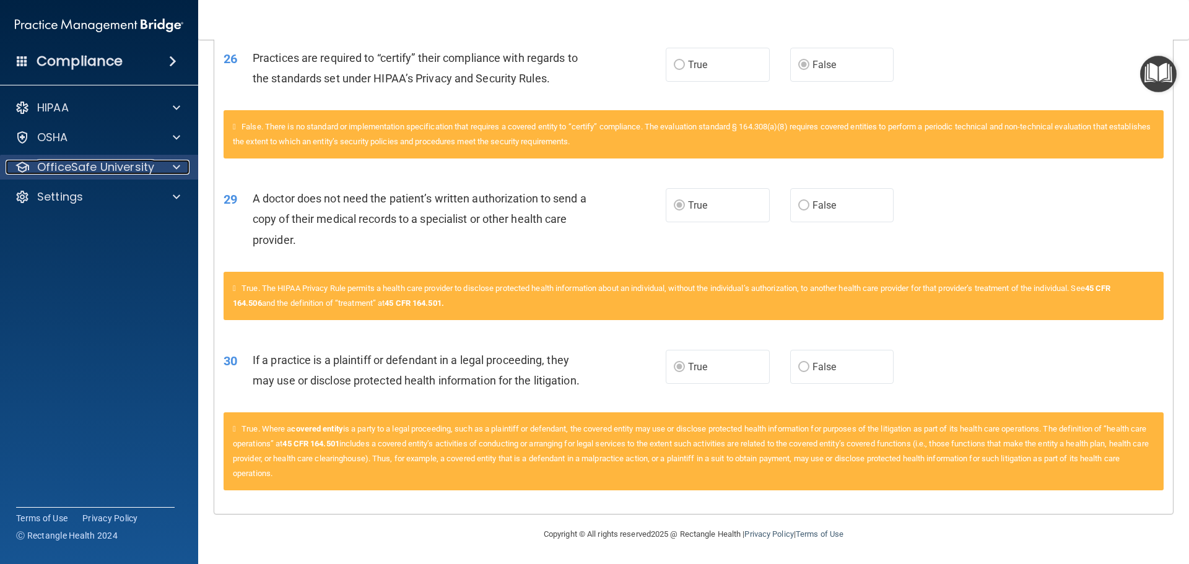
click at [179, 165] on span at bounding box center [176, 167] width 7 height 15
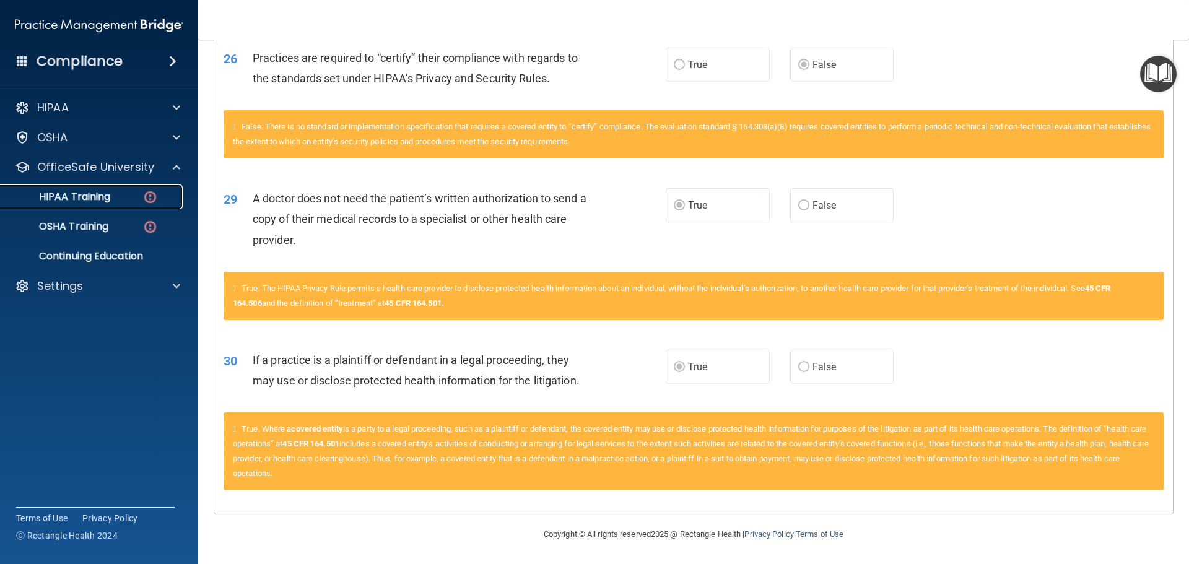
click at [151, 195] on img at bounding box center [149, 196] width 15 height 15
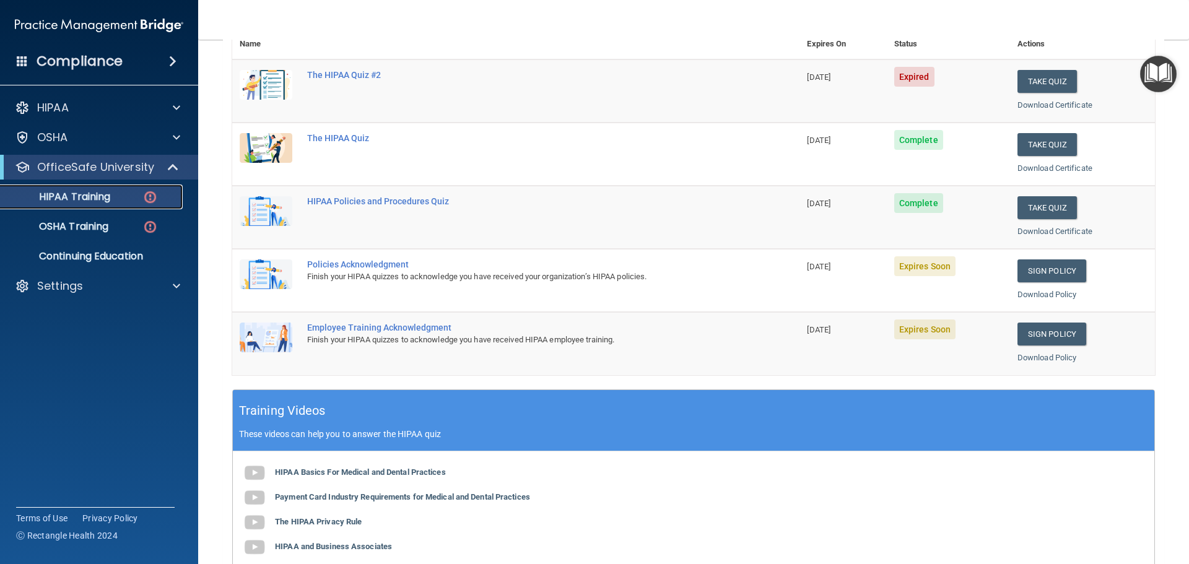
scroll to position [156, 0]
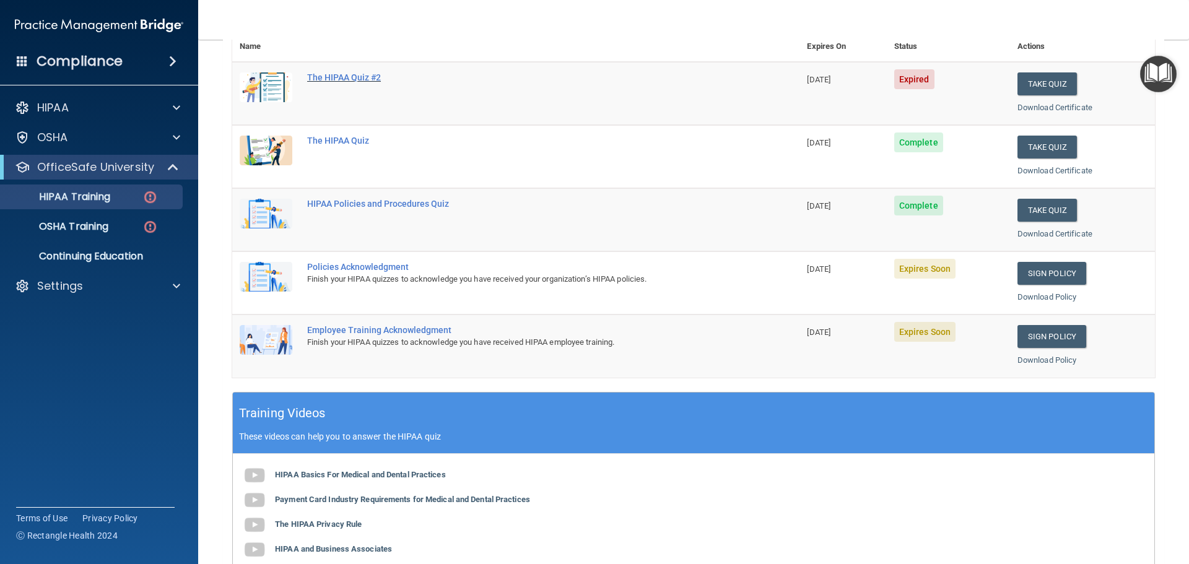
click at [356, 76] on div "The HIPAA Quiz #2" at bounding box center [522, 77] width 430 height 10
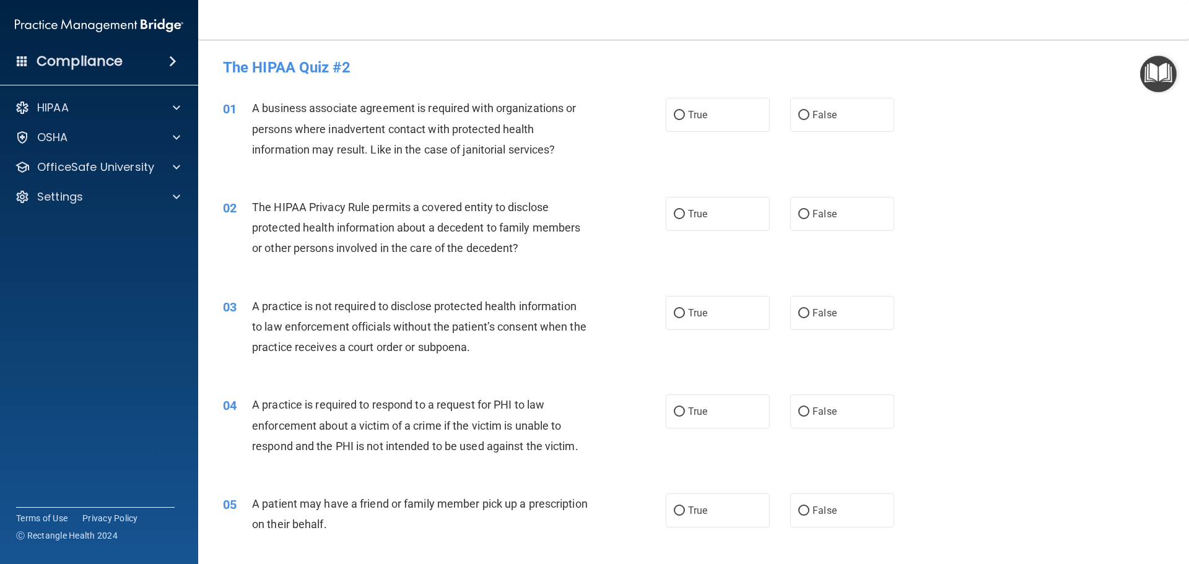
drag, startPoint x: 798, startPoint y: 115, endPoint x: 732, endPoint y: 193, distance: 101.5
click at [798, 116] on input "False" at bounding box center [803, 115] width 11 height 9
radio input "true"
click at [674, 215] on input "True" at bounding box center [679, 214] width 11 height 9
radio input "true"
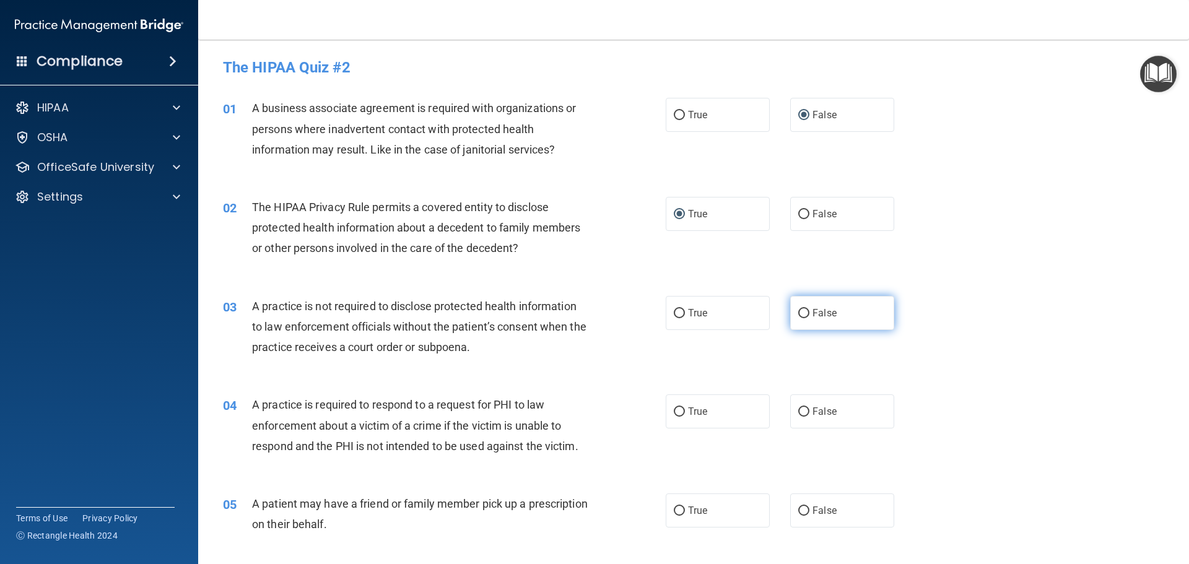
click at [803, 313] on input "False" at bounding box center [803, 313] width 11 height 9
radio input "true"
drag, startPoint x: 675, startPoint y: 409, endPoint x: 677, endPoint y: 450, distance: 40.9
click at [675, 412] on input "True" at bounding box center [679, 411] width 11 height 9
radio input "true"
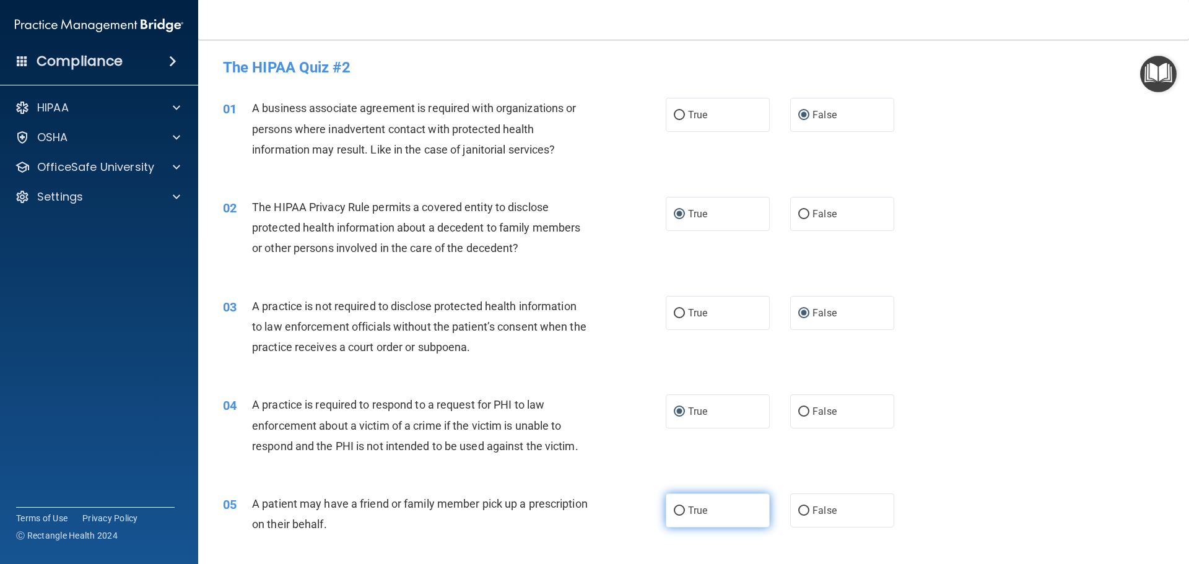
click at [674, 512] on input "True" at bounding box center [679, 511] width 11 height 9
radio input "true"
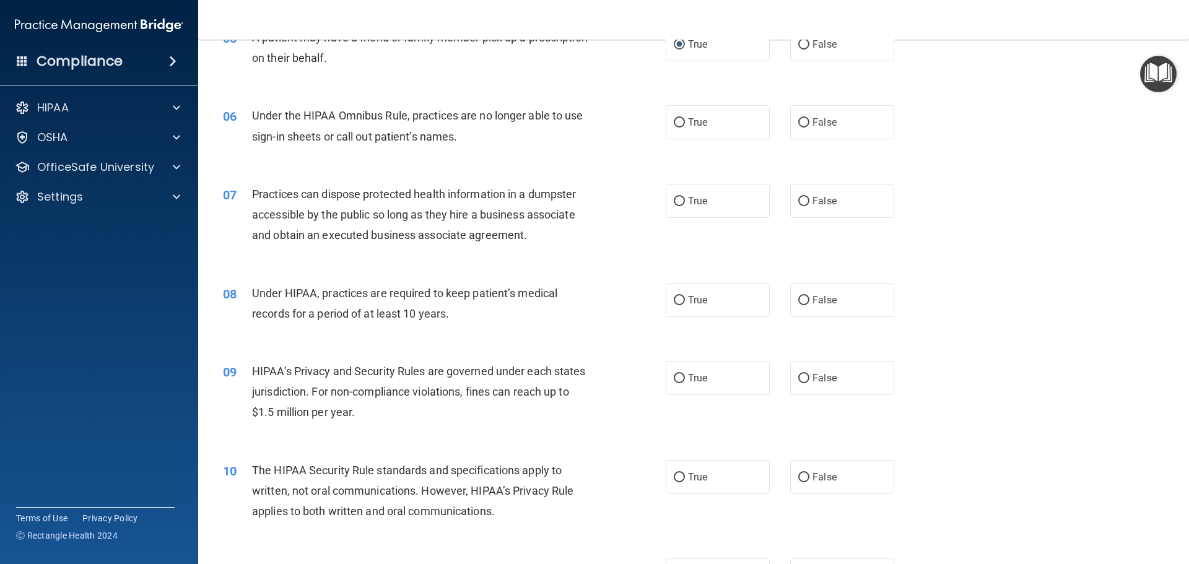
scroll to position [498, 0]
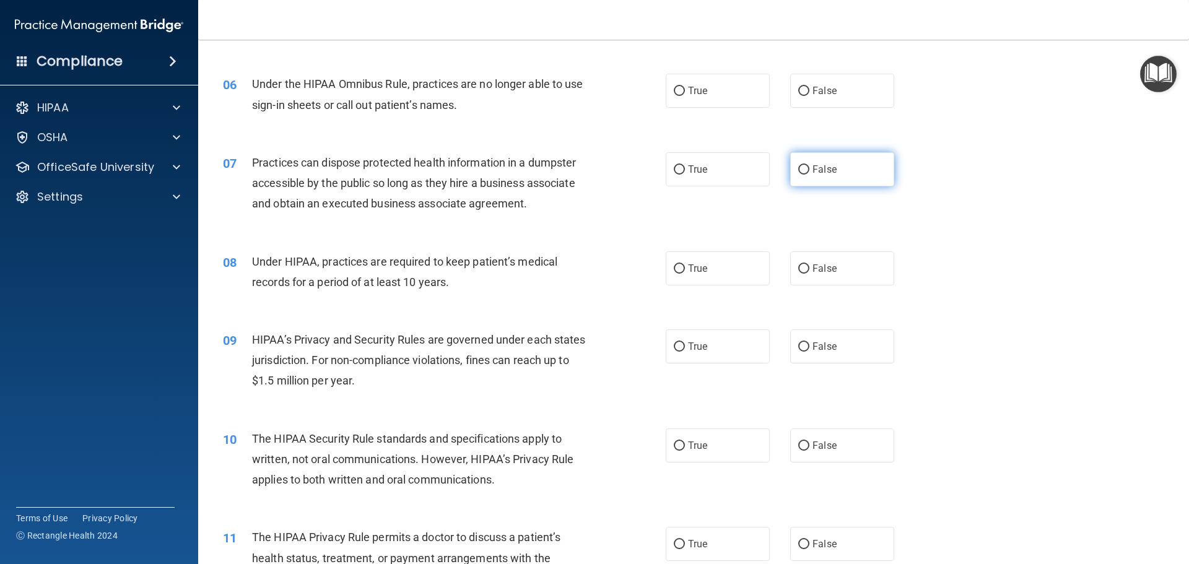
drag, startPoint x: 798, startPoint y: 92, endPoint x: 819, endPoint y: 154, distance: 65.4
click at [798, 97] on label "False" at bounding box center [842, 91] width 104 height 34
click at [798, 96] on input "False" at bounding box center [803, 91] width 11 height 9
radio input "true"
click at [799, 170] on input "False" at bounding box center [803, 169] width 11 height 9
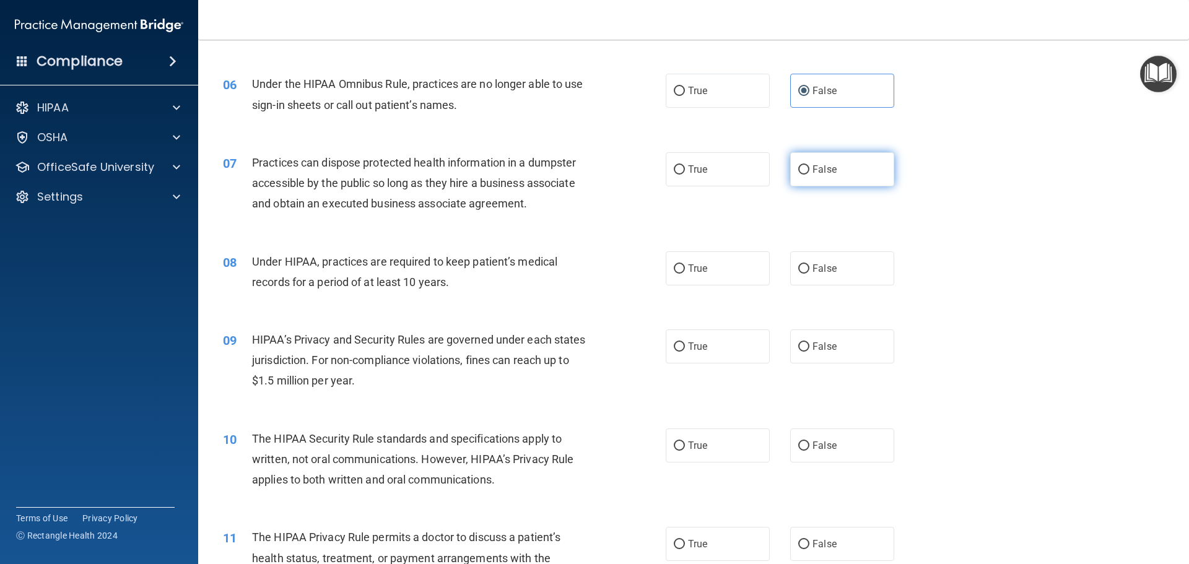
radio input "true"
click at [798, 264] on input "False" at bounding box center [803, 268] width 11 height 9
radio input "true"
click at [798, 347] on input "False" at bounding box center [803, 346] width 11 height 9
radio input "true"
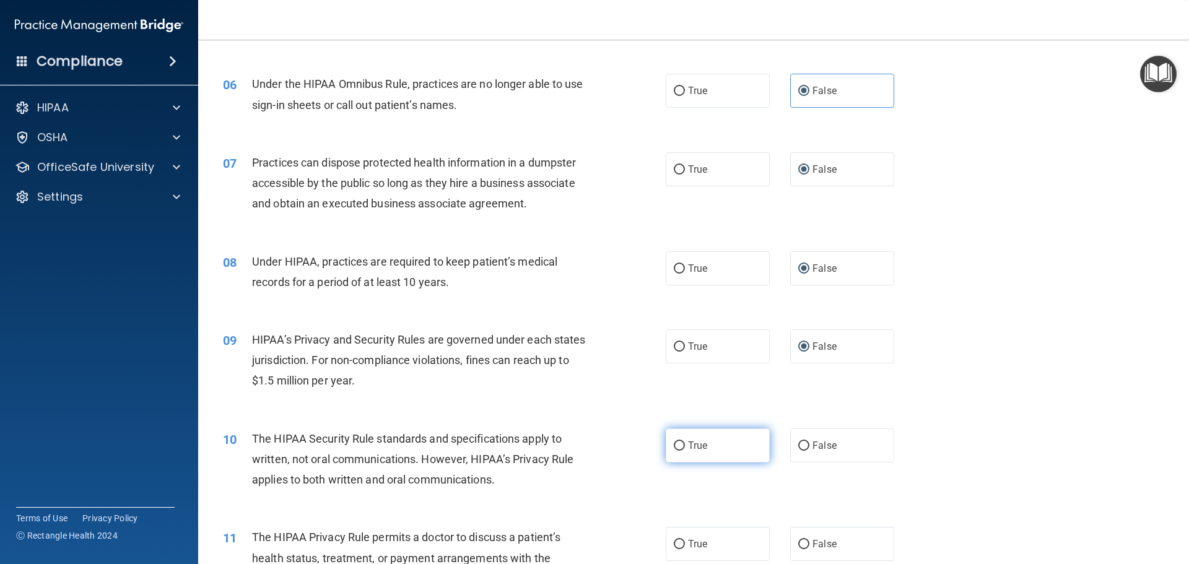
click at [674, 445] on input "True" at bounding box center [679, 446] width 11 height 9
radio input "true"
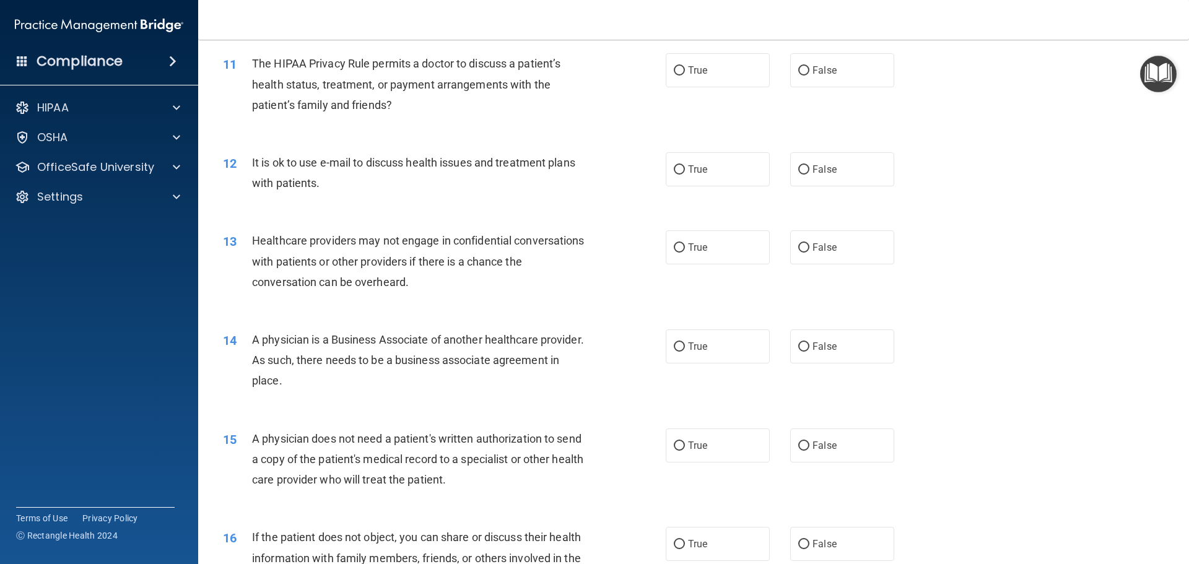
scroll to position [986, 0]
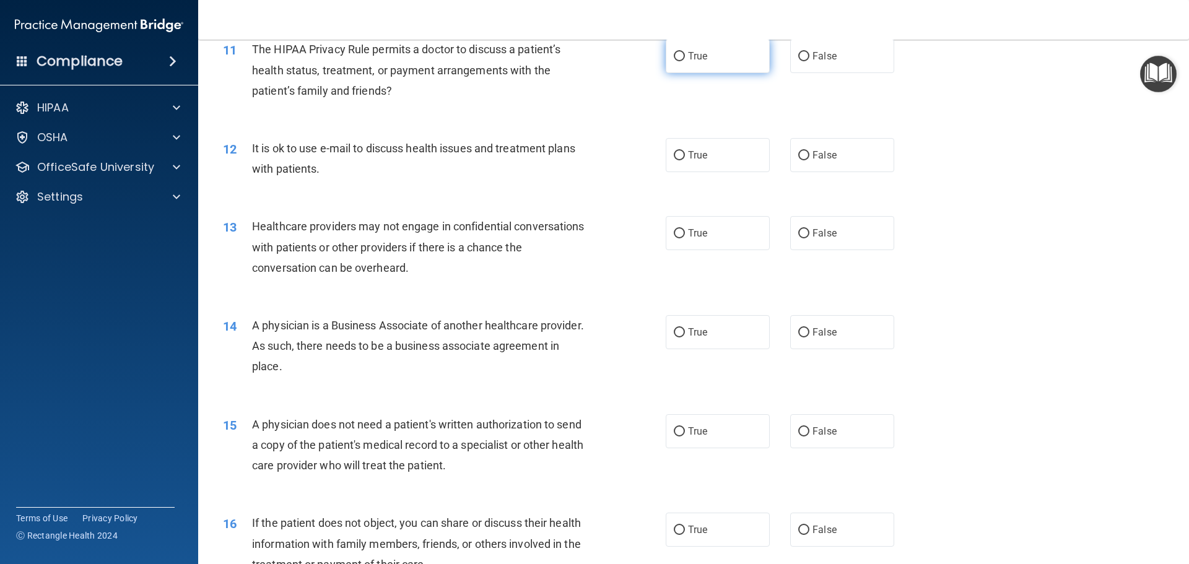
drag, startPoint x: 674, startPoint y: 53, endPoint x: 670, endPoint y: 65, distance: 12.3
click at [674, 54] on input "True" at bounding box center [679, 56] width 11 height 9
radio input "true"
click at [674, 154] on input "True" at bounding box center [679, 155] width 11 height 9
radio input "true"
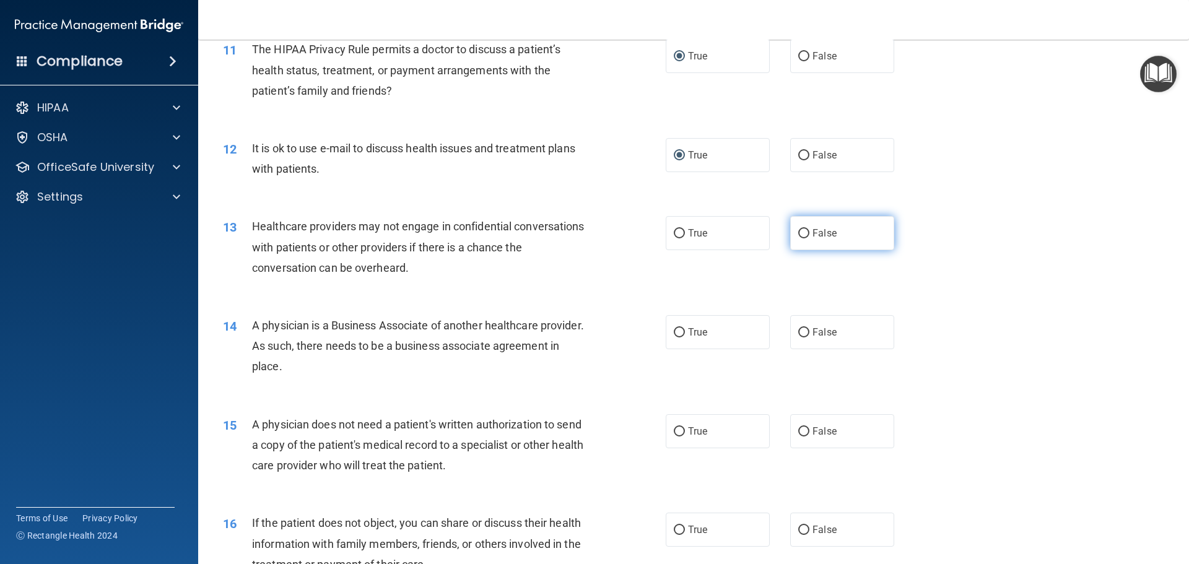
click at [798, 231] on input "False" at bounding box center [803, 233] width 11 height 9
radio input "true"
click at [798, 331] on input "False" at bounding box center [803, 332] width 11 height 9
radio input "true"
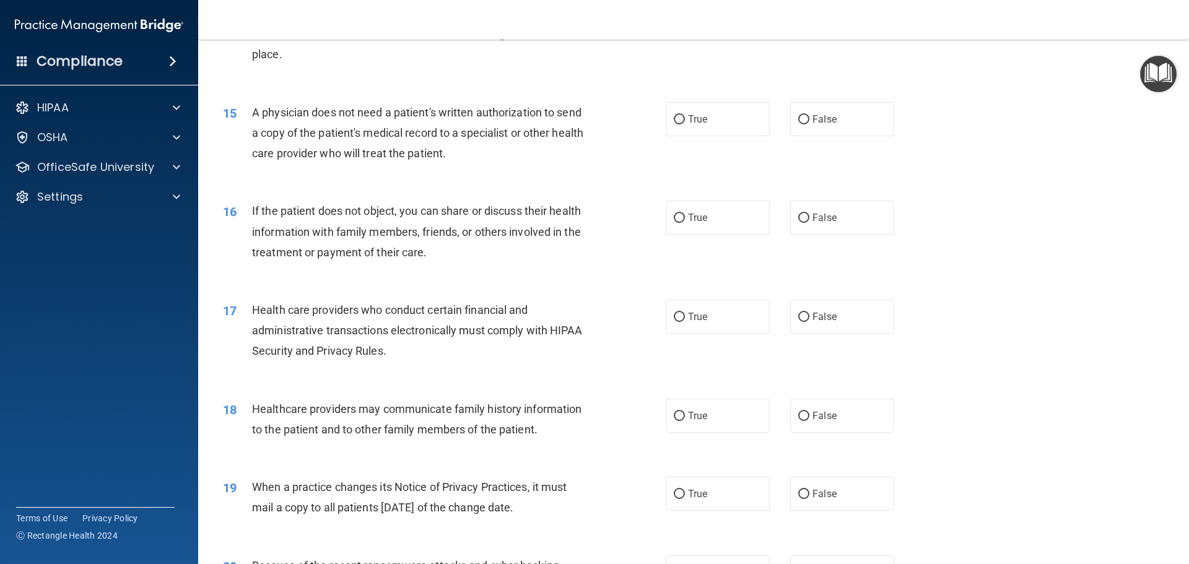
scroll to position [1309, 0]
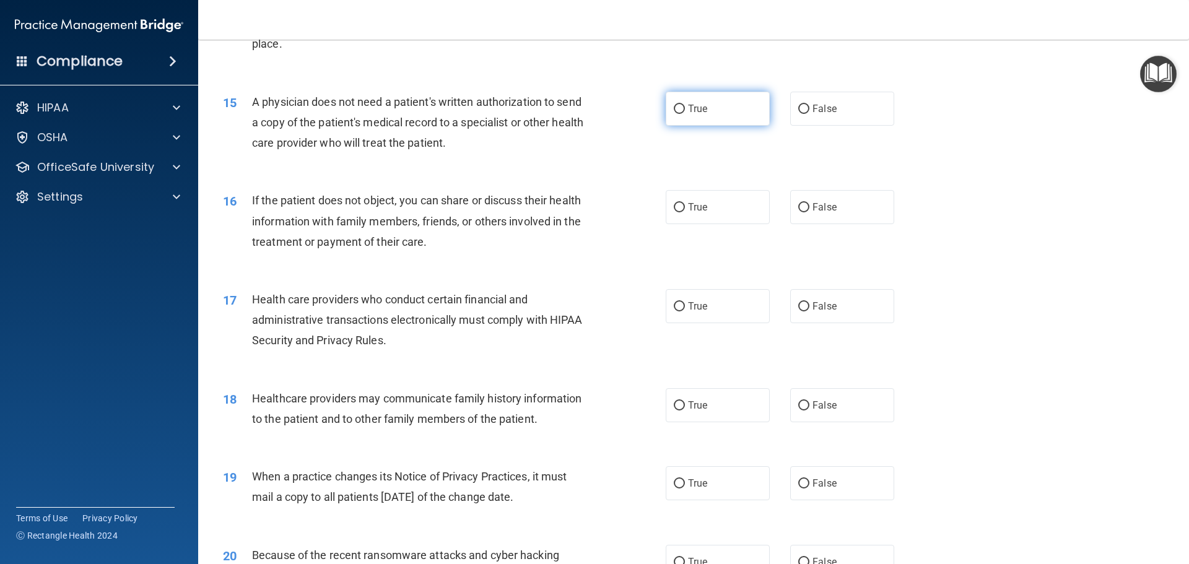
click at [674, 107] on input "True" at bounding box center [679, 109] width 11 height 9
radio input "true"
click at [678, 206] on input "True" at bounding box center [679, 207] width 11 height 9
radio input "true"
click at [677, 305] on input "True" at bounding box center [679, 306] width 11 height 9
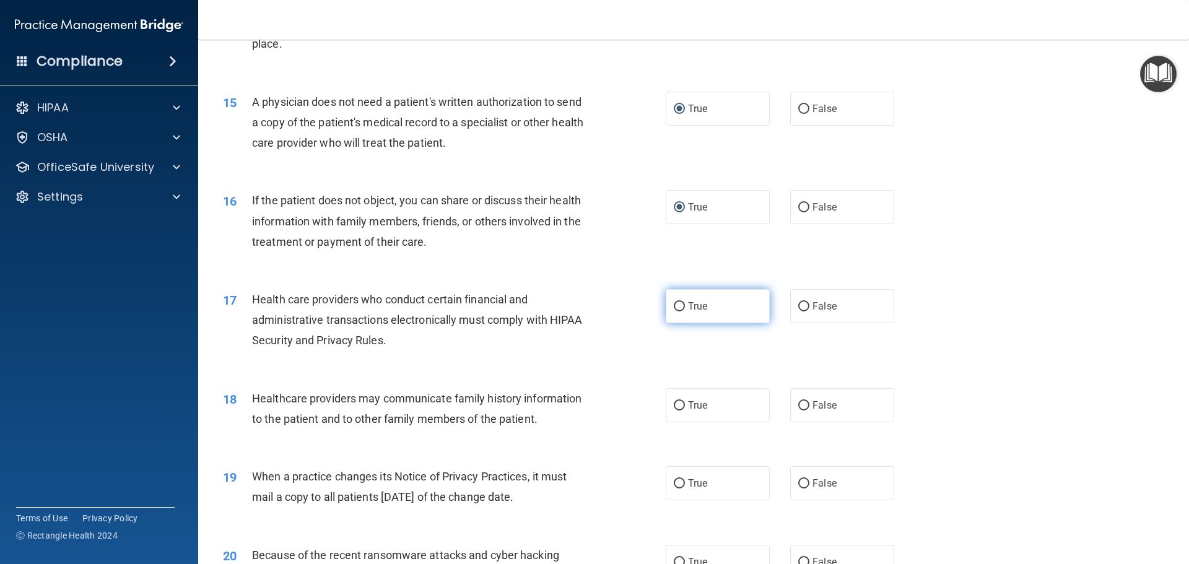
radio input "true"
click at [799, 404] on input "False" at bounding box center [803, 405] width 11 height 9
radio input "true"
click at [798, 486] on input "False" at bounding box center [803, 483] width 11 height 9
radio input "true"
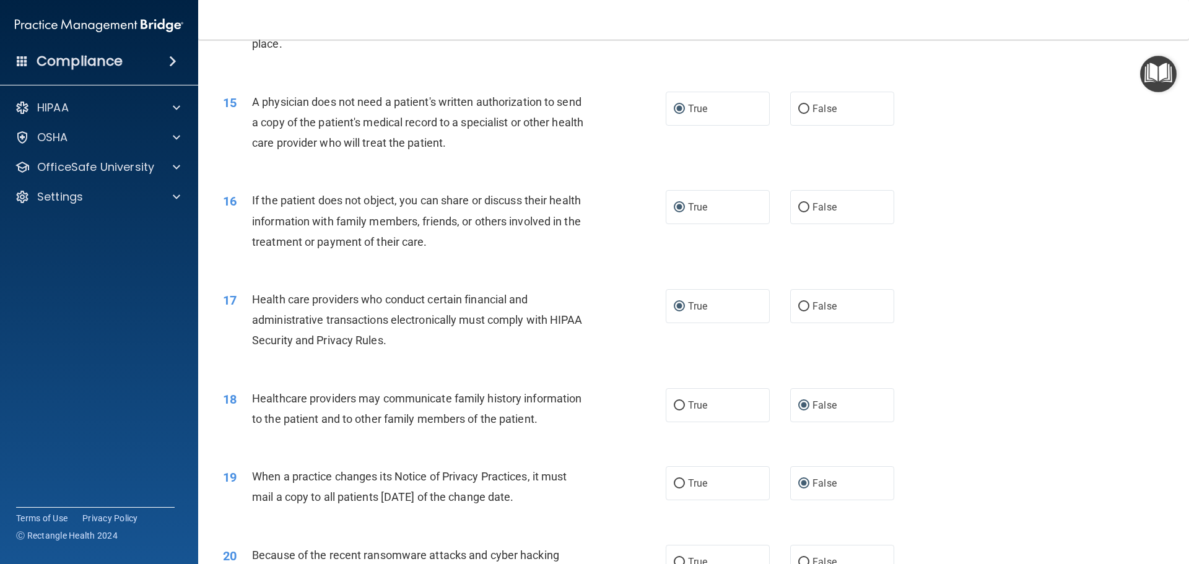
drag, startPoint x: 1179, startPoint y: 315, endPoint x: 1185, endPoint y: 367, distance: 52.4
click at [1185, 367] on main "- The HIPAA Quiz #2 This quiz doesn’t expire until 03/28/2025. Are you sure you…" at bounding box center [693, 302] width 991 height 525
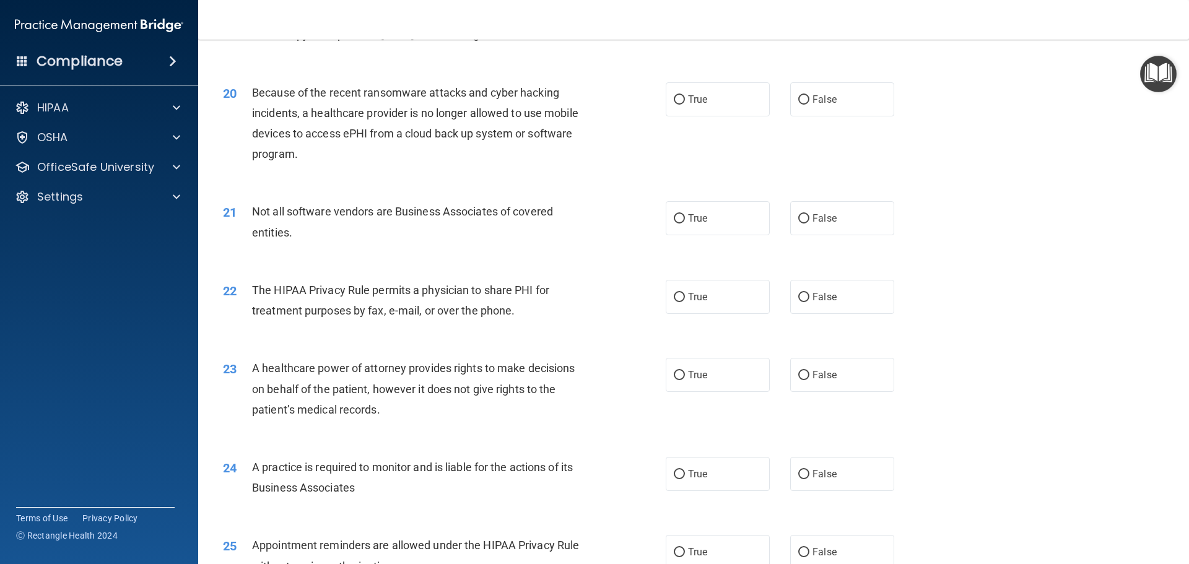
scroll to position [1779, 0]
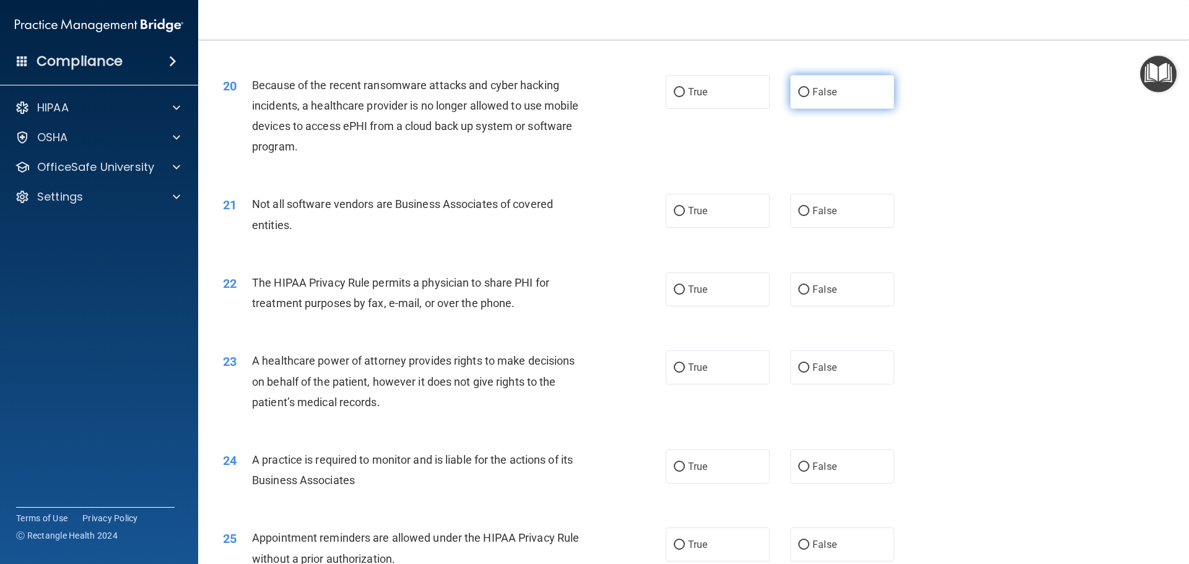
click at [798, 89] on input "False" at bounding box center [803, 92] width 11 height 9
radio input "true"
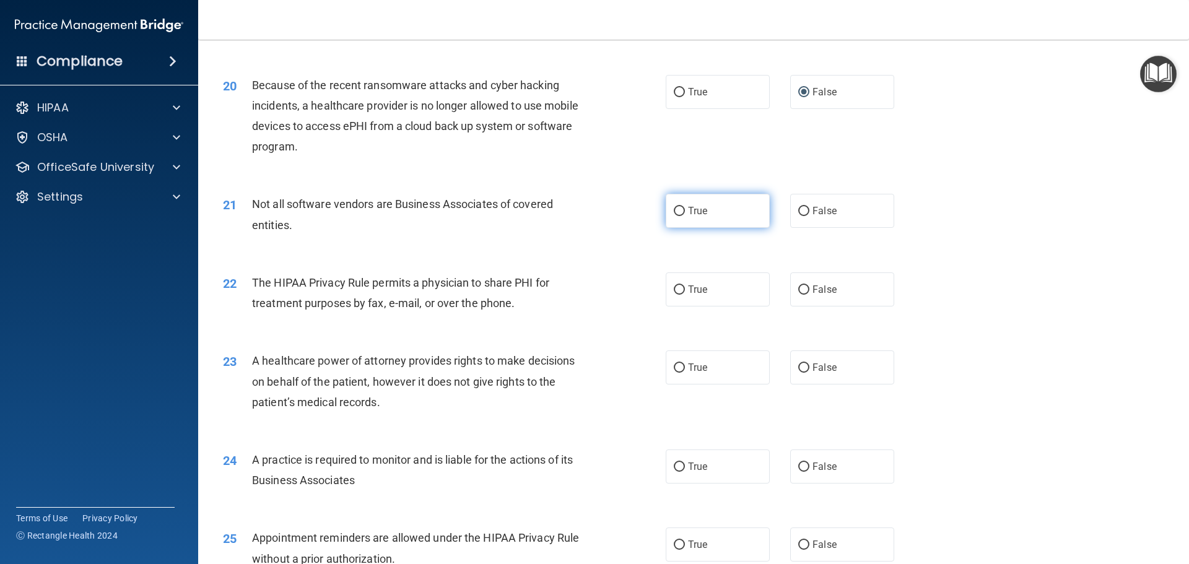
click at [674, 207] on input "True" at bounding box center [679, 211] width 11 height 9
radio input "true"
click at [674, 289] on input "True" at bounding box center [679, 289] width 11 height 9
radio input "true"
drag, startPoint x: 798, startPoint y: 364, endPoint x: 793, endPoint y: 394, distance: 30.9
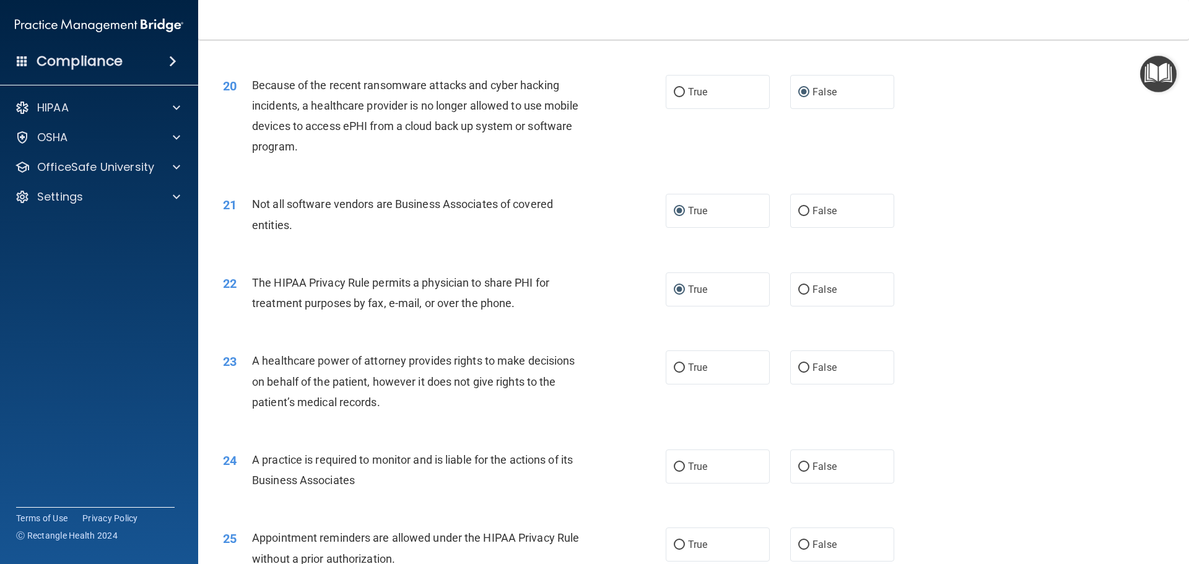
click at [798, 365] on input "False" at bounding box center [803, 368] width 11 height 9
radio input "true"
drag, startPoint x: 798, startPoint y: 464, endPoint x: 832, endPoint y: 475, distance: 35.2
click at [799, 464] on input "False" at bounding box center [803, 467] width 11 height 9
radio input "true"
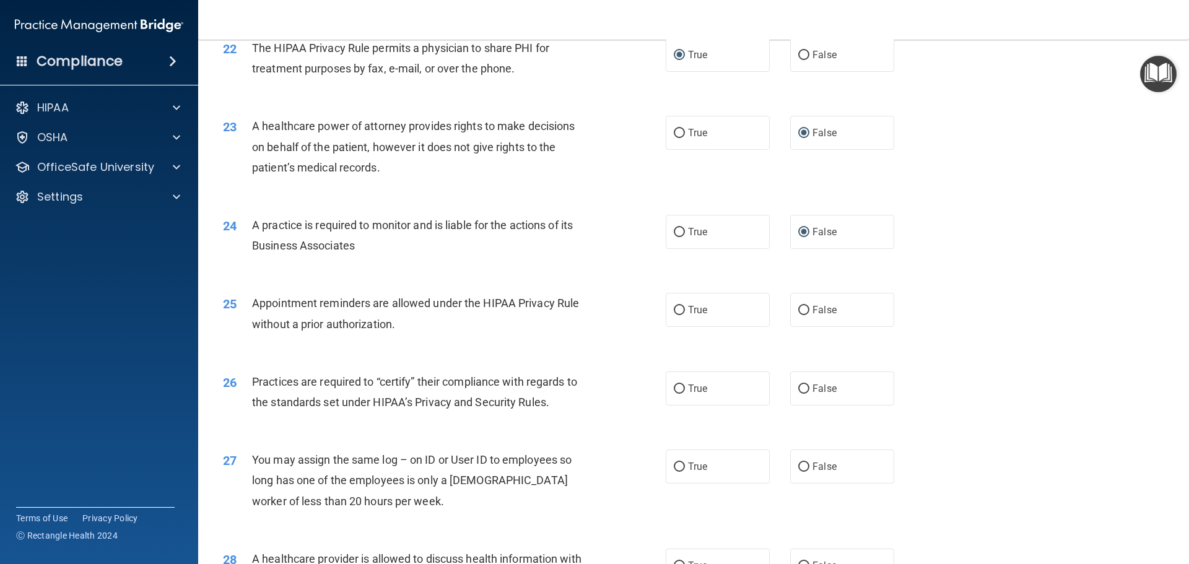
scroll to position [2017, 0]
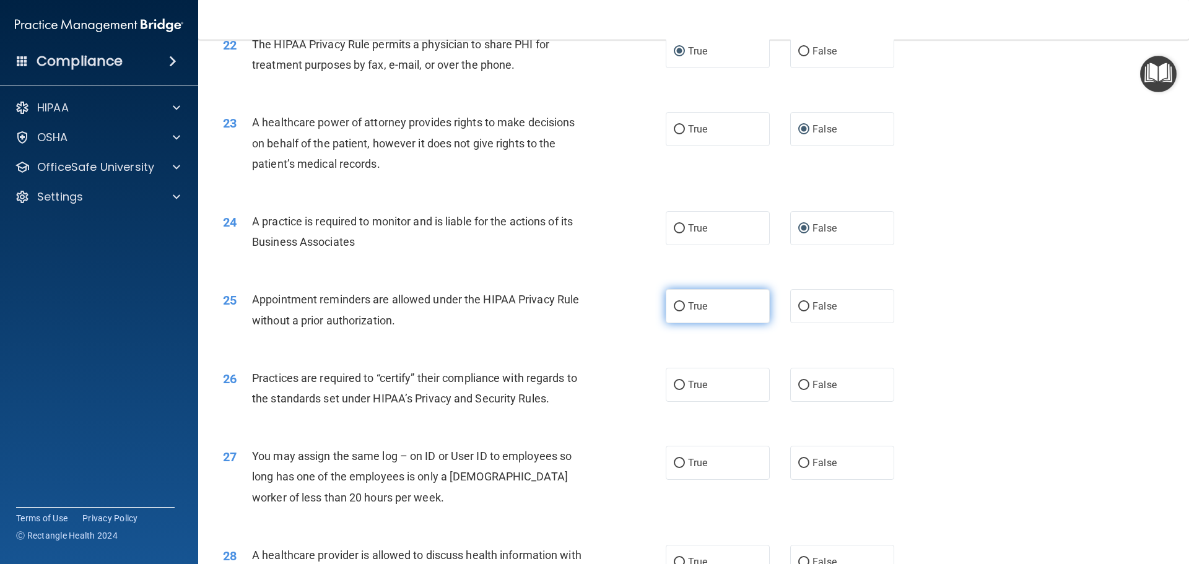
click at [677, 310] on input "True" at bounding box center [679, 306] width 11 height 9
radio input "true"
click at [799, 384] on input "False" at bounding box center [803, 385] width 11 height 9
radio input "true"
click at [799, 466] on input "False" at bounding box center [803, 463] width 11 height 9
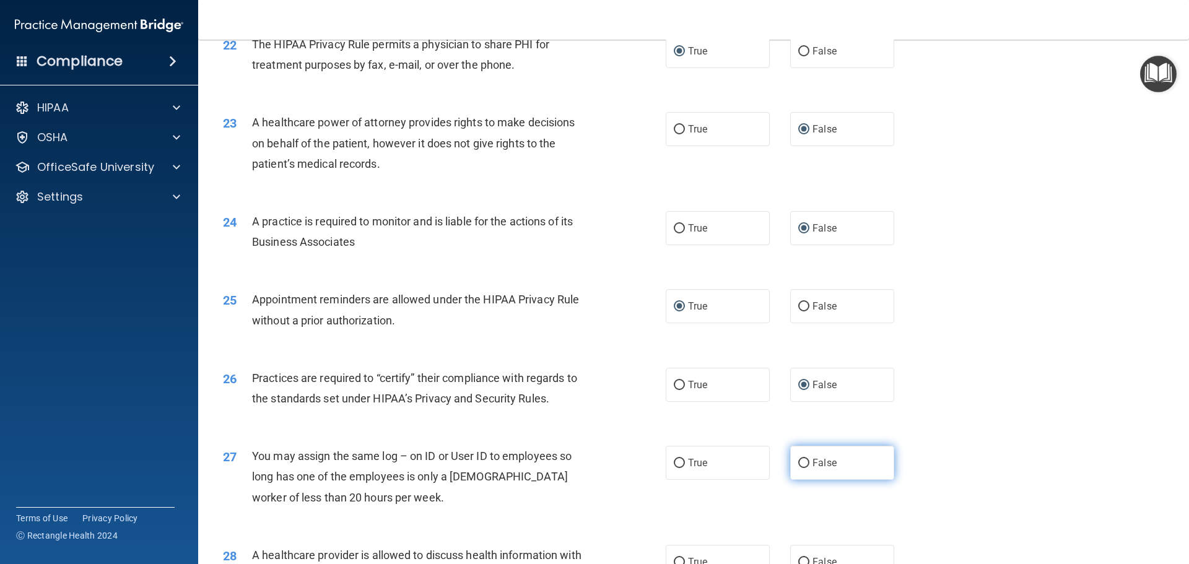
radio input "true"
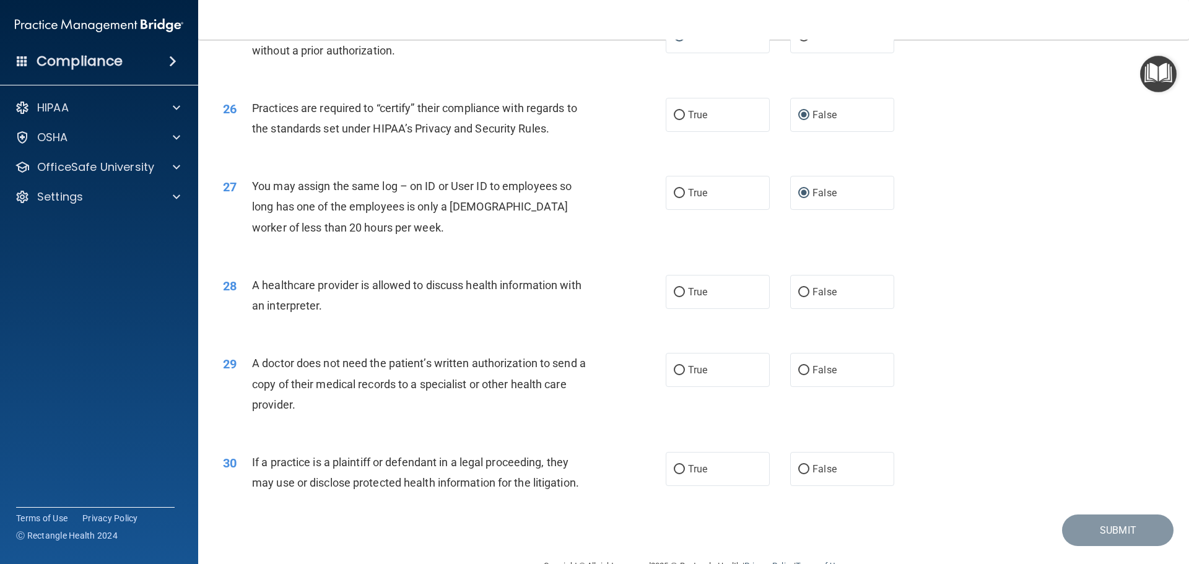
scroll to position [2319, 0]
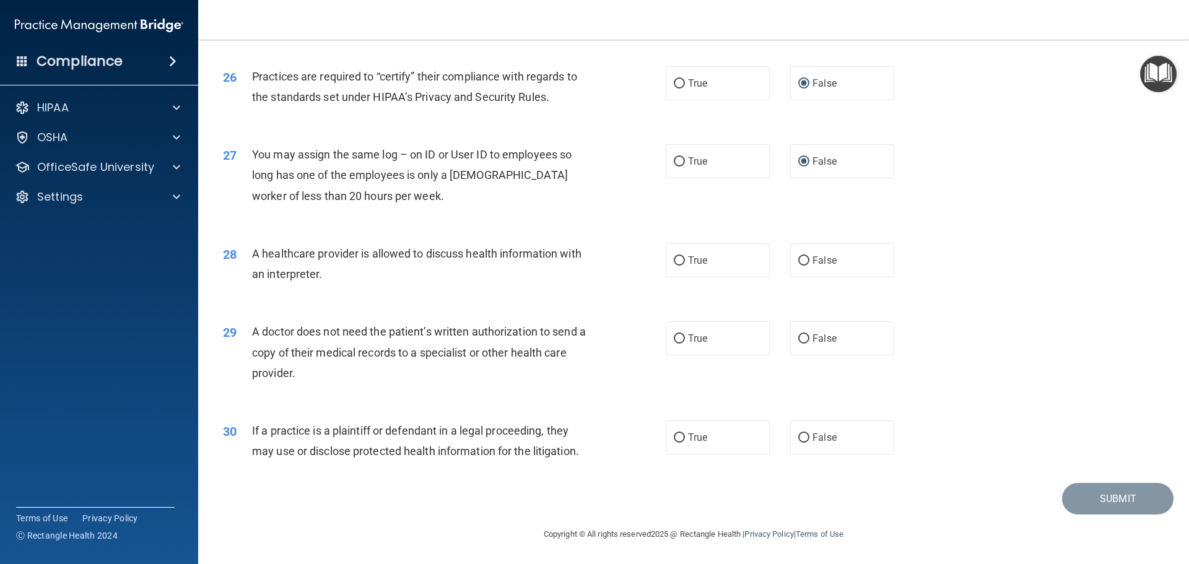
drag, startPoint x: 675, startPoint y: 259, endPoint x: 671, endPoint y: 297, distance: 38.0
click at [675, 265] on input "True" at bounding box center [679, 260] width 11 height 9
radio input "true"
click at [675, 336] on input "True" at bounding box center [679, 338] width 11 height 9
radio input "true"
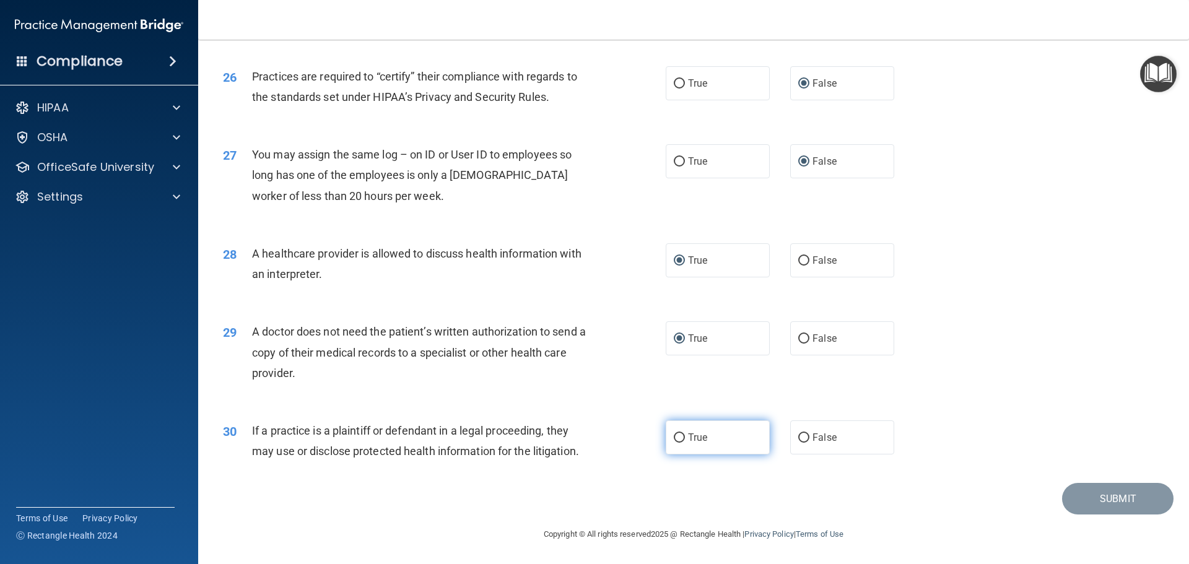
click at [674, 436] on input "True" at bounding box center [679, 437] width 11 height 9
radio input "true"
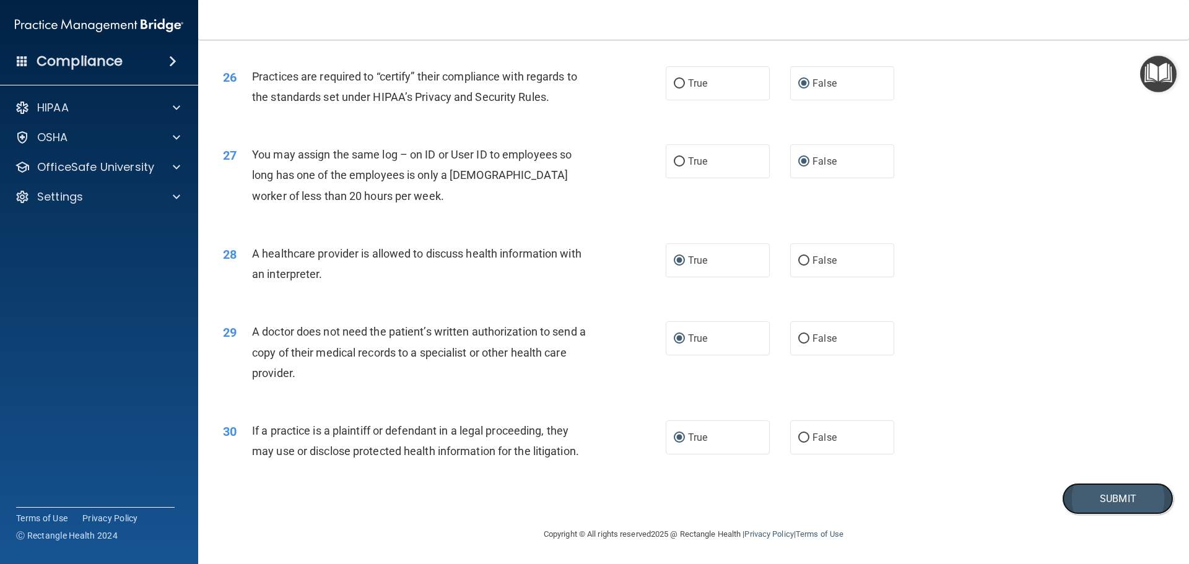
click at [1086, 501] on button "Submit" at bounding box center [1117, 499] width 111 height 32
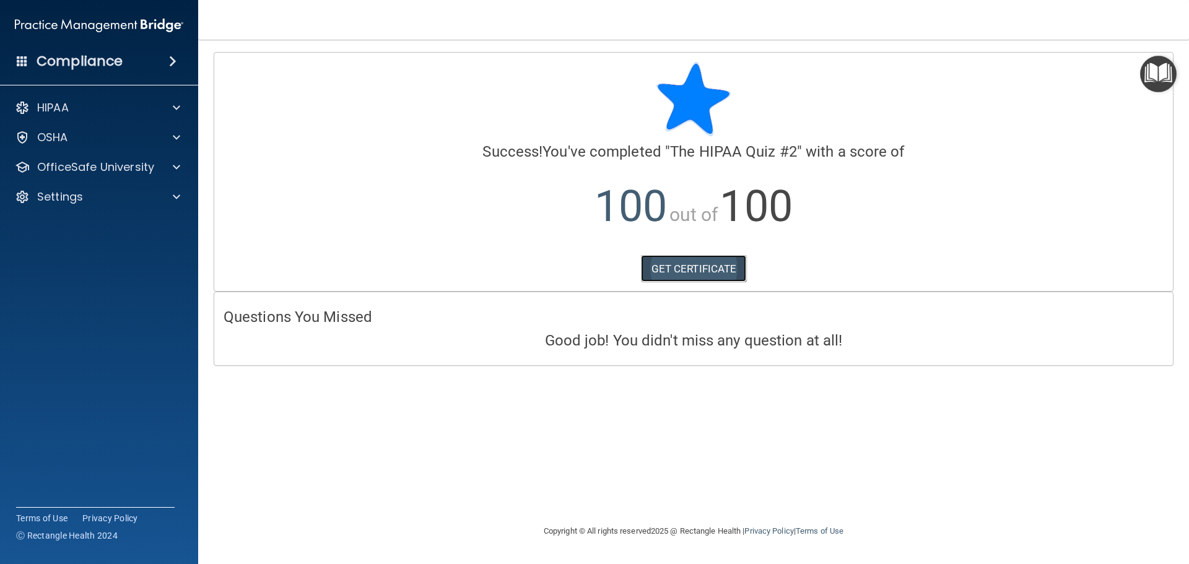
click at [692, 274] on link "GET CERTIFICATE" at bounding box center [694, 268] width 106 height 27
click at [175, 167] on span at bounding box center [176, 167] width 7 height 15
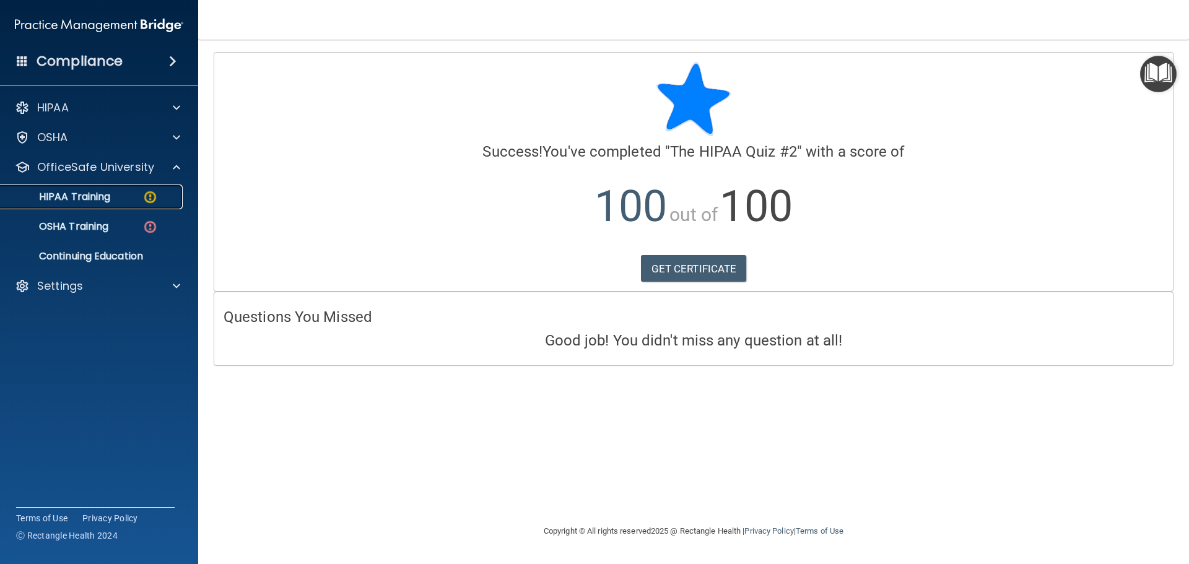
click at [128, 198] on div "HIPAA Training" at bounding box center [92, 197] width 169 height 12
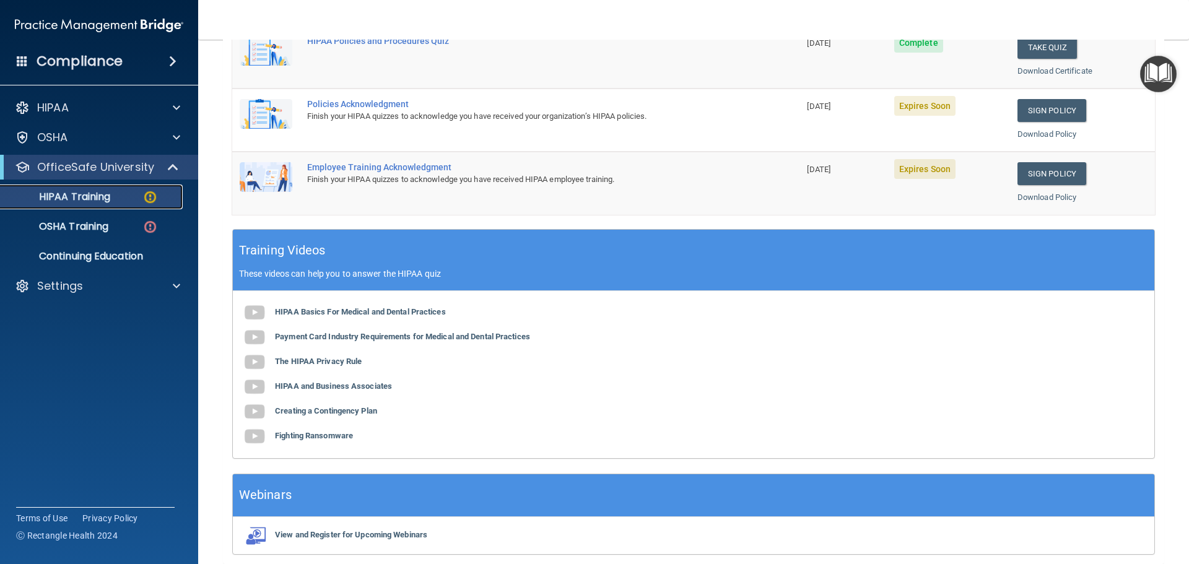
scroll to position [322, 0]
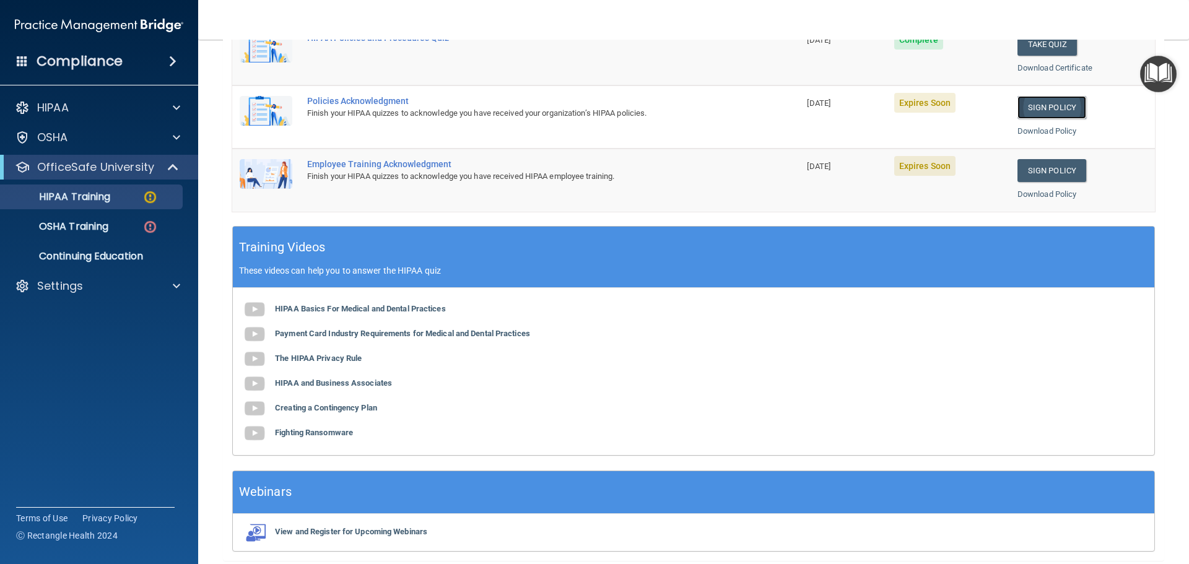
click at [1035, 107] on link "Sign Policy" at bounding box center [1051, 107] width 69 height 23
click at [1029, 166] on link "Sign Policy" at bounding box center [1051, 170] width 69 height 23
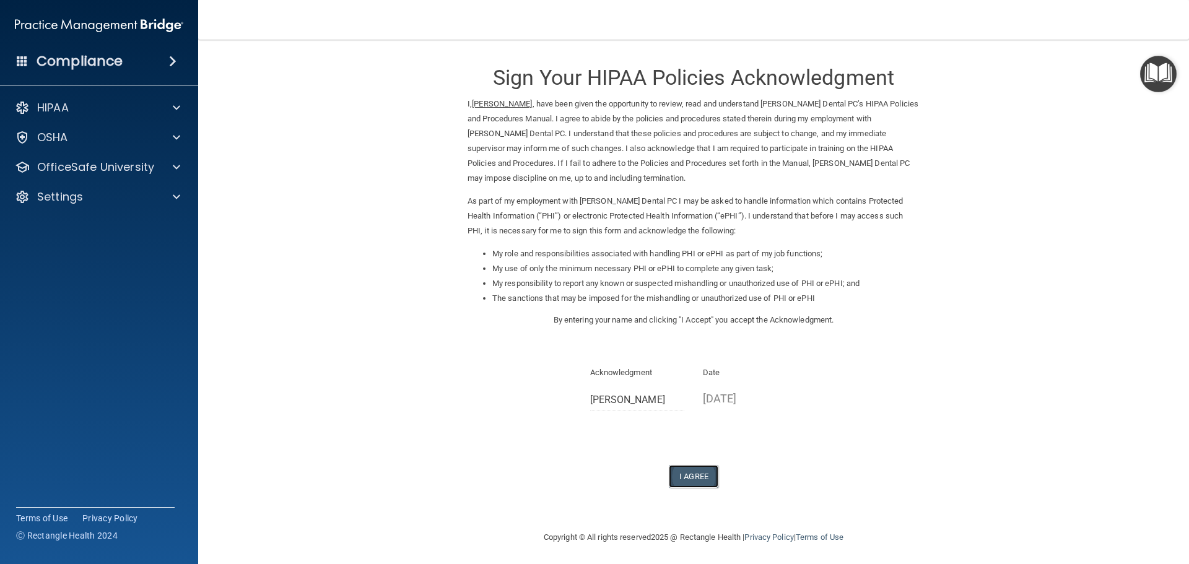
click at [689, 477] on button "I Agree" at bounding box center [694, 476] width 50 height 23
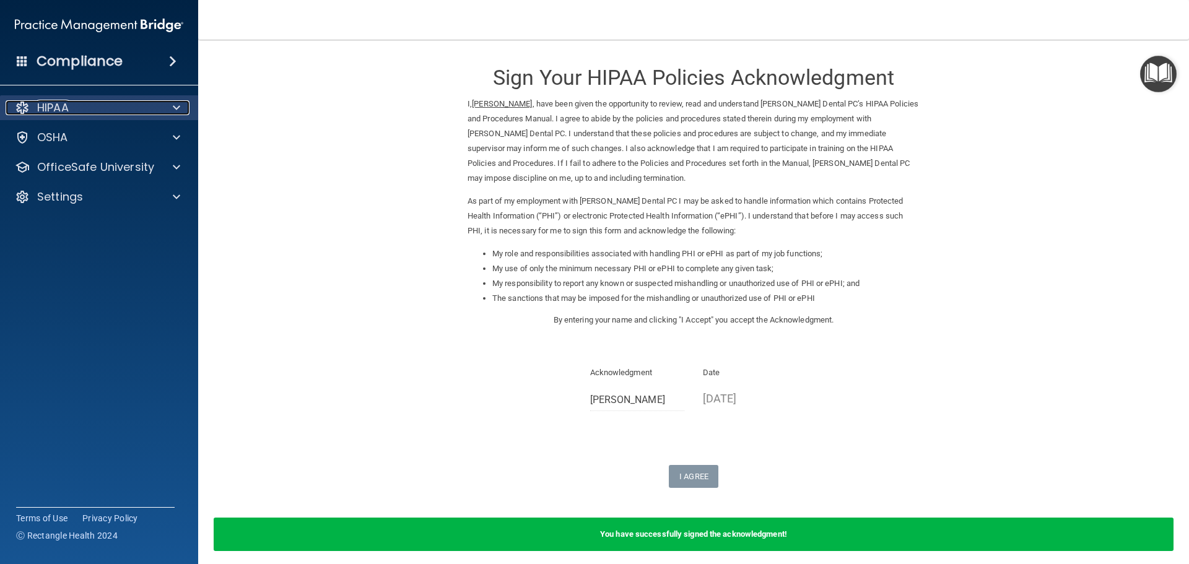
click at [176, 105] on span at bounding box center [176, 107] width 7 height 15
click at [175, 106] on span at bounding box center [176, 107] width 7 height 15
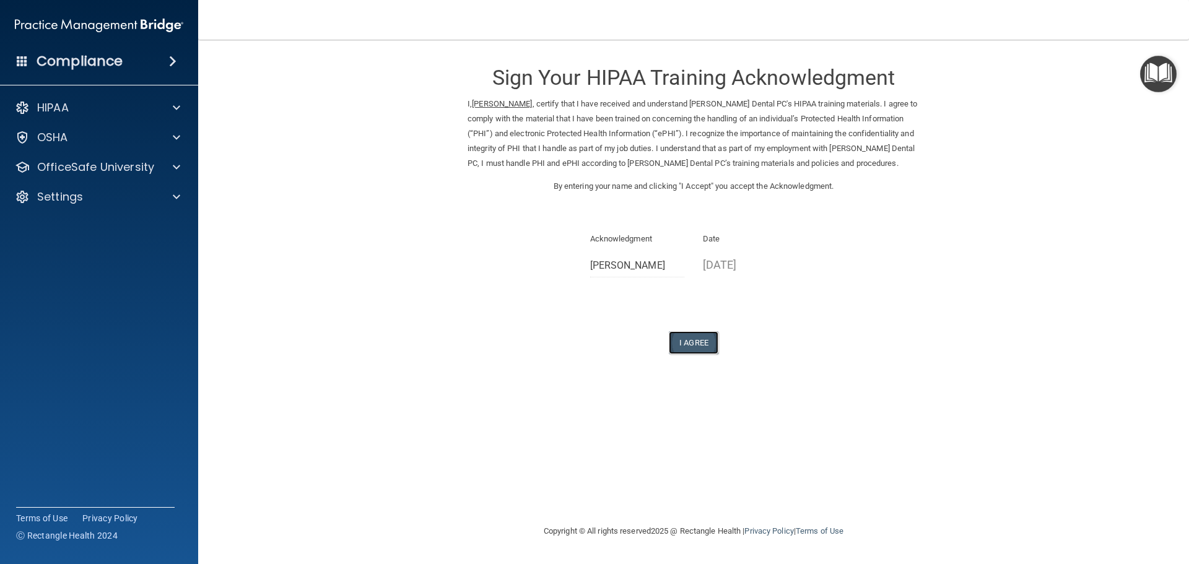
click at [696, 344] on button "I Agree" at bounding box center [694, 342] width 50 height 23
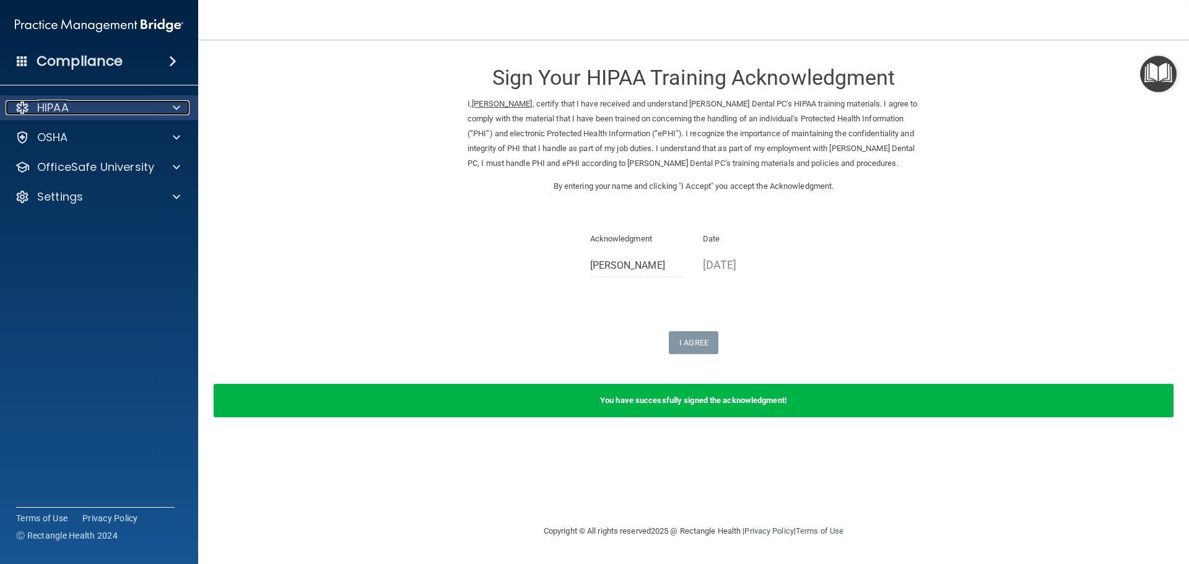
click at [178, 106] on span at bounding box center [176, 107] width 7 height 15
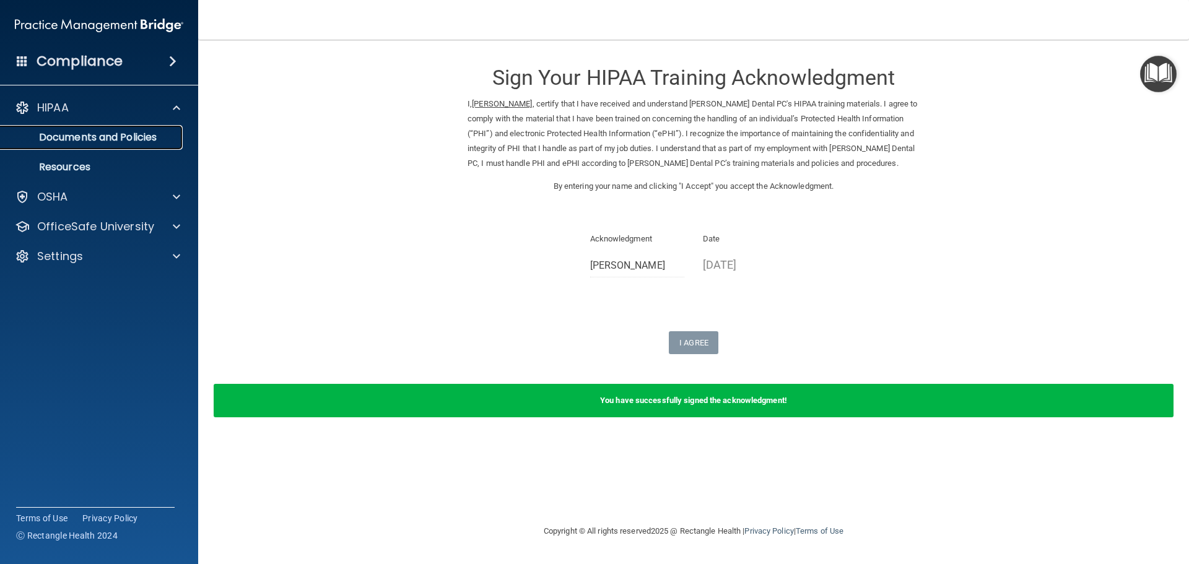
click at [159, 142] on p "Documents and Policies" at bounding box center [92, 137] width 169 height 12
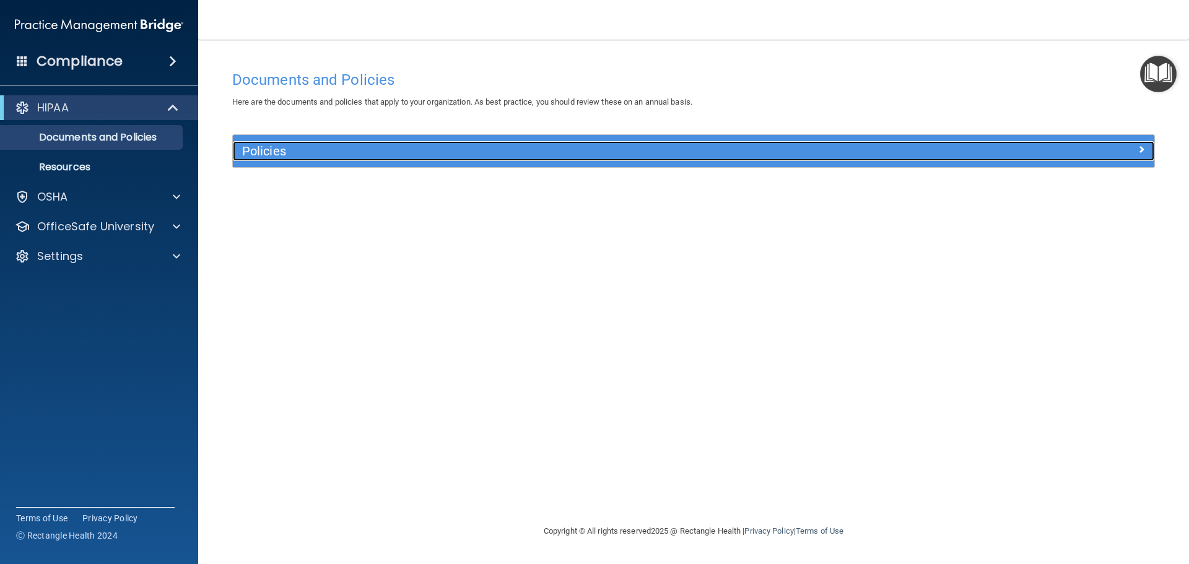
click at [1141, 149] on span at bounding box center [1141, 149] width 7 height 15
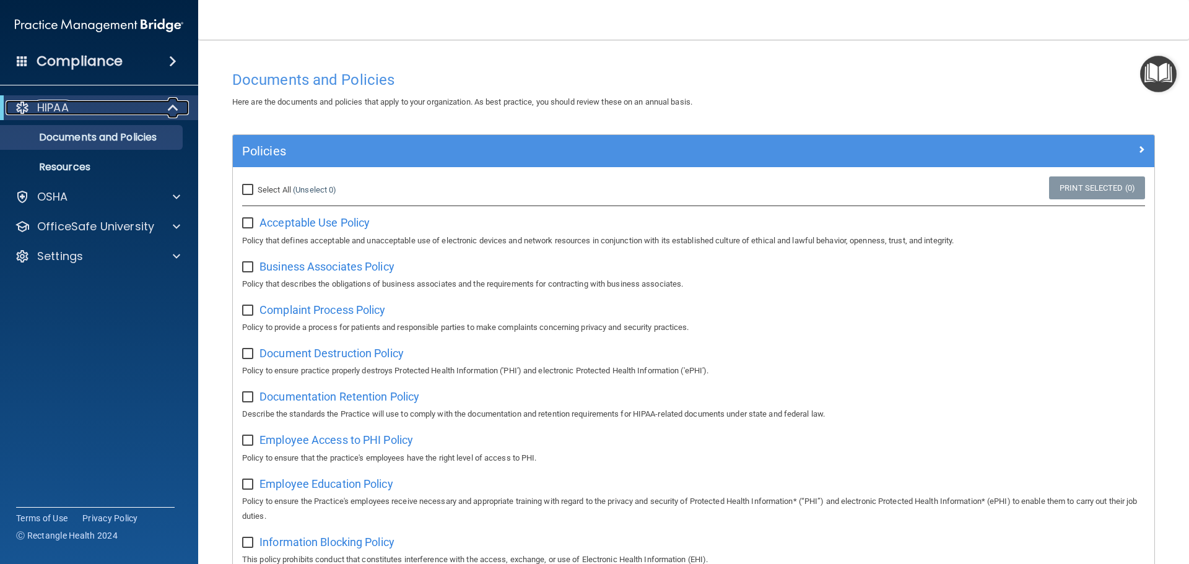
click at [174, 103] on span at bounding box center [174, 107] width 11 height 15
